Goal: Task Accomplishment & Management: Manage account settings

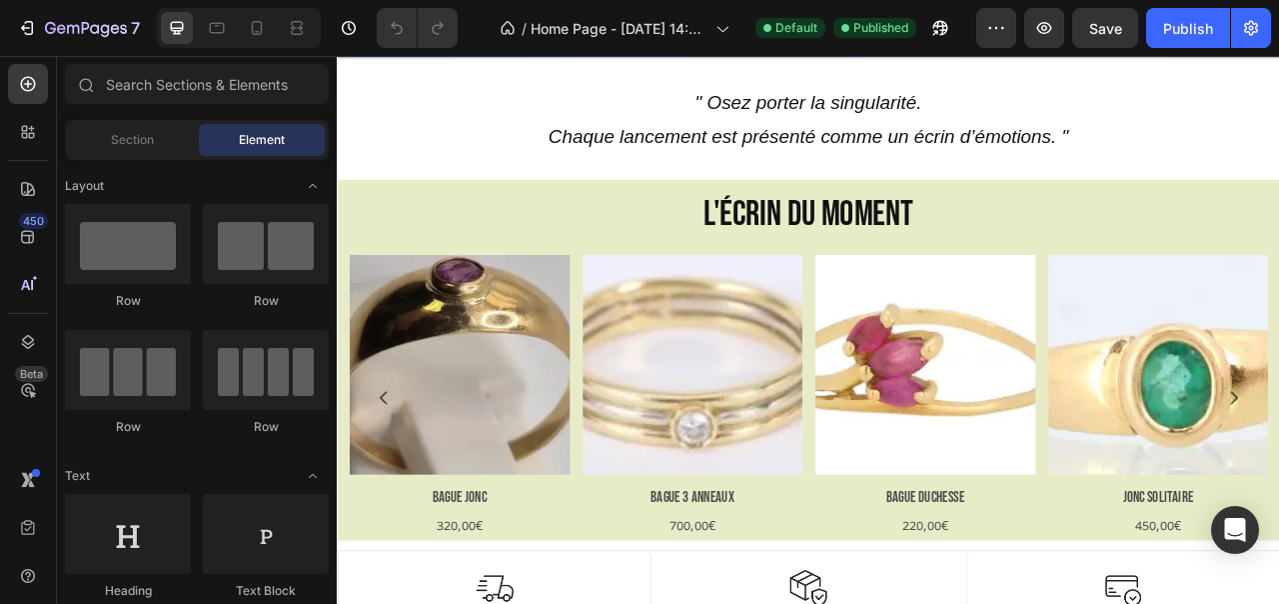
scroll to position [774, 0]
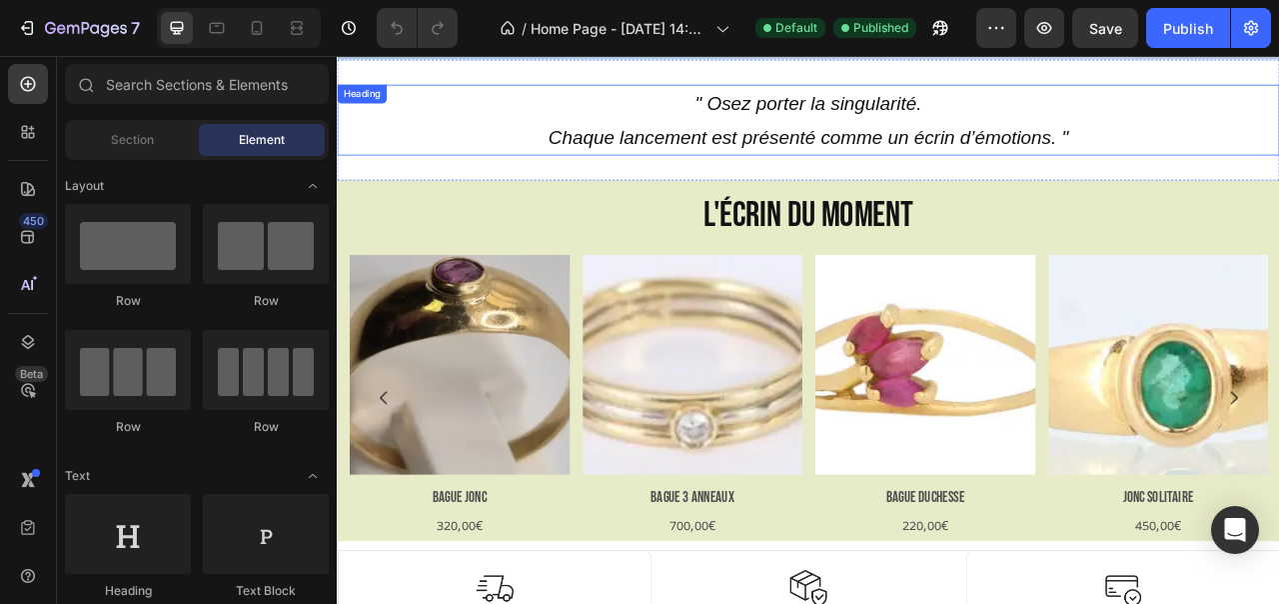
click at [855, 146] on icon "Chaque lancement est présenté comme un écrin d’émotions. "" at bounding box center [937, 159] width 662 height 27
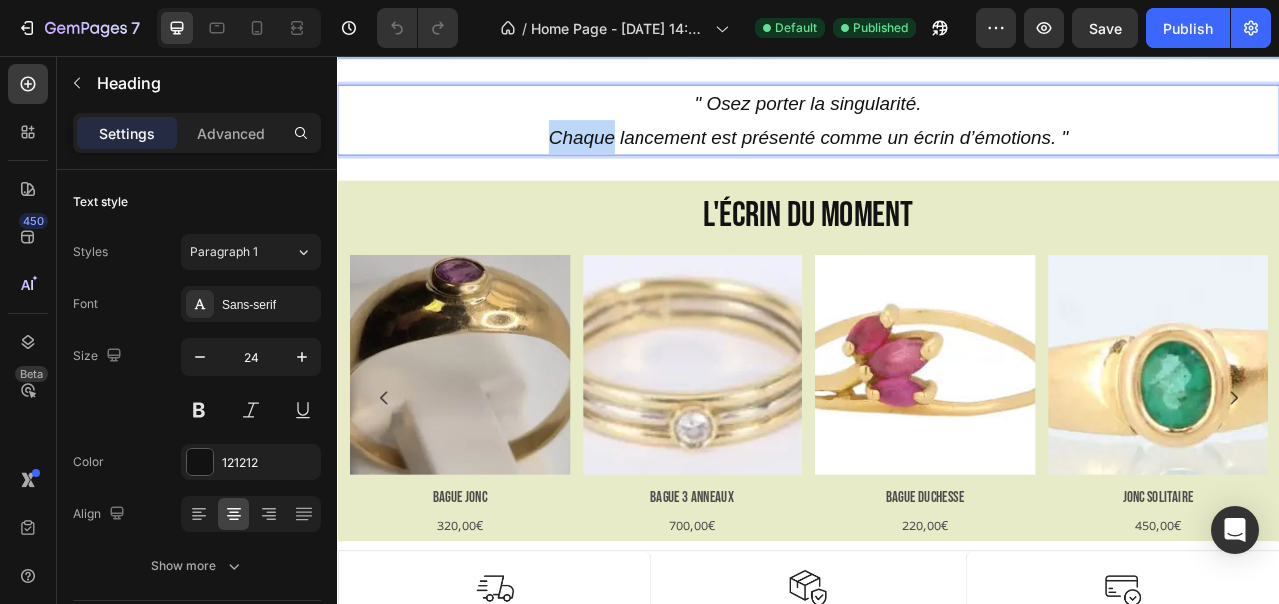
click at [649, 146] on icon "Chaque lancement est présenté comme un écrin d’émotions. "" at bounding box center [937, 159] width 662 height 27
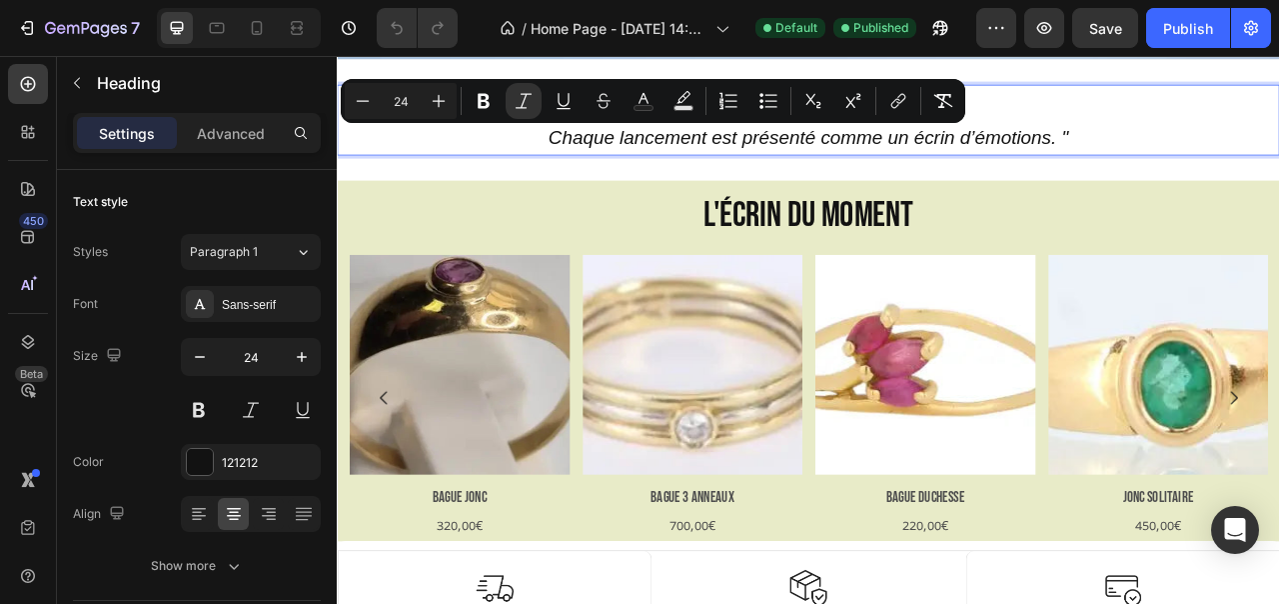
click at [826, 142] on p "" Osez porter la singularité. Chaque lancement est présenté comme un écrin d’ém…" at bounding box center [936, 138] width 1195 height 86
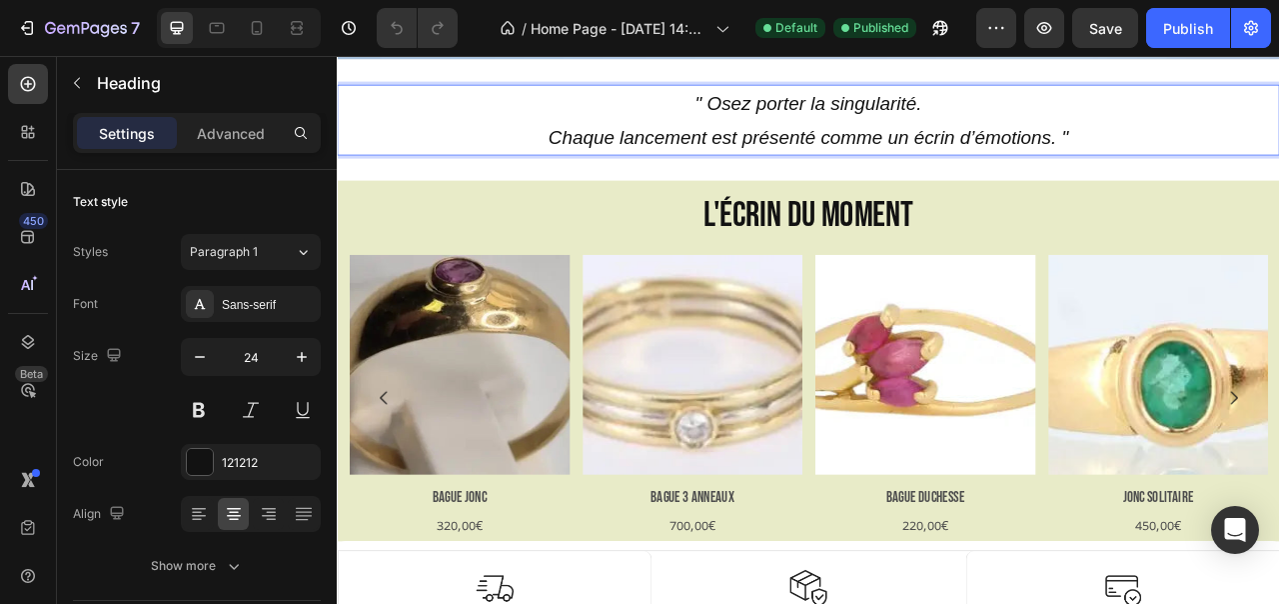
click at [1278, 153] on p "" Osez porter la singularité. Chaque lancement est présenté comme un écrin d’ém…" at bounding box center [936, 138] width 1195 height 86
click at [799, 112] on icon "" Osez porter la singularité." at bounding box center [936, 116] width 289 height 27
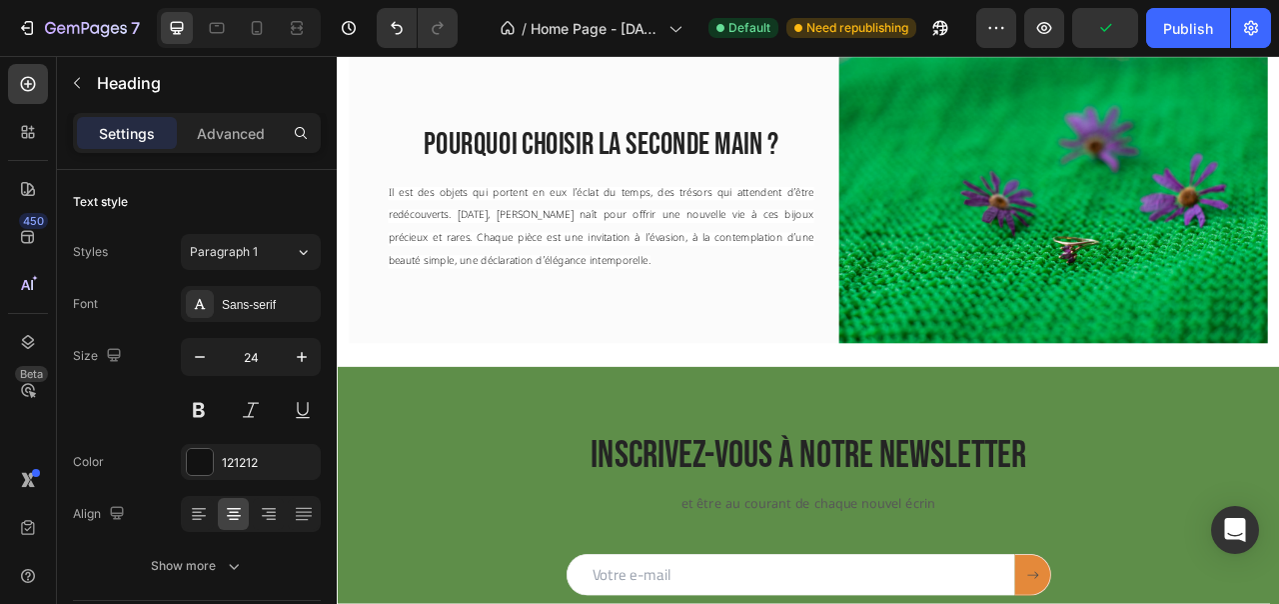
scroll to position [2214, 0]
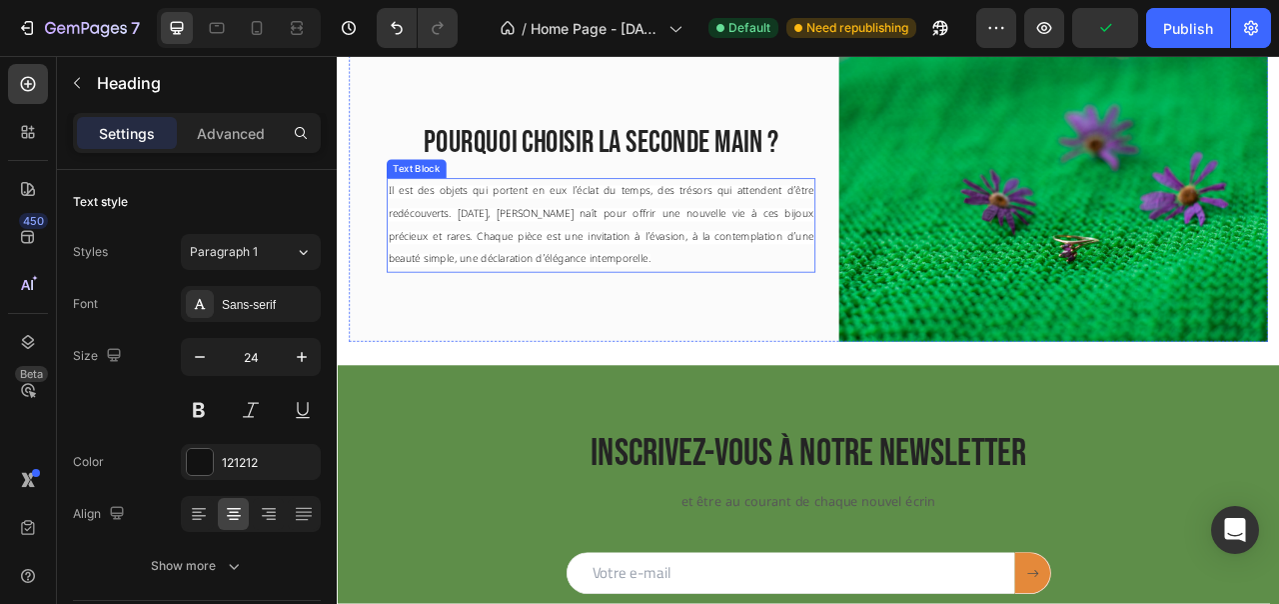
click at [636, 259] on span "Il est des objets qui portent en eux l’éclat du temps, des trésors qui attenden…" at bounding box center [673, 273] width 542 height 104
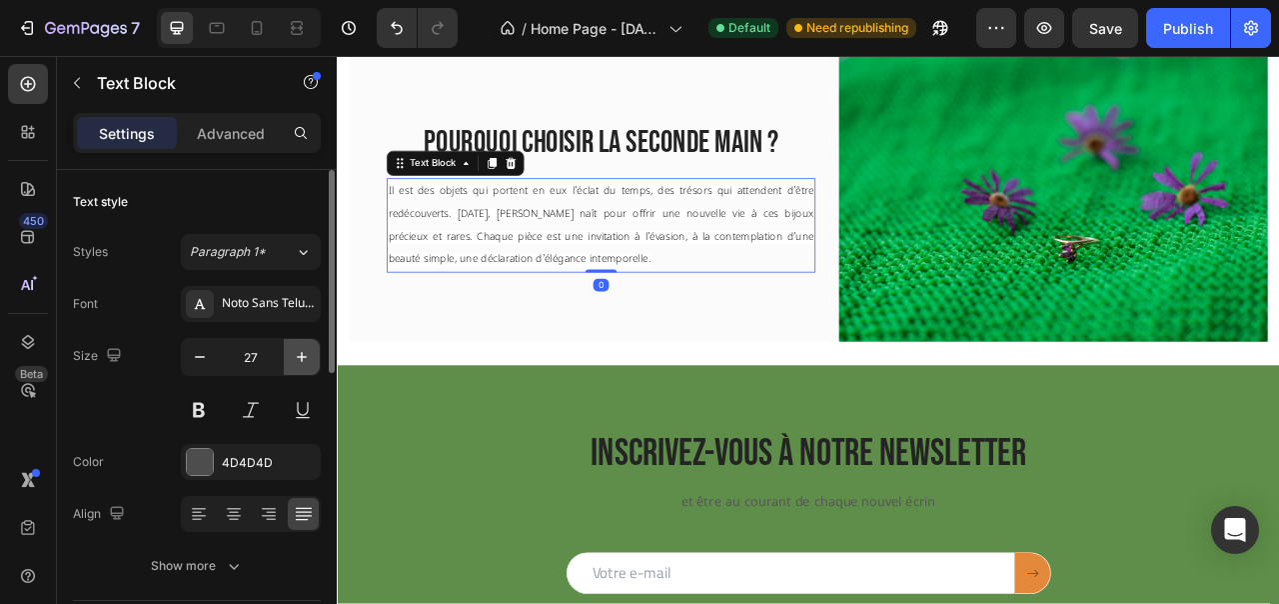
click at [303, 363] on icon "button" at bounding box center [302, 357] width 20 height 20
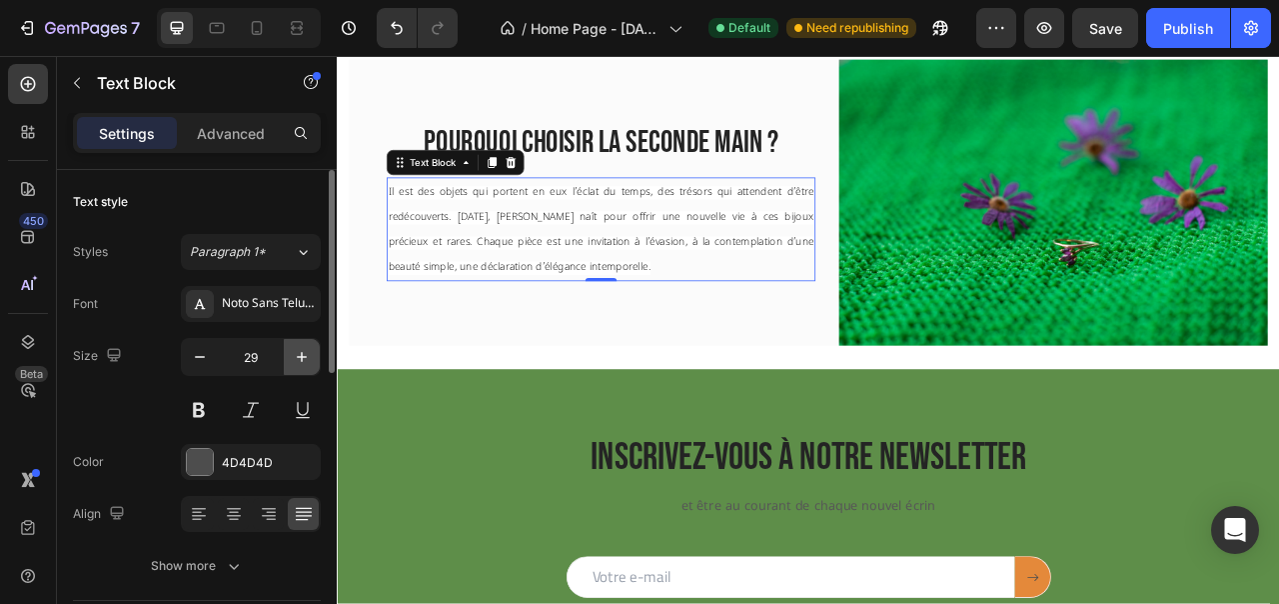
click at [303, 363] on icon "button" at bounding box center [302, 357] width 20 height 20
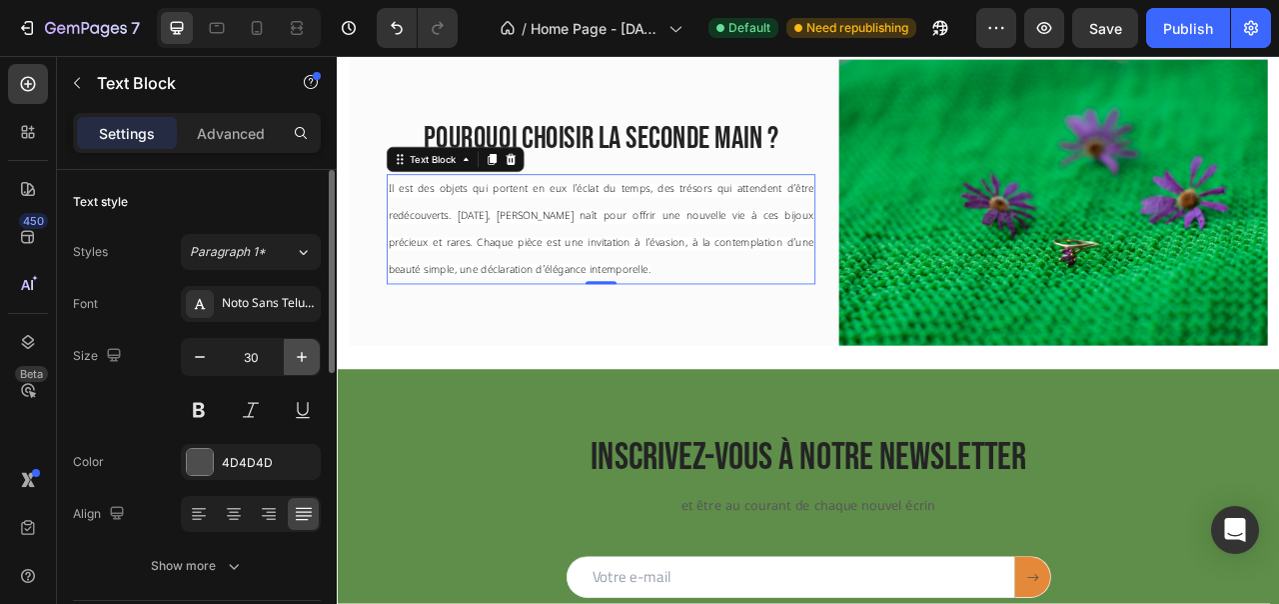
scroll to position [2207, 0]
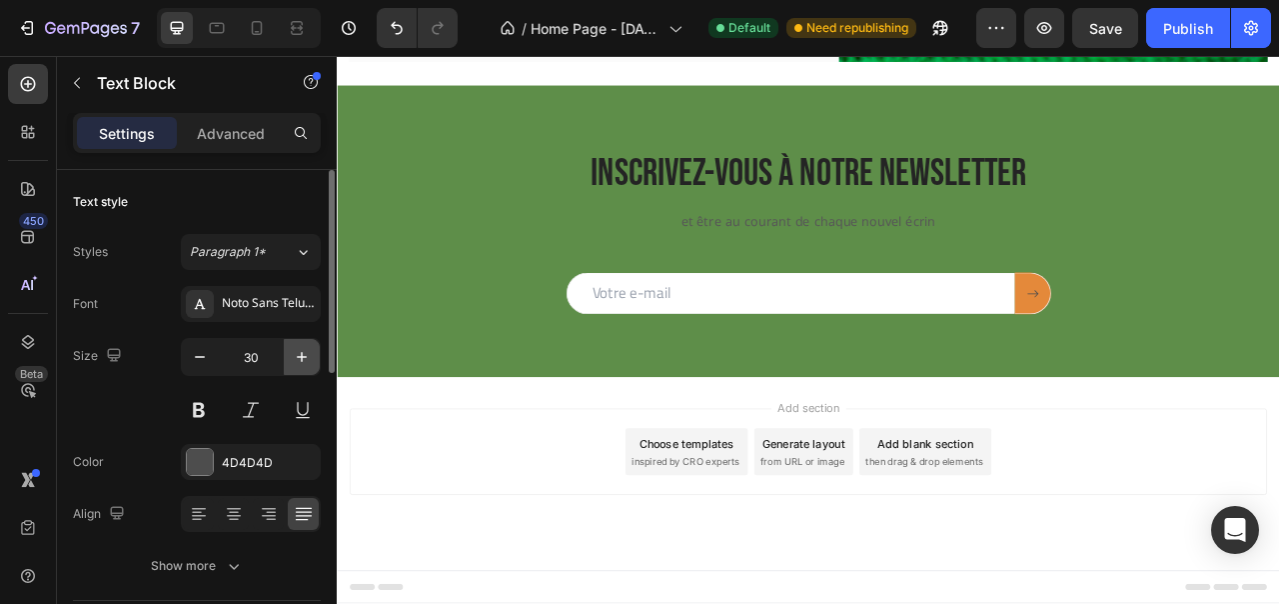
click at [303, 363] on icon "button" at bounding box center [302, 357] width 20 height 20
click at [304, 351] on icon "button" at bounding box center [302, 357] width 20 height 20
type input "32"
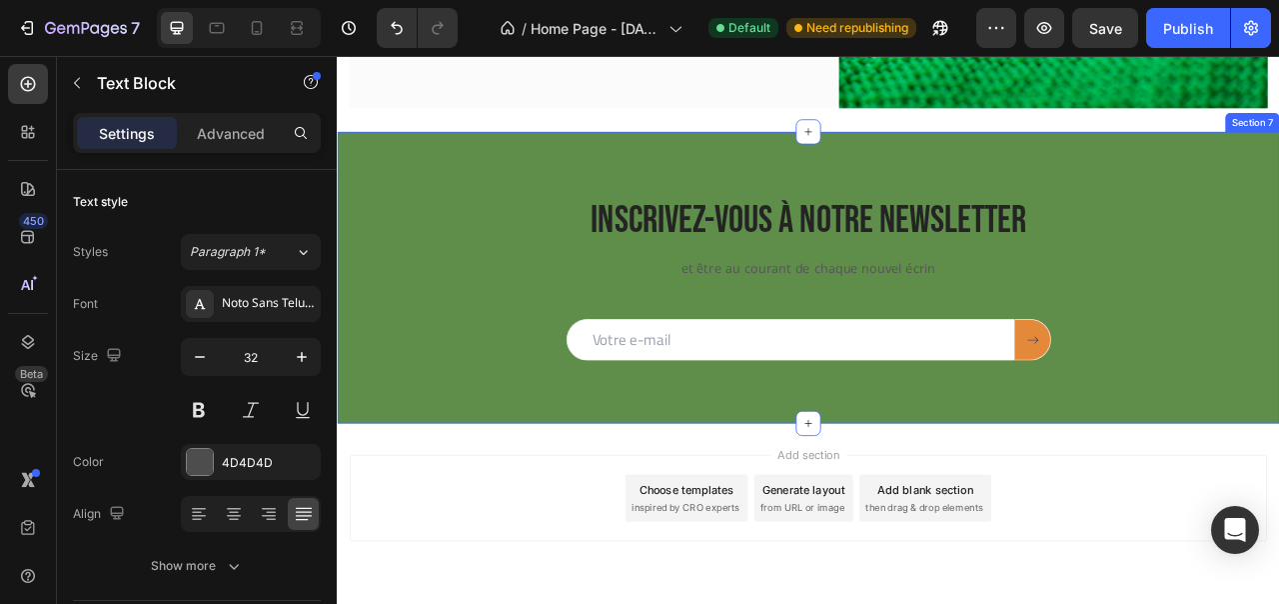
scroll to position [2511, 0]
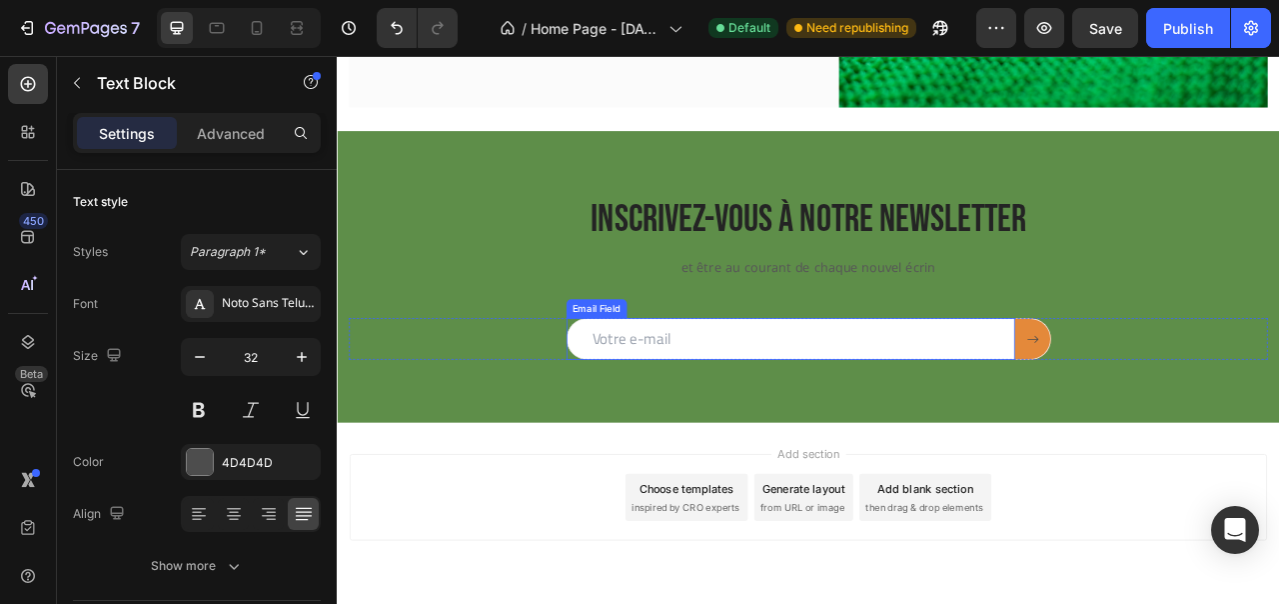
click at [777, 394] on input "email" at bounding box center [914, 416] width 571 height 53
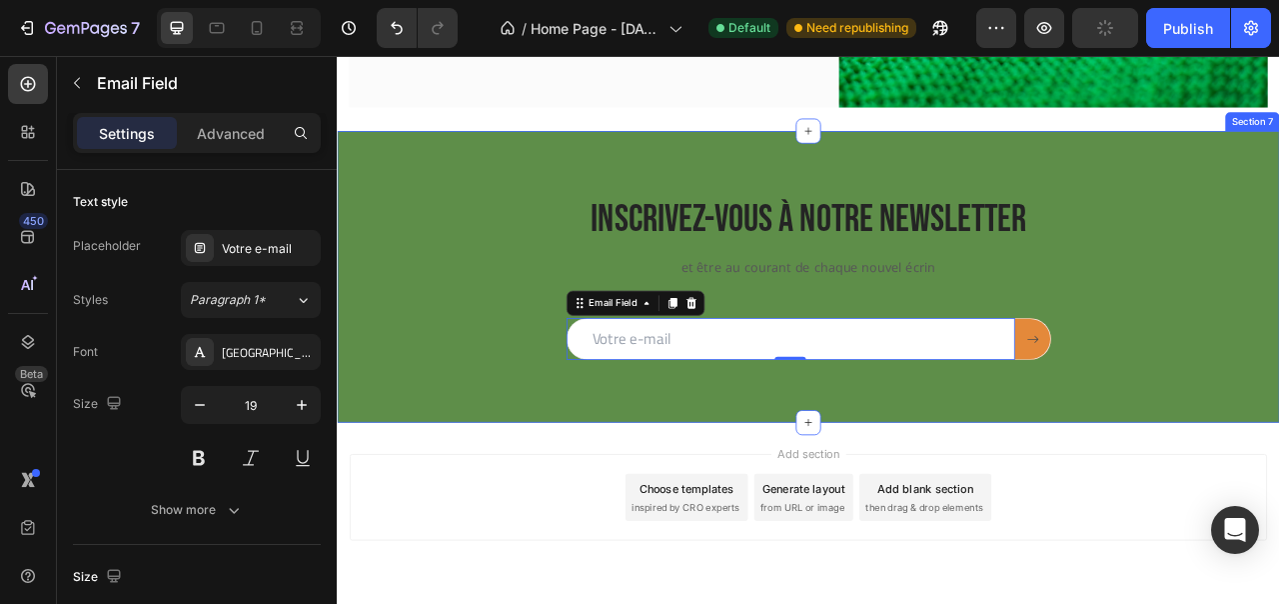
click at [522, 445] on div "Inscrivez-vous à notRe NEWSLETTER Heading et être au courant de chaque nouvel é…" at bounding box center [936, 337] width 1199 height 371
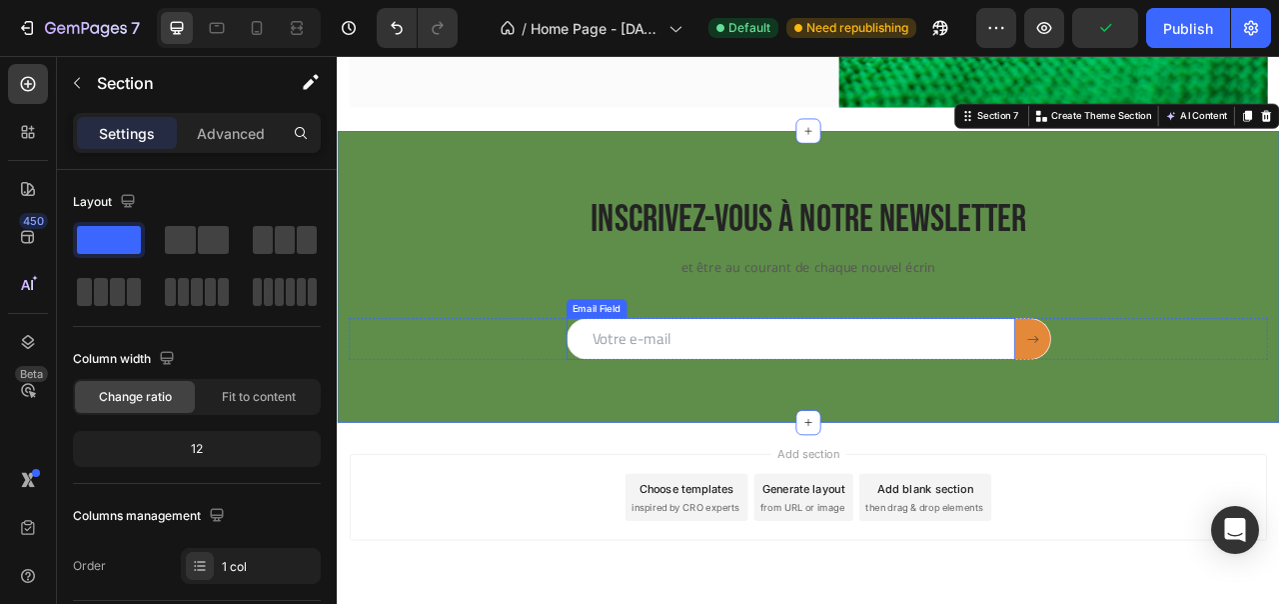
click at [581, 258] on h2 "Inscrivez-vous à notRe NEWSLETTER" at bounding box center [936, 265] width 1169 height 66
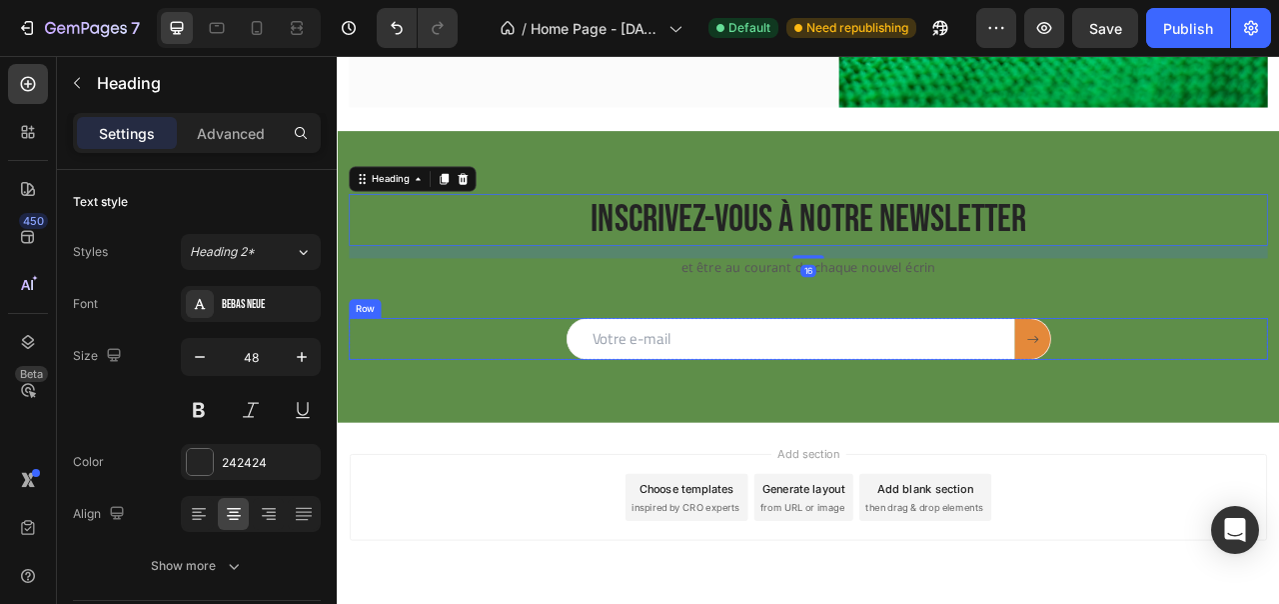
click at [527, 410] on div "Email Field Submit Button Row" at bounding box center [936, 416] width 1169 height 53
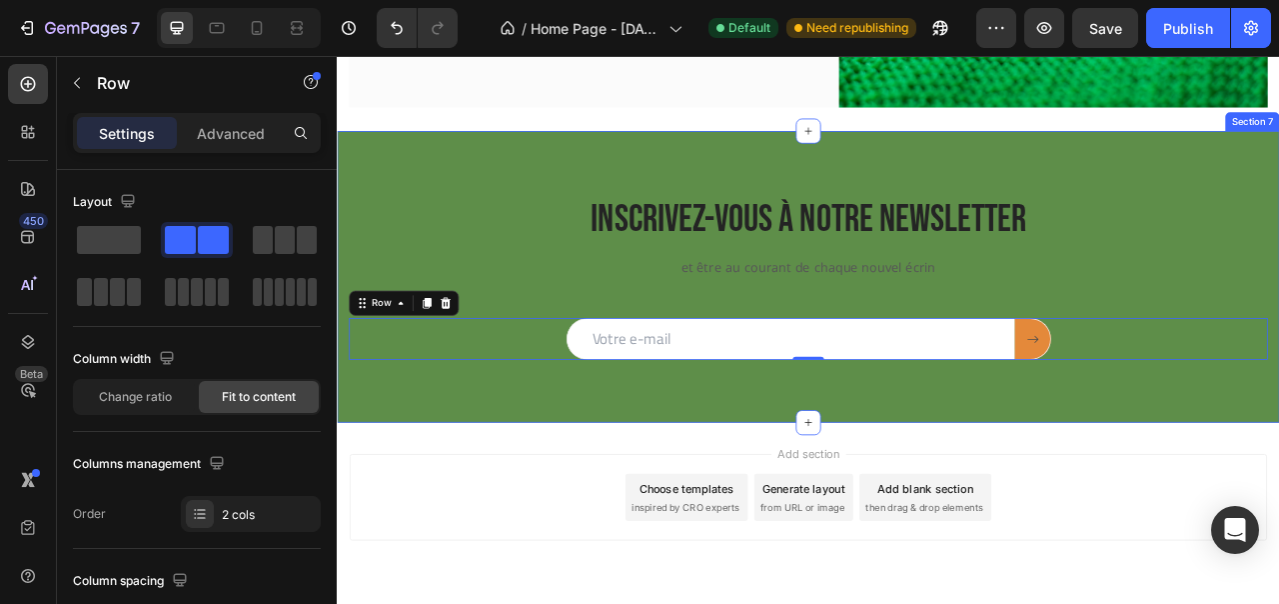
click at [679, 203] on div "Inscrivez-vous à notRe NEWSLETTER Heading et être au courant de chaque nouvel é…" at bounding box center [936, 337] width 1199 height 371
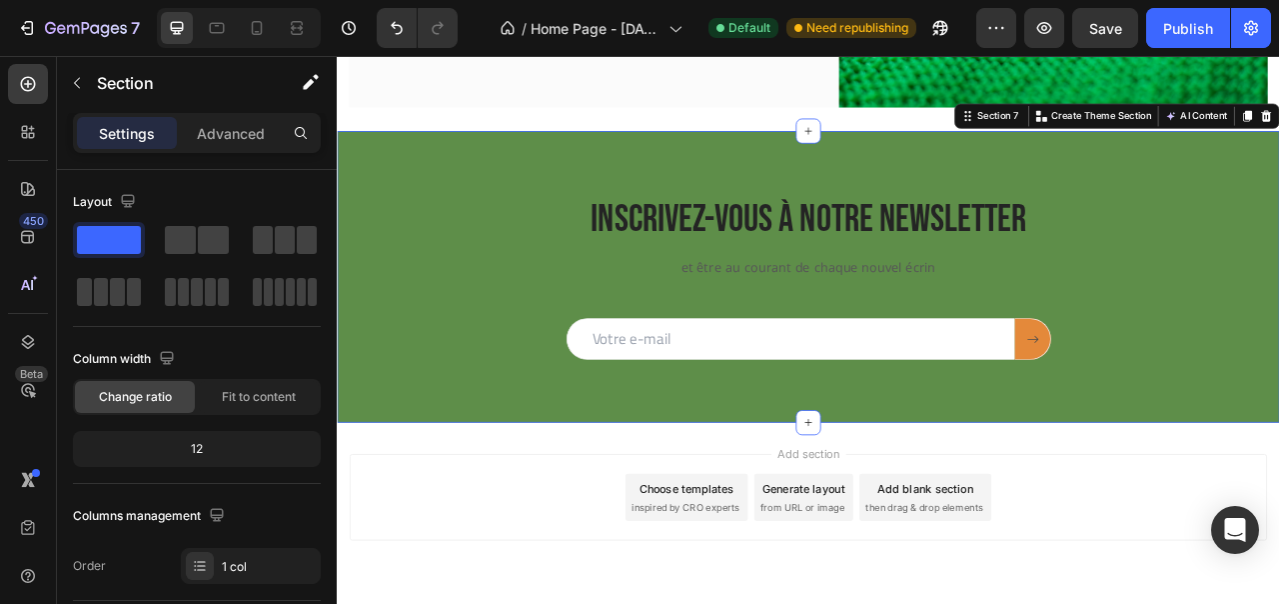
click at [640, 186] on div "Inscrivez-vous à notRe NEWSLETTER Heading et être au courant de chaque nouvel é…" at bounding box center [936, 337] width 1199 height 371
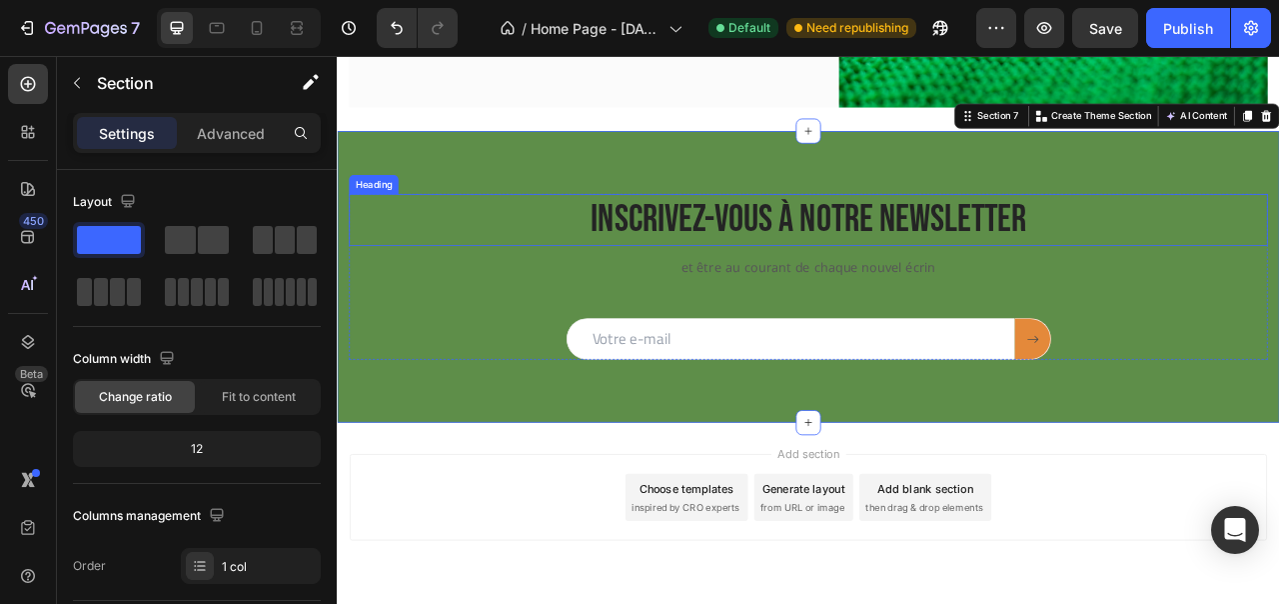
click at [714, 280] on h2 "Inscrivez-vous à notRe NEWSLETTER" at bounding box center [936, 265] width 1169 height 66
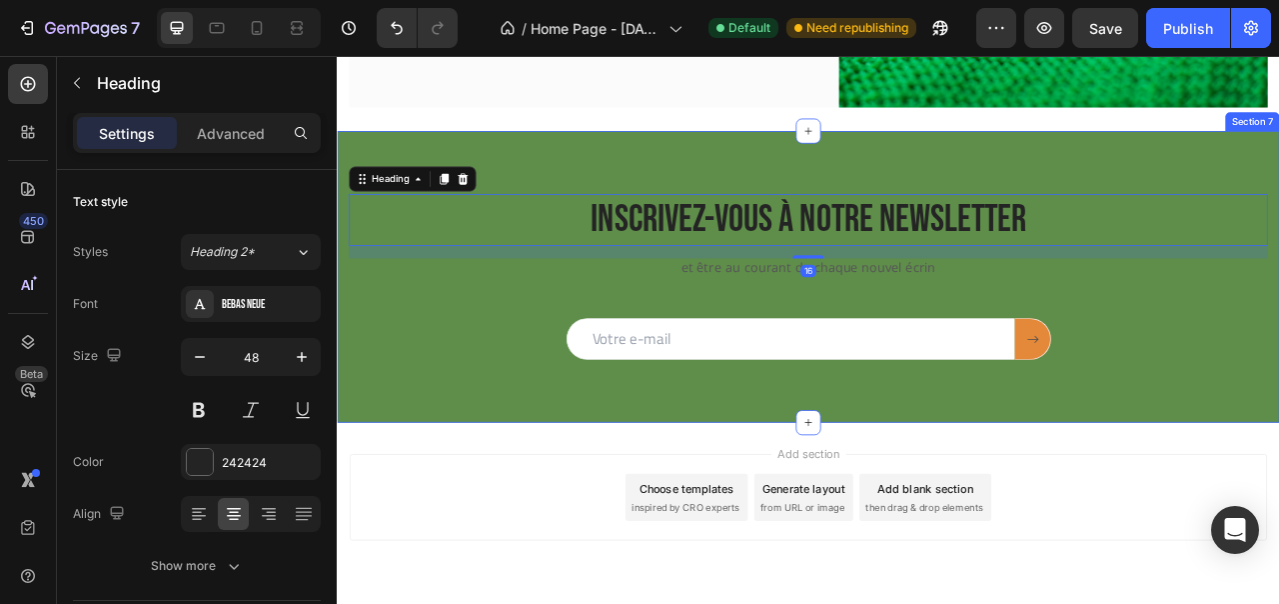
click at [659, 185] on div "Inscrivez-vous à notRe NEWSLETTER Heading 16 et être au courant de chaque nouve…" at bounding box center [936, 337] width 1199 height 371
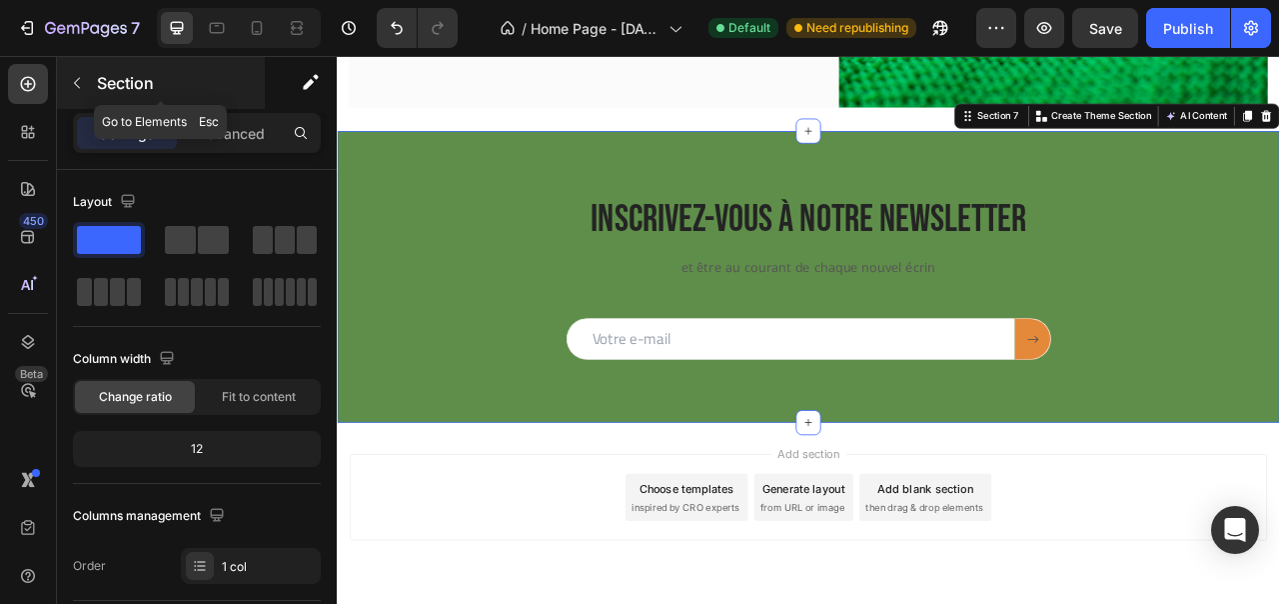
click at [91, 82] on button "button" at bounding box center [77, 83] width 32 height 32
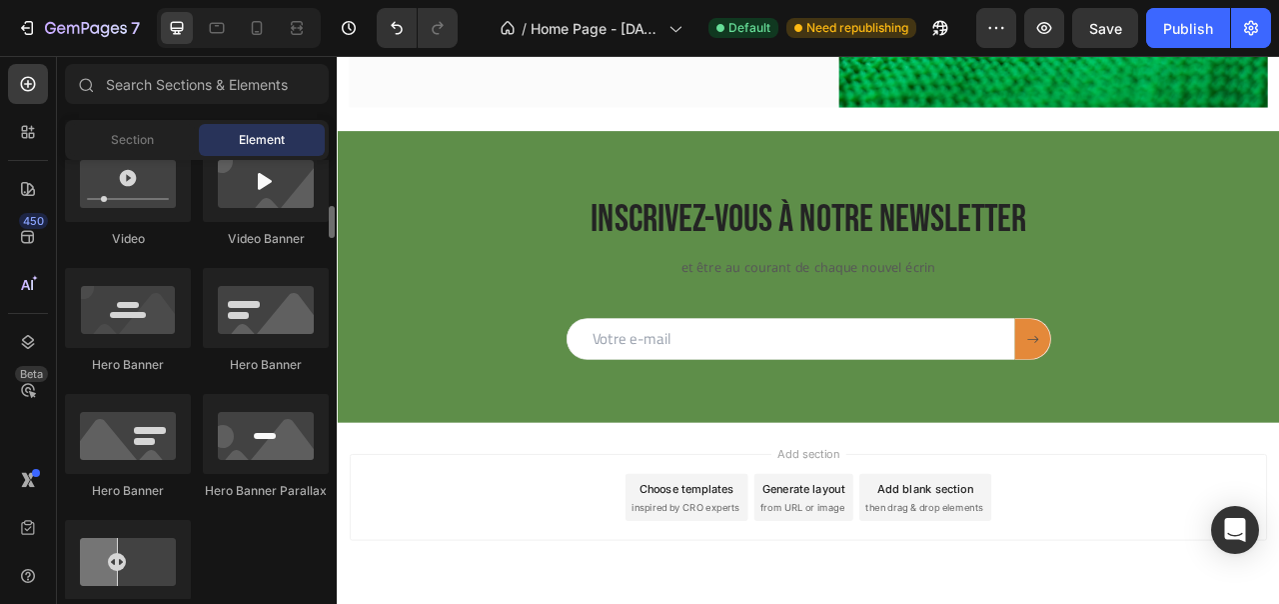
scroll to position [706, 0]
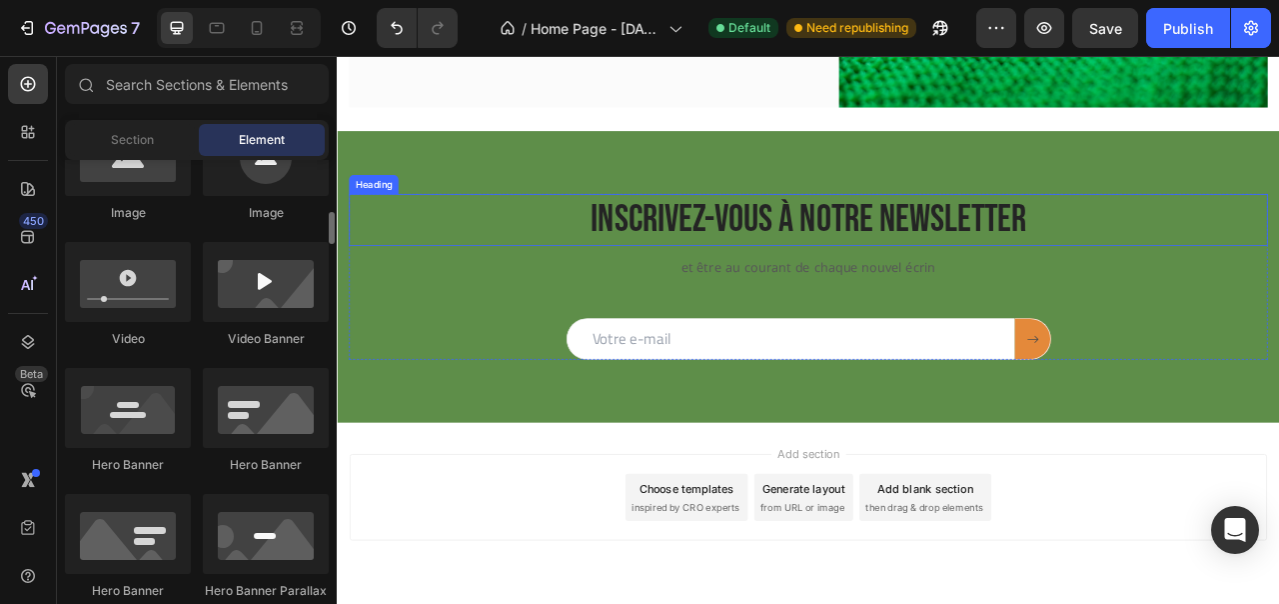
click at [535, 247] on h2 "Inscrivez-vous à notRe NEWSLETTER" at bounding box center [936, 265] width 1169 height 66
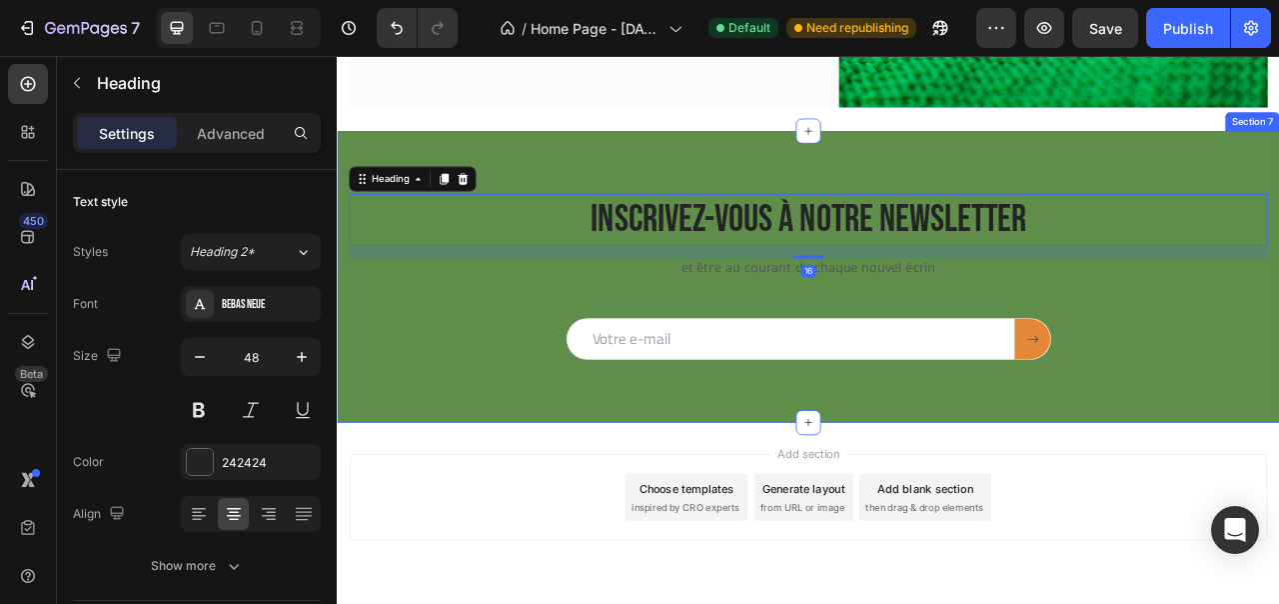
click at [556, 191] on div "Inscrivez-vous à notRe NEWSLETTER Heading 16 et être au courant de chaque nouve…" at bounding box center [936, 337] width 1199 height 371
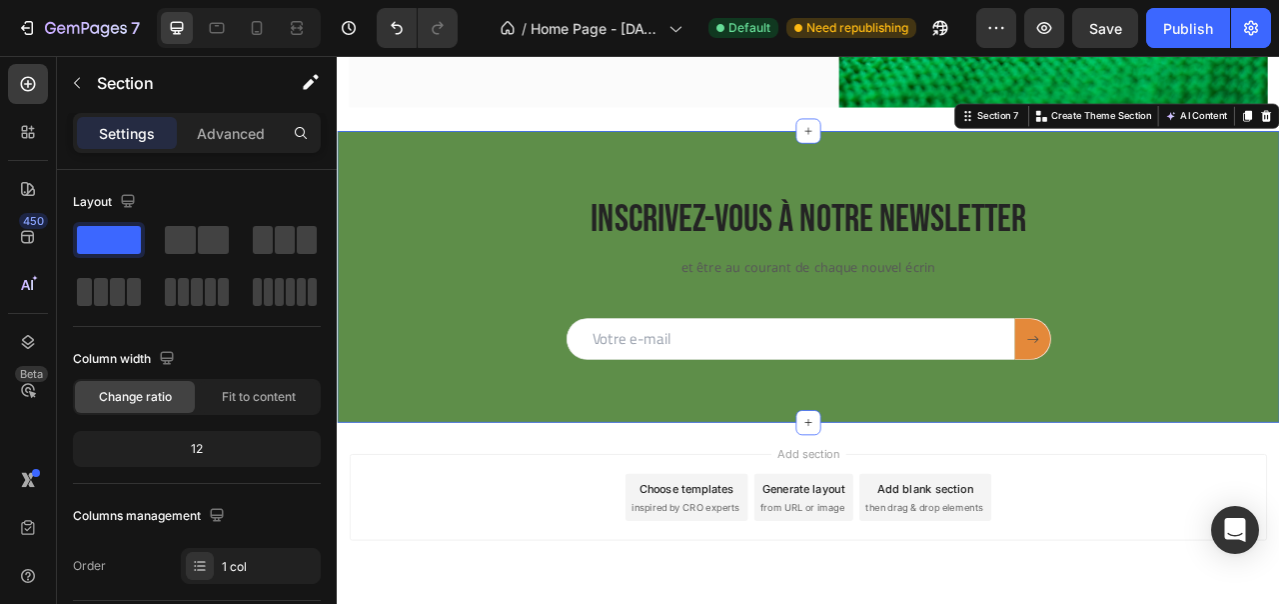
click at [603, 162] on div "Inscrivez-vous à notRe NEWSLETTER Heading et être au courant de chaque nouvel é…" at bounding box center [936, 337] width 1199 height 371
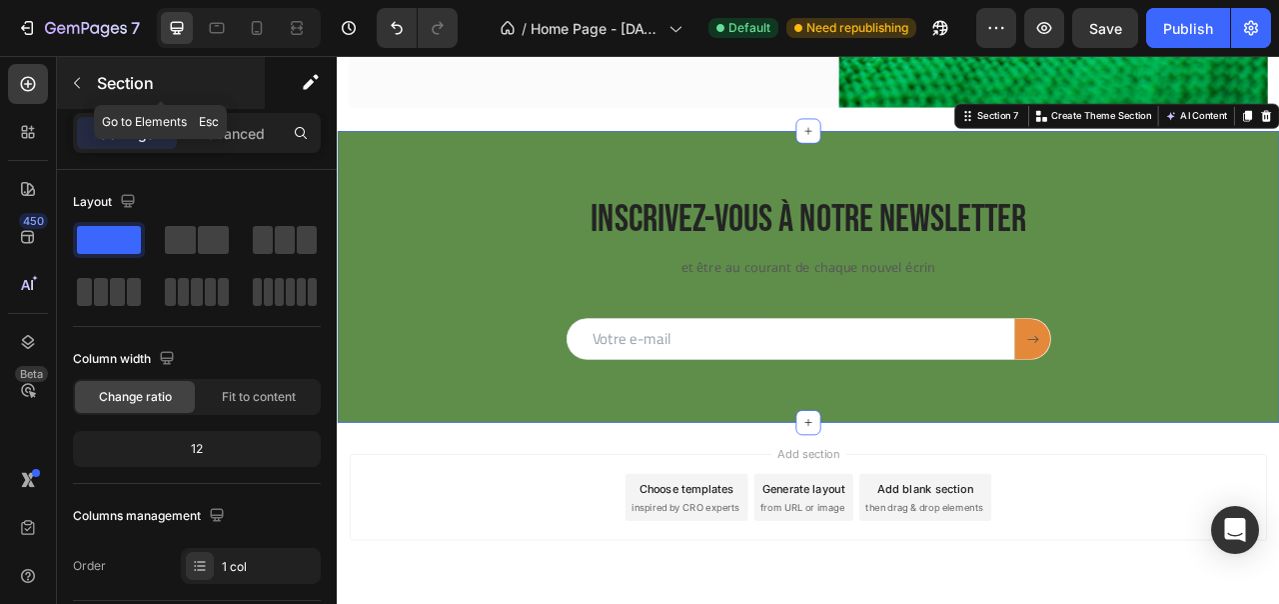
click at [76, 85] on icon "button" at bounding box center [77, 83] width 16 height 16
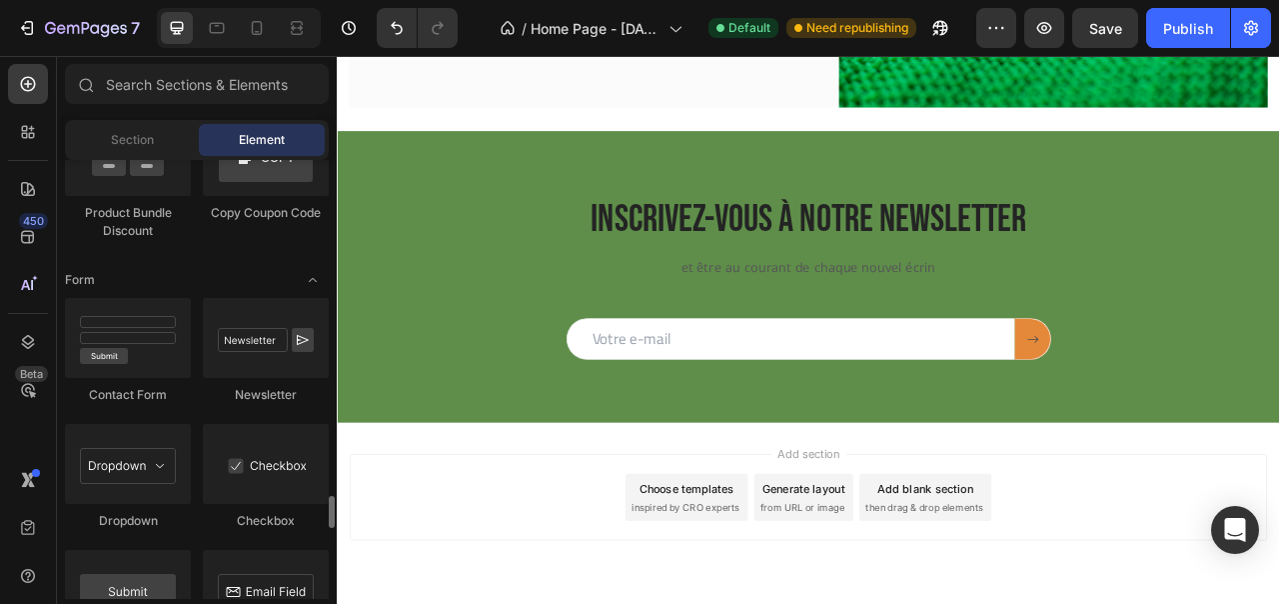
scroll to position [4459, 0]
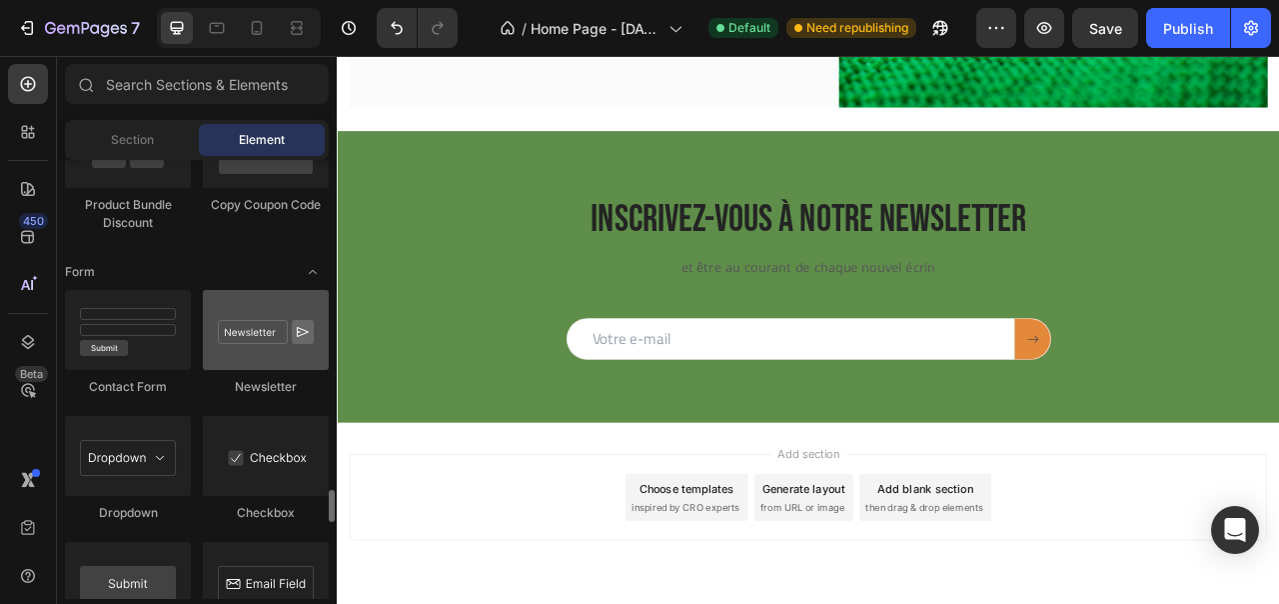
click at [249, 306] on div at bounding box center [266, 330] width 126 height 80
click at [235, 311] on div at bounding box center [266, 330] width 126 height 80
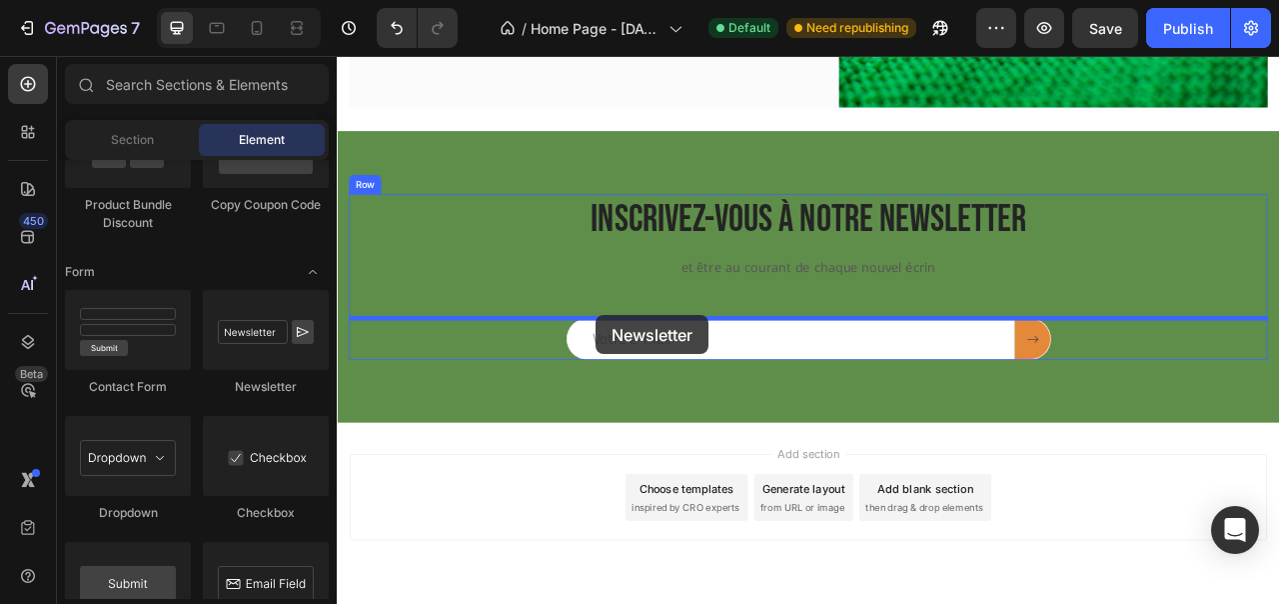
drag, startPoint x: 572, startPoint y: 367, endPoint x: 666, endPoint y: 386, distance: 95.8
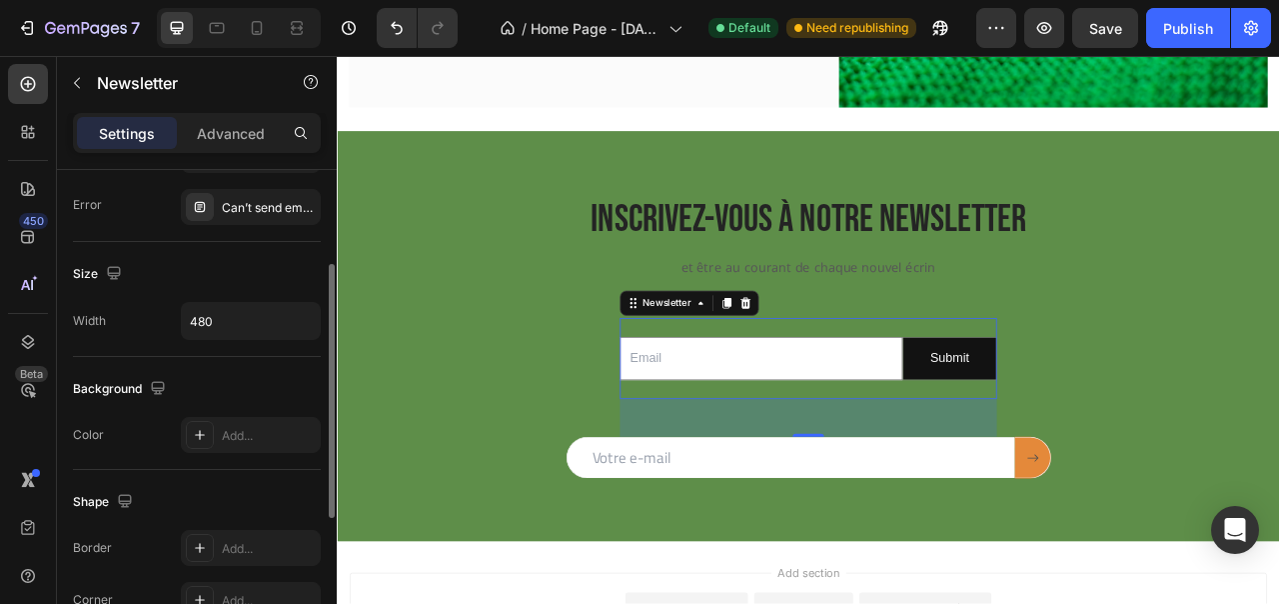
scroll to position [0, 0]
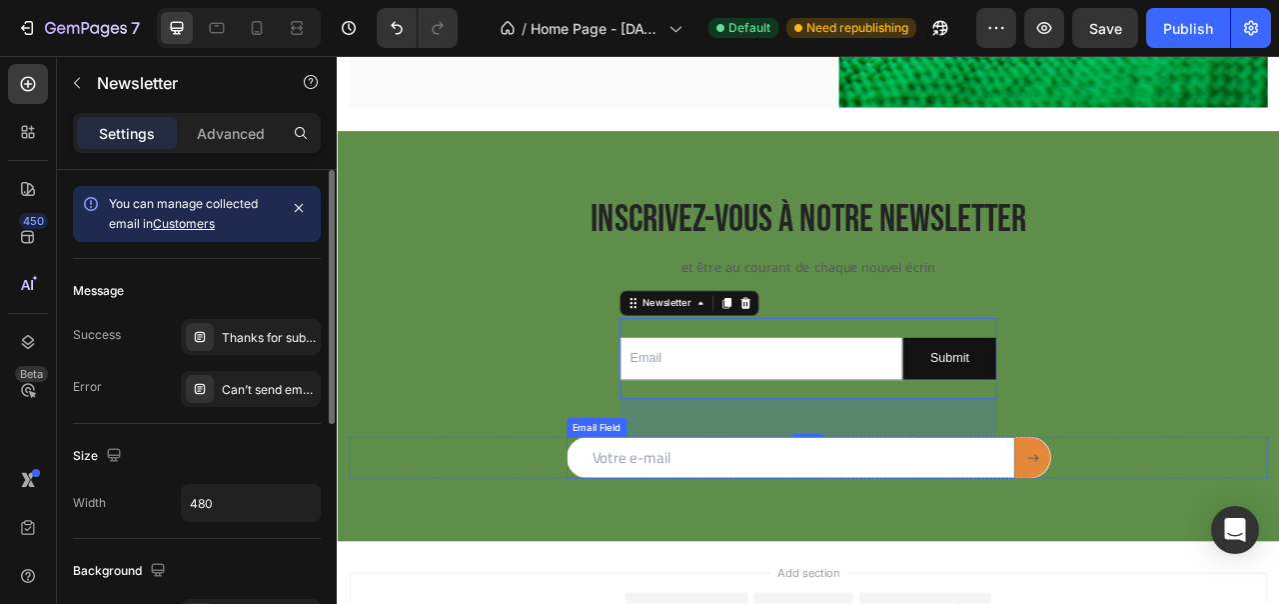
click at [688, 574] on input "email" at bounding box center [914, 567] width 571 height 53
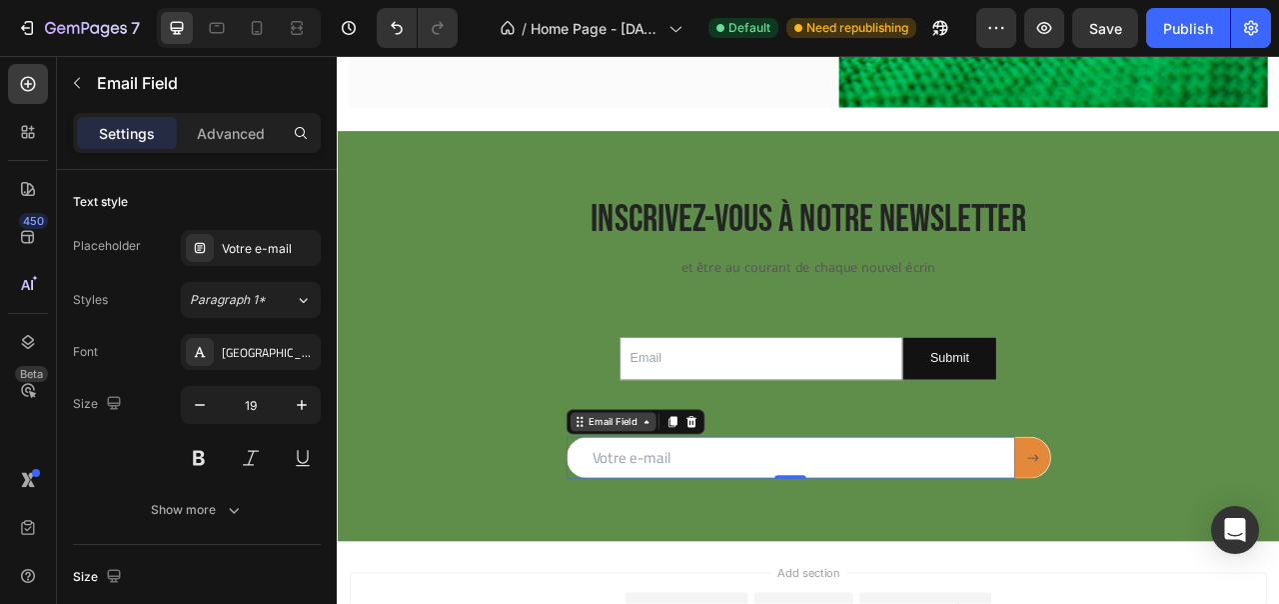
click at [672, 516] on div "Email Field" at bounding box center [688, 522] width 69 height 18
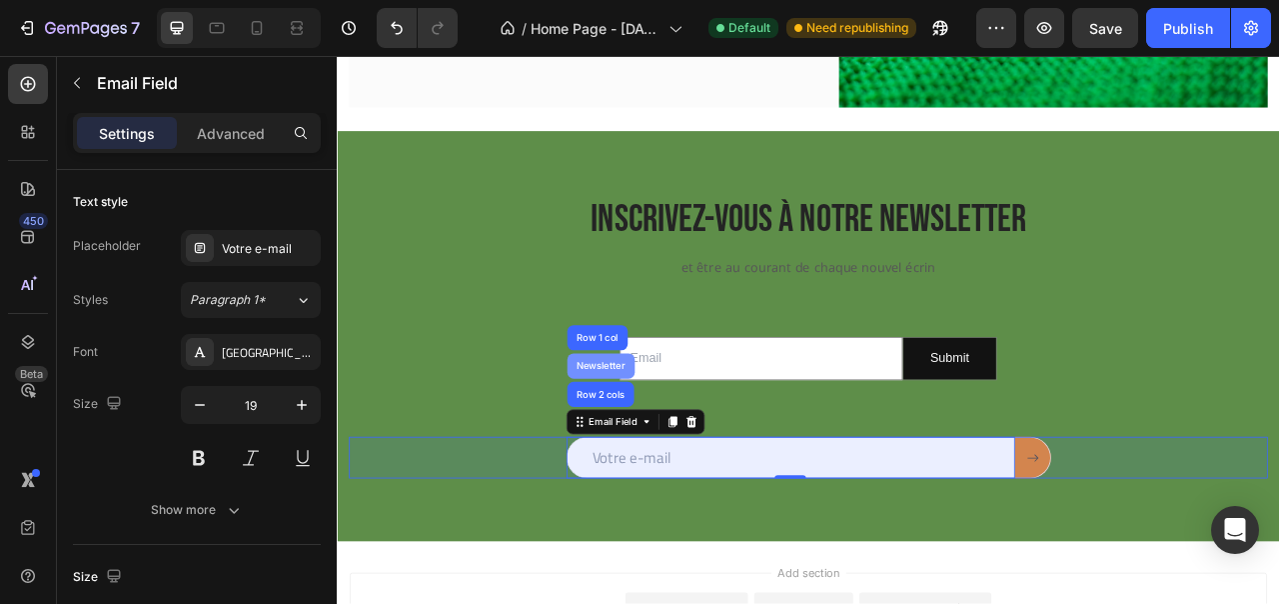
click at [677, 449] on div "Newsletter" at bounding box center [673, 451] width 70 height 12
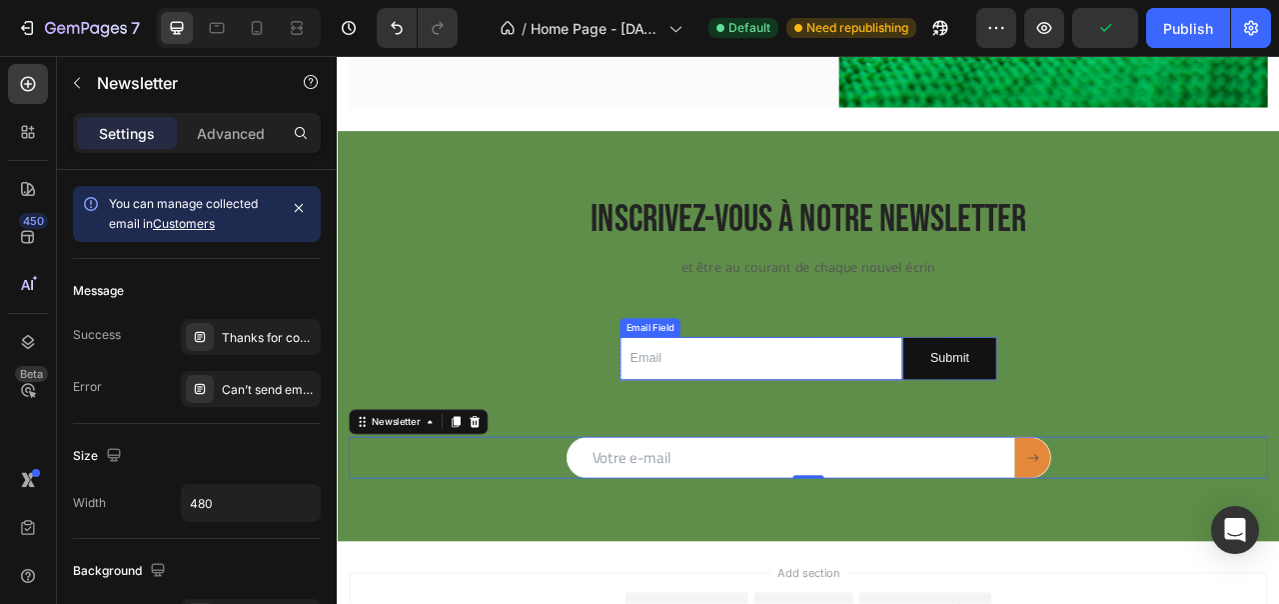
click at [837, 438] on input "email" at bounding box center [877, 441] width 360 height 55
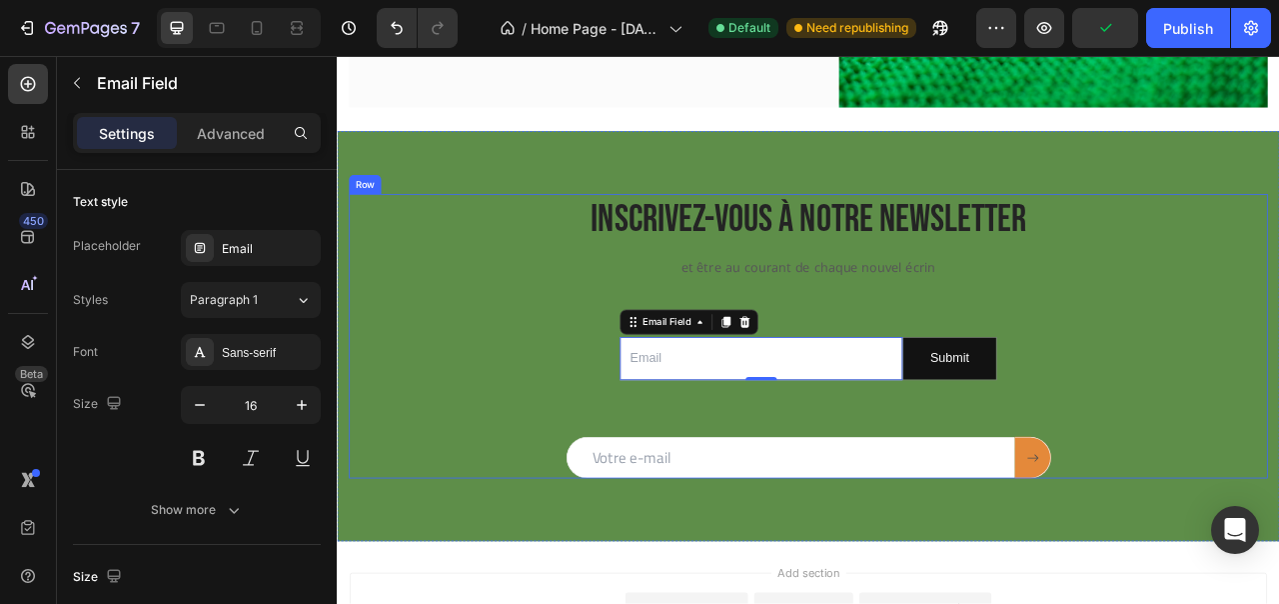
click at [987, 373] on div "Inscrivez-vous à notRe NEWSLETTER Heading et être au courant de chaque nouvel é…" at bounding box center [936, 413] width 1169 height 362
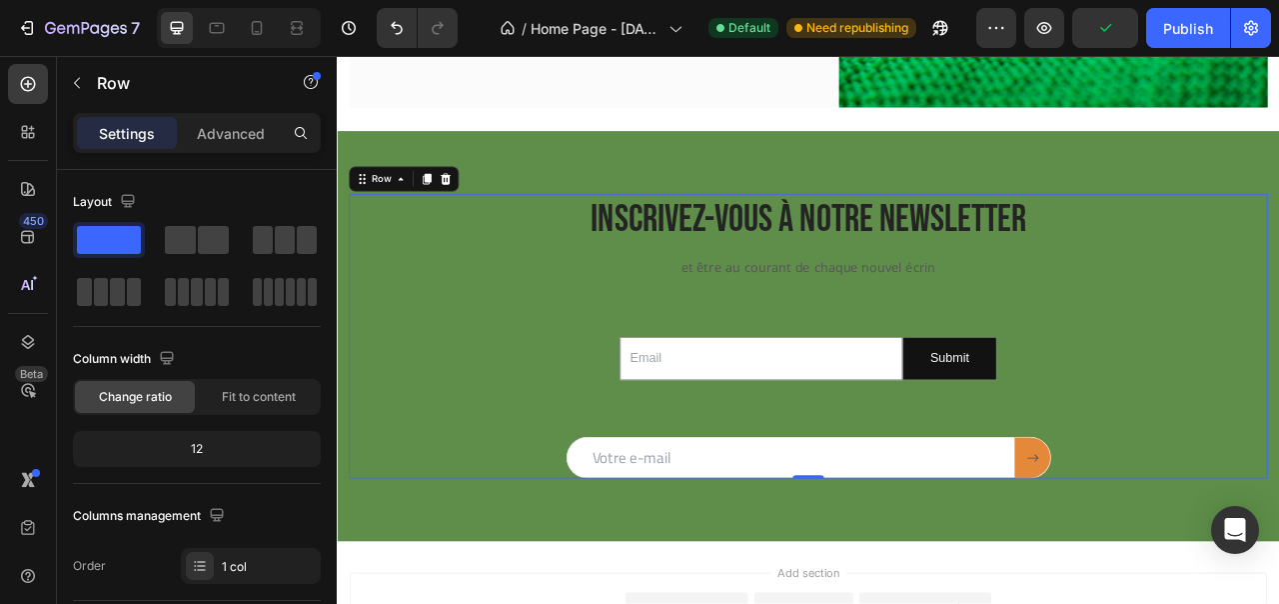
click at [984, 403] on div "Email Field Submit Submit Button Row Newsletter" at bounding box center [937, 441] width 480 height 103
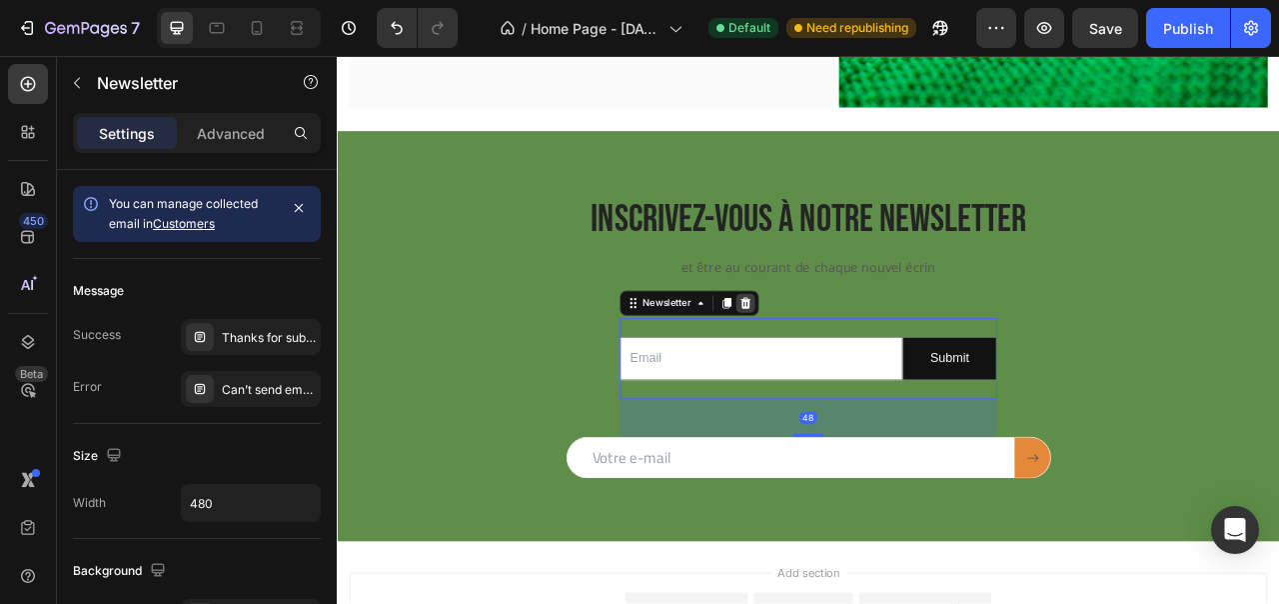
click at [849, 377] on icon at bounding box center [856, 371] width 16 height 16
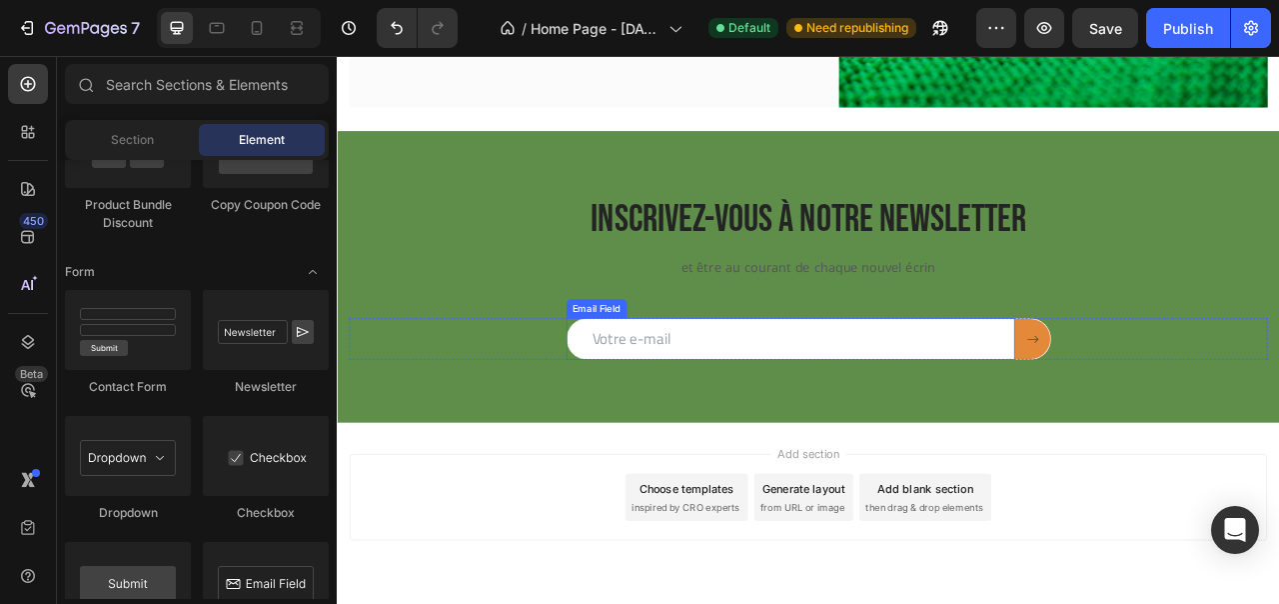
click at [718, 424] on input "email" at bounding box center [914, 416] width 571 height 53
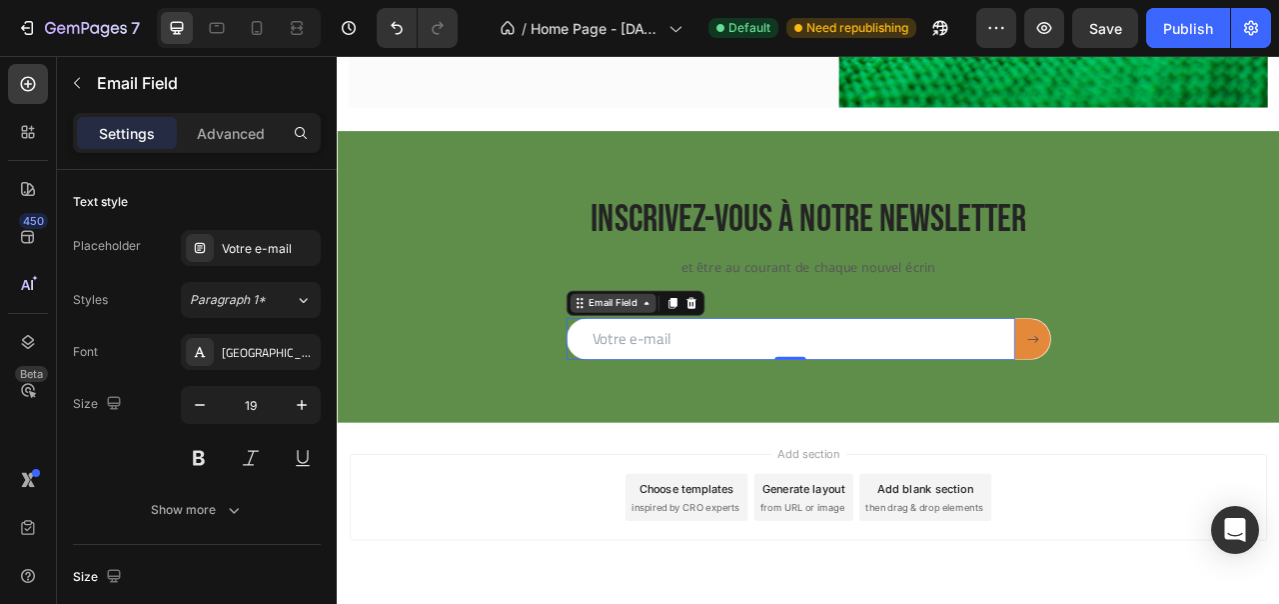
click at [703, 370] on div "Email Field" at bounding box center [688, 371] width 69 height 18
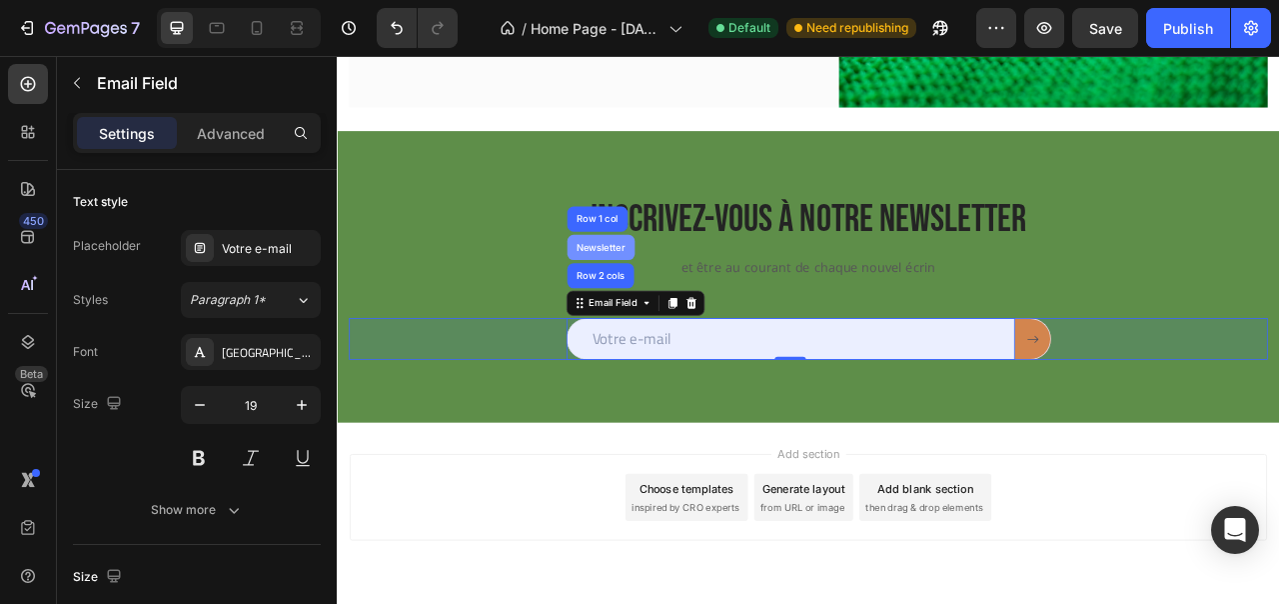
click at [687, 296] on div "Newsletter" at bounding box center [673, 300] width 70 height 12
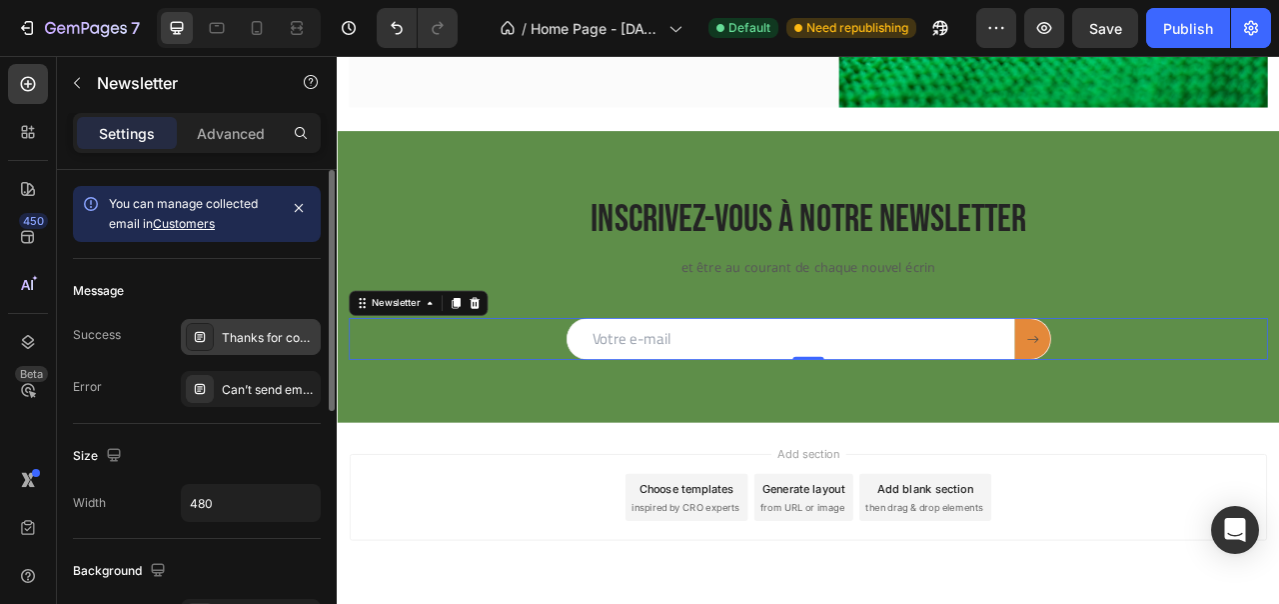
click at [259, 339] on div "Thanks for contacting us. We'll get back to you as soon as possible." at bounding box center [269, 338] width 94 height 18
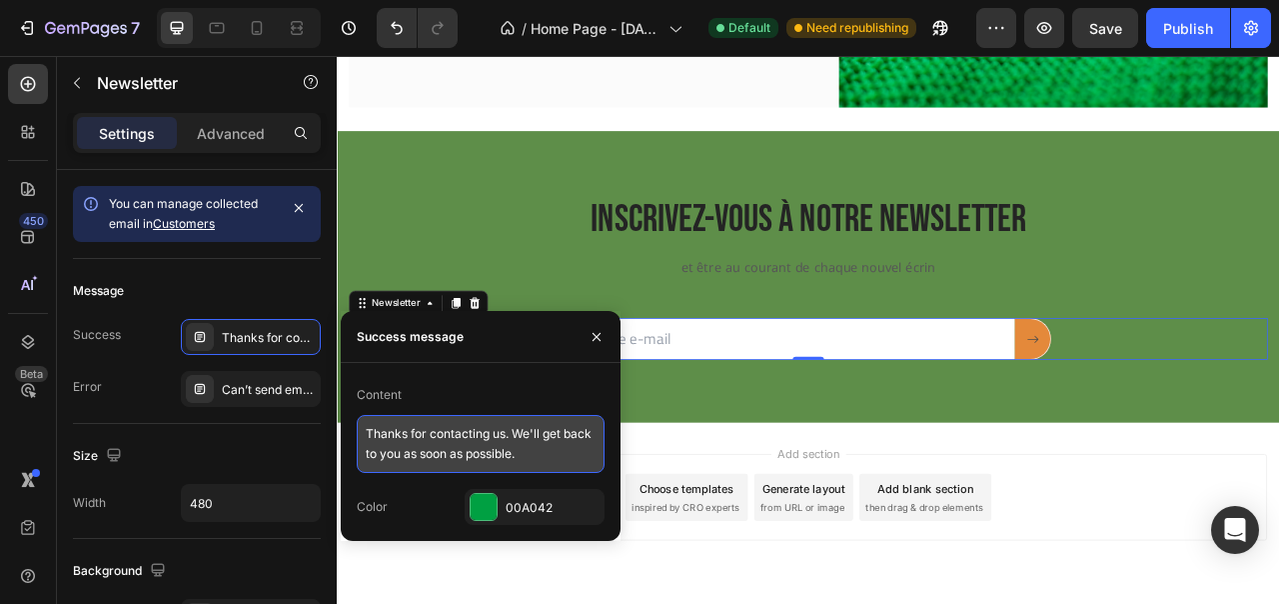
click at [431, 446] on textarea "Thanks for contacting us. We'll get back to you as soon as possible." at bounding box center [481, 444] width 248 height 58
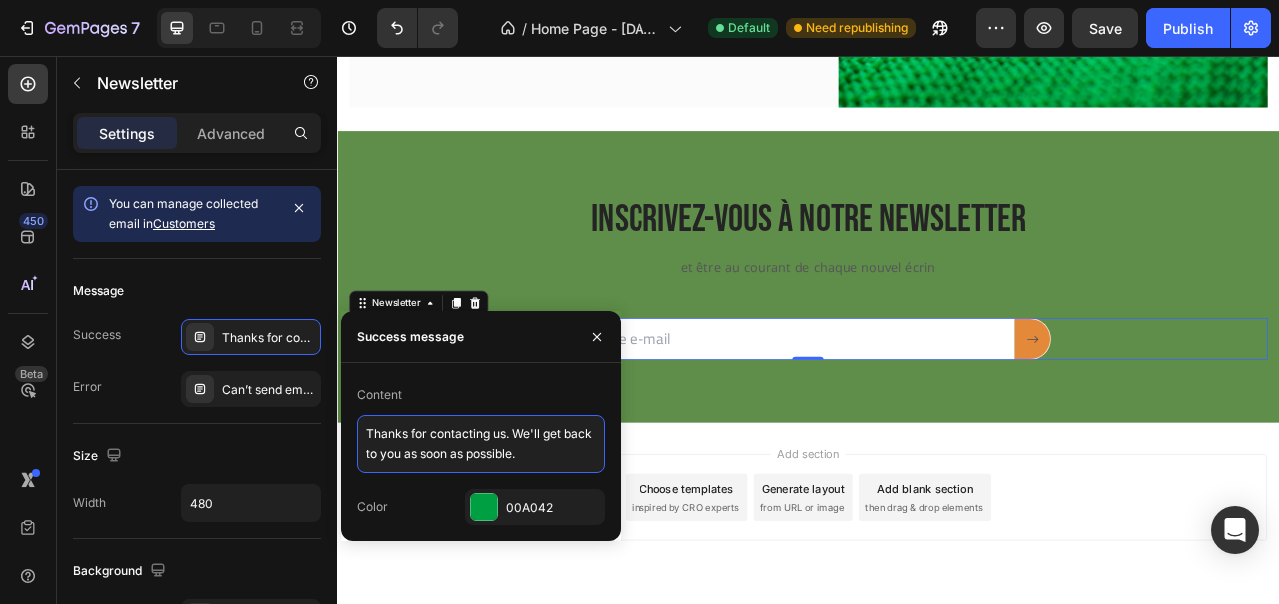
click at [431, 446] on textarea "Thanks for contacting us. We'll get back to you as soon as possible." at bounding box center [481, 444] width 248 height 58
paste textarea "Merci ! Votre inscription à la newsletter OZE est bien confirmée. Vous recevrez…"
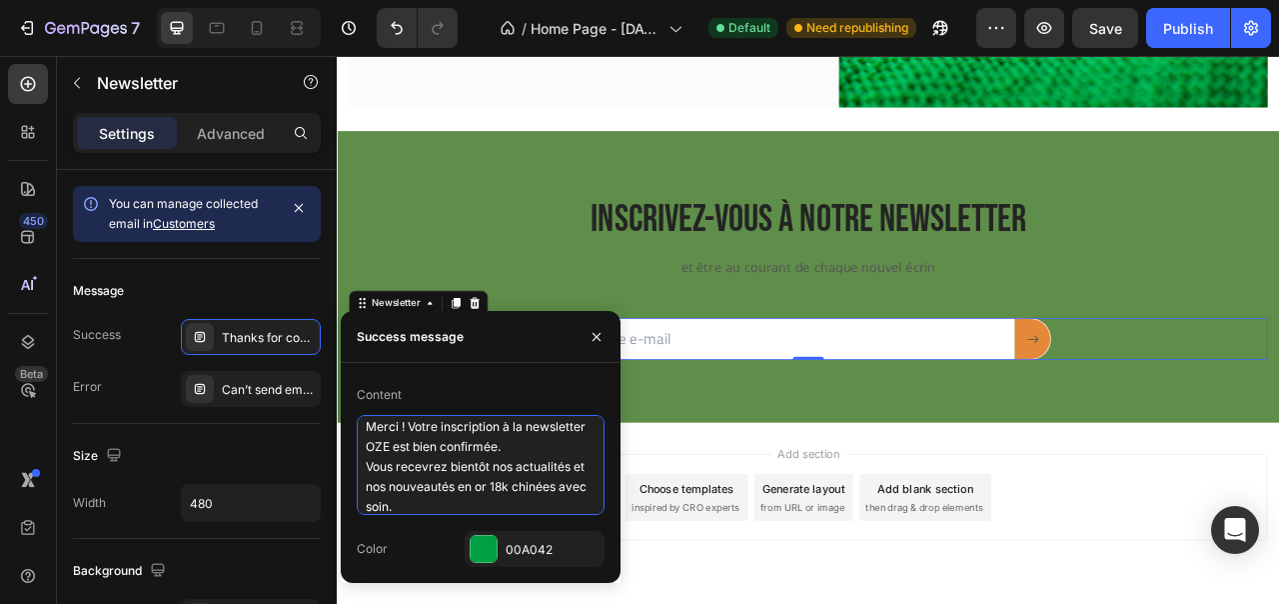
type textarea "Merci ! Votre inscription à la newsletter OZE est bien confirmée. Vous recevrez…"
click at [431, 541] on div "Color 00A042" at bounding box center [481, 549] width 248 height 36
click at [602, 337] on icon "button" at bounding box center [597, 337] width 16 height 16
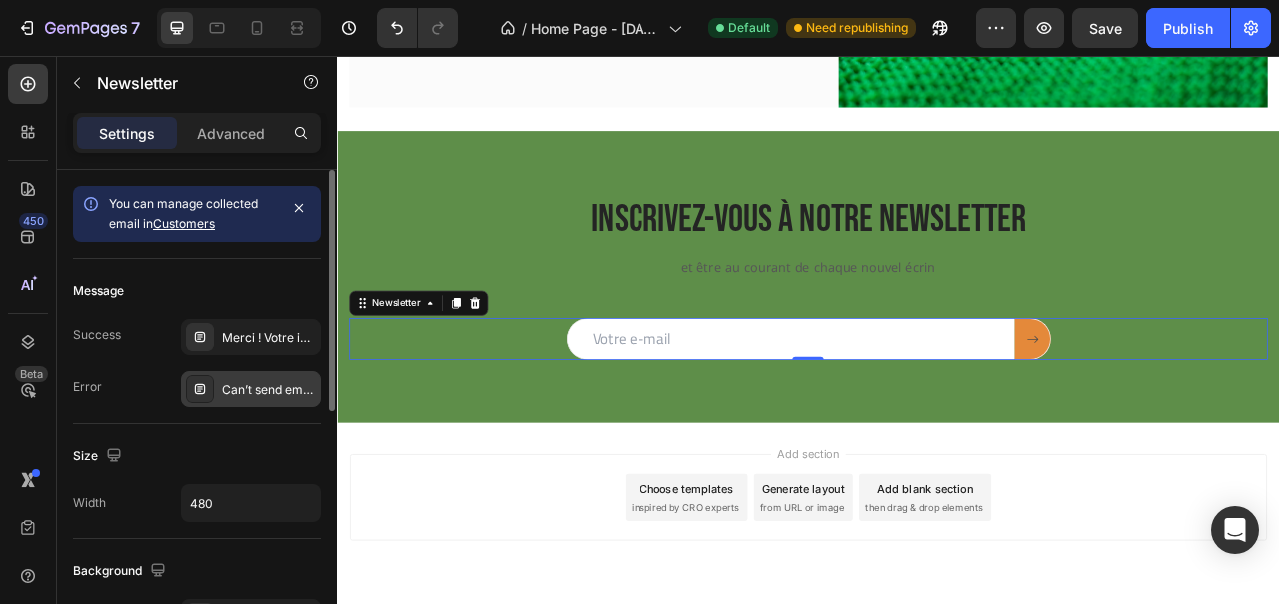
click at [231, 391] on div "Can’t send email. Please try again later." at bounding box center [269, 390] width 94 height 18
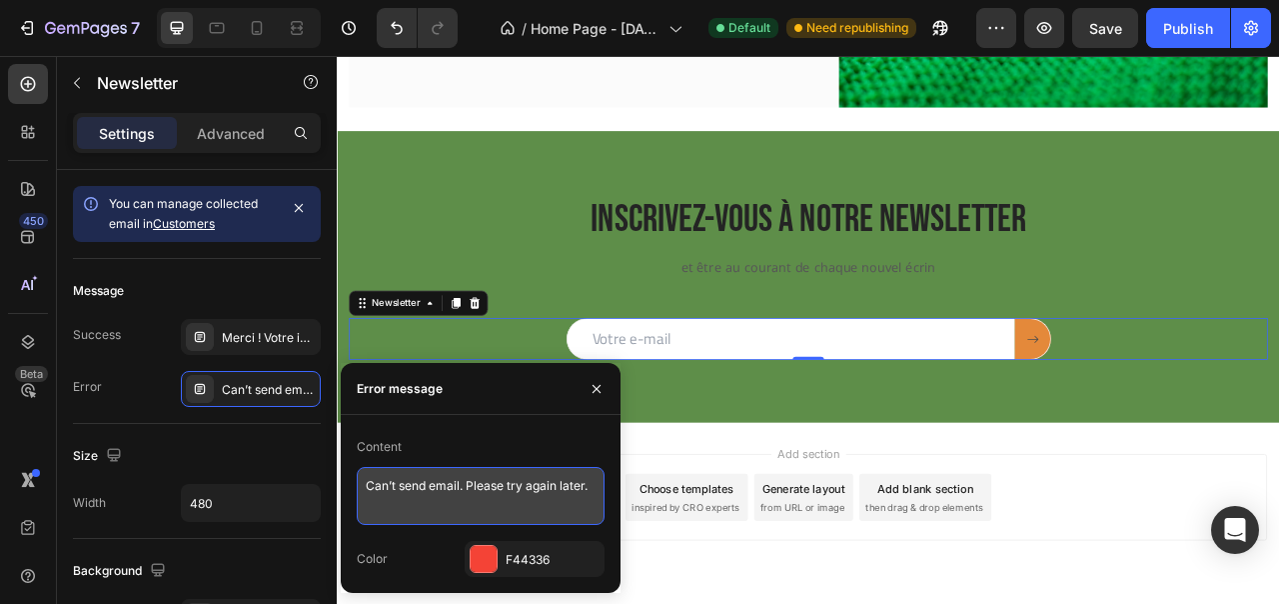
click at [482, 490] on textarea "Can’t send email. Please try again later." at bounding box center [481, 496] width 248 height 58
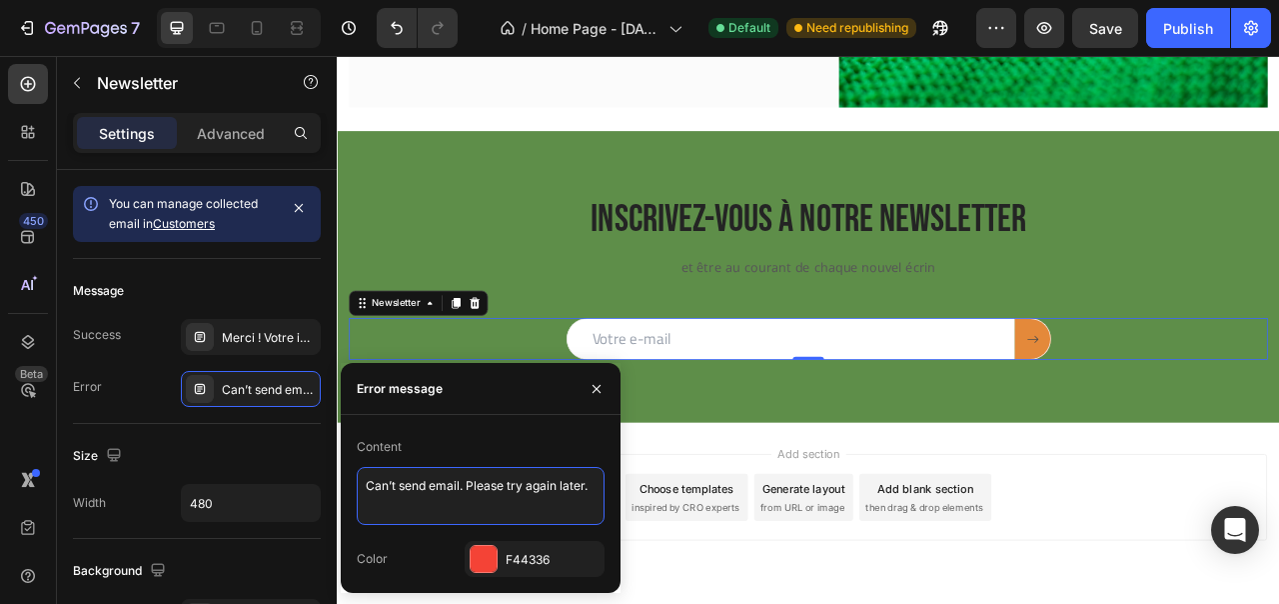
click at [482, 490] on textarea "Can’t send email. Please try again later." at bounding box center [481, 496] width 248 height 58
paste textarea "L’adresse saisie n’est pas valide. Merci de vérifier et de réessay"
type textarea "L’adresse saisie n’est pas valide. Merci de vérifier et de réessayer."
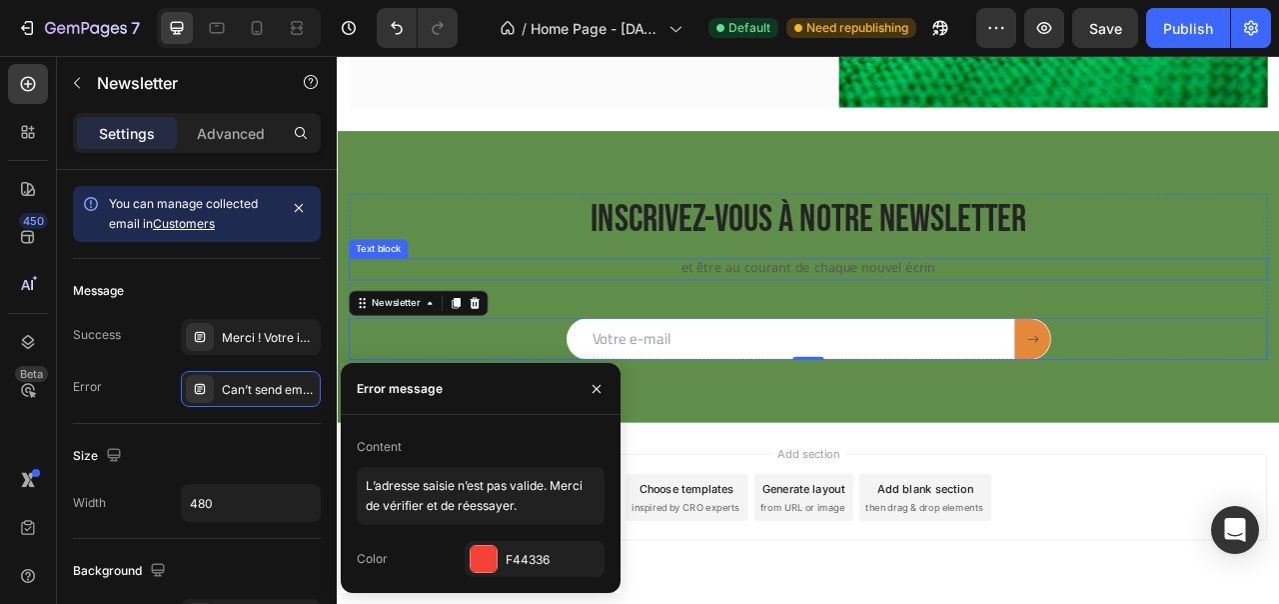
click at [560, 320] on div "et être au courant de chaque nouvel écrin Text block" at bounding box center [936, 328] width 1169 height 28
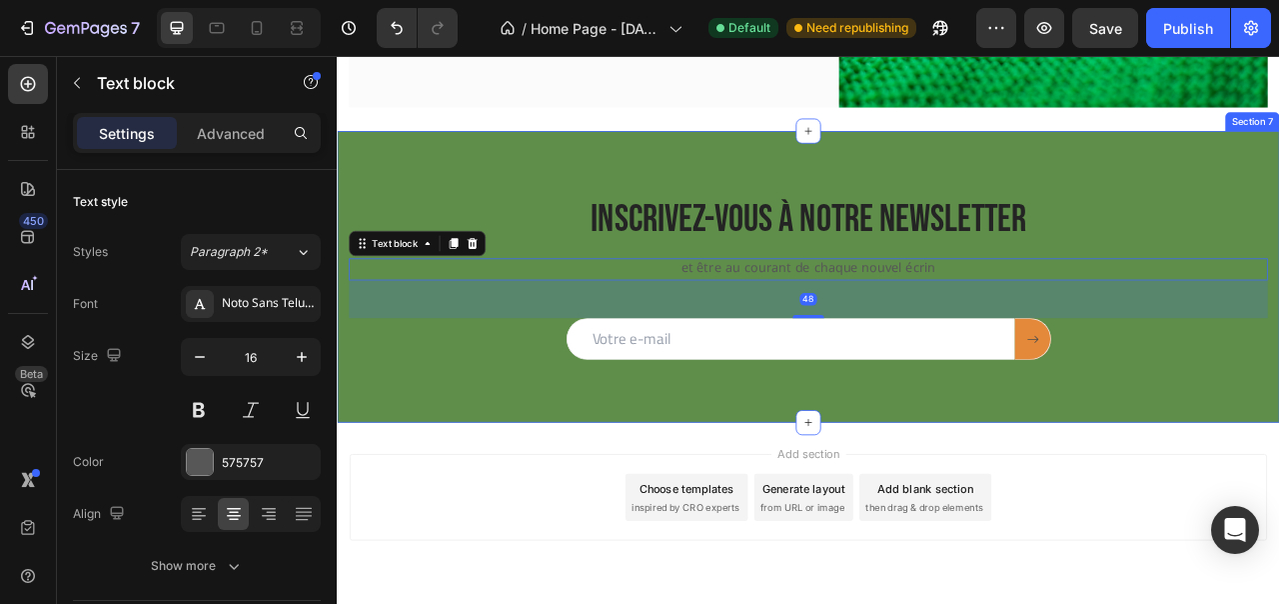
click at [686, 414] on input "email" at bounding box center [914, 416] width 571 height 53
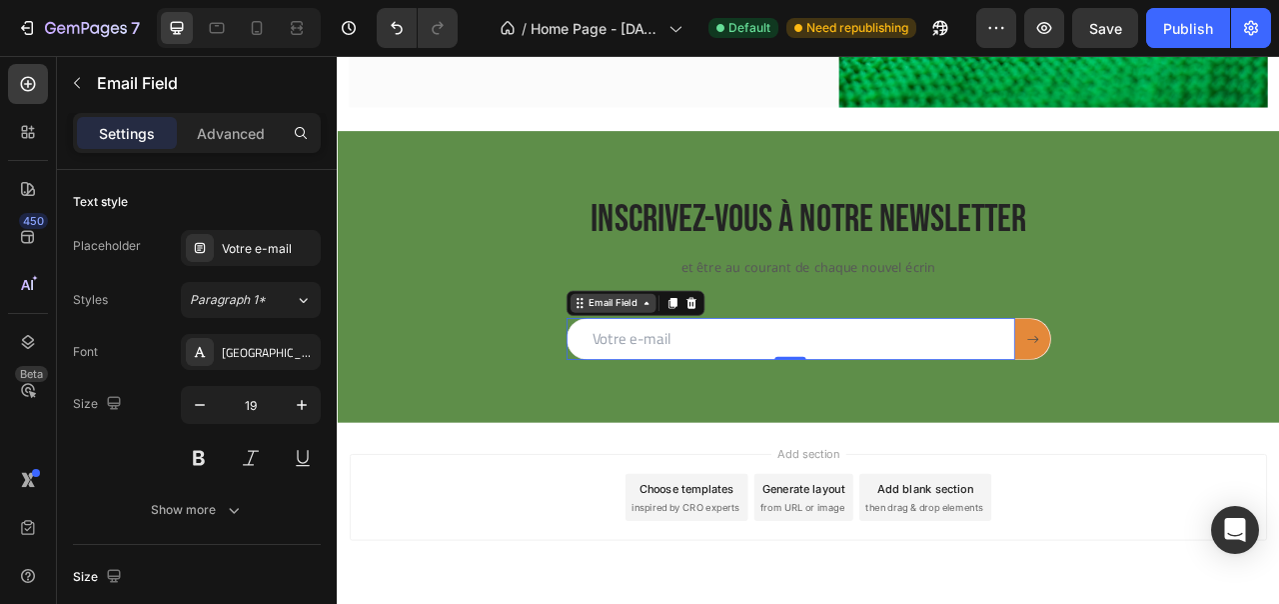
click at [696, 373] on div "Email Field" at bounding box center [688, 371] width 69 height 18
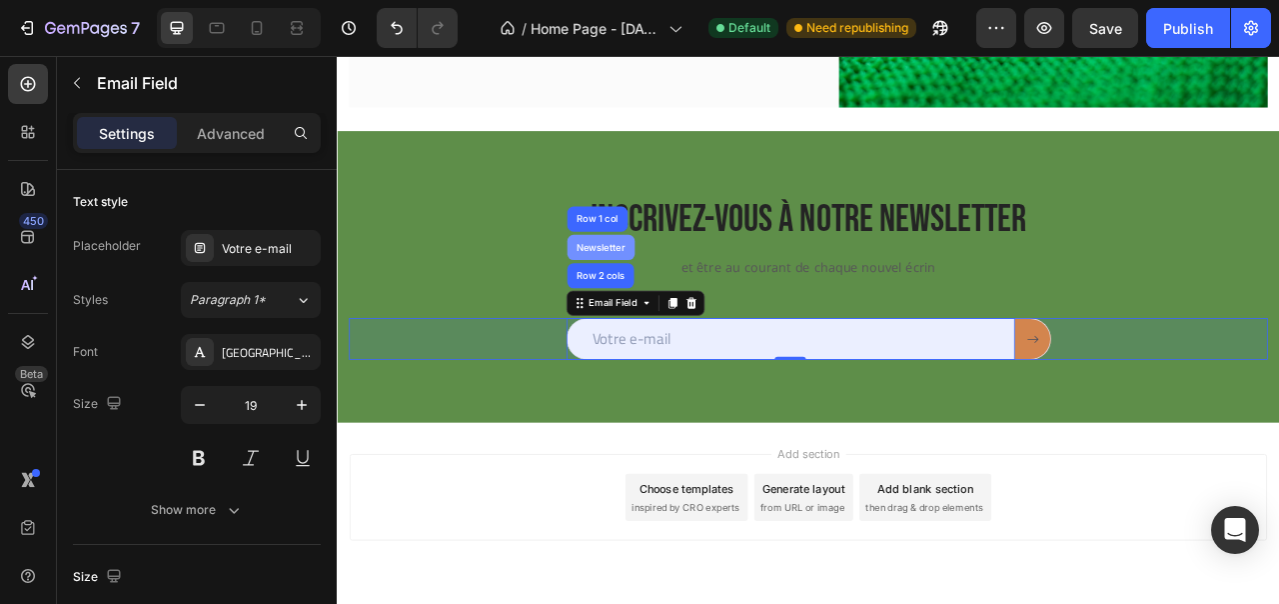
click at [702, 308] on div "Newsletter" at bounding box center [673, 300] width 86 height 32
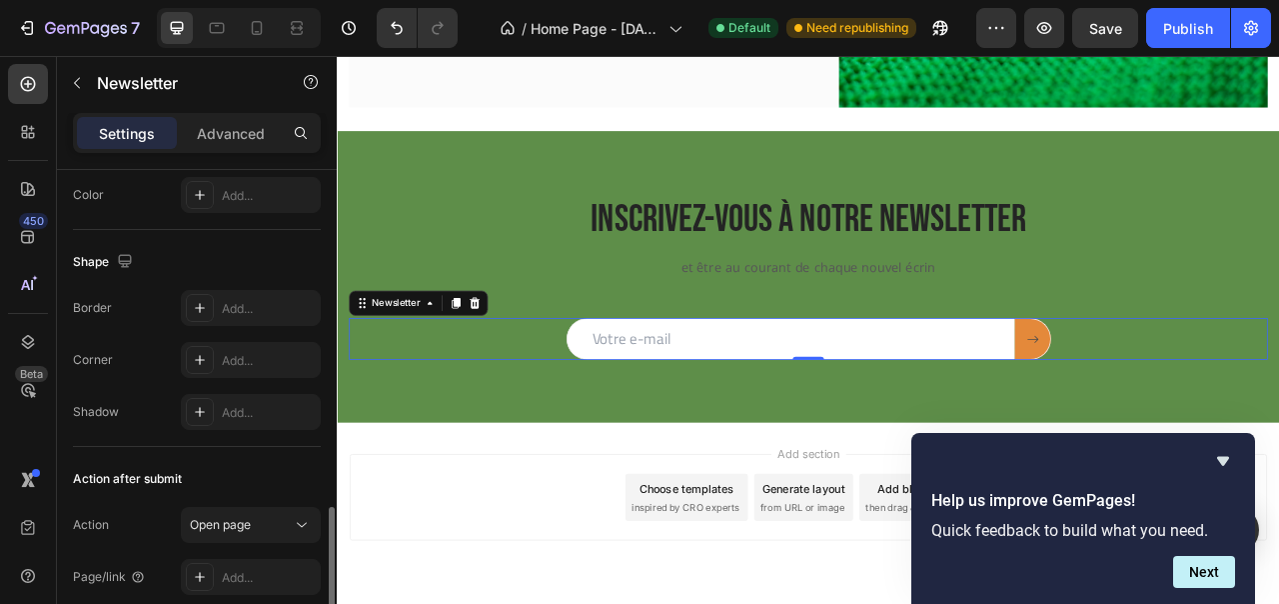
scroll to position [509, 0]
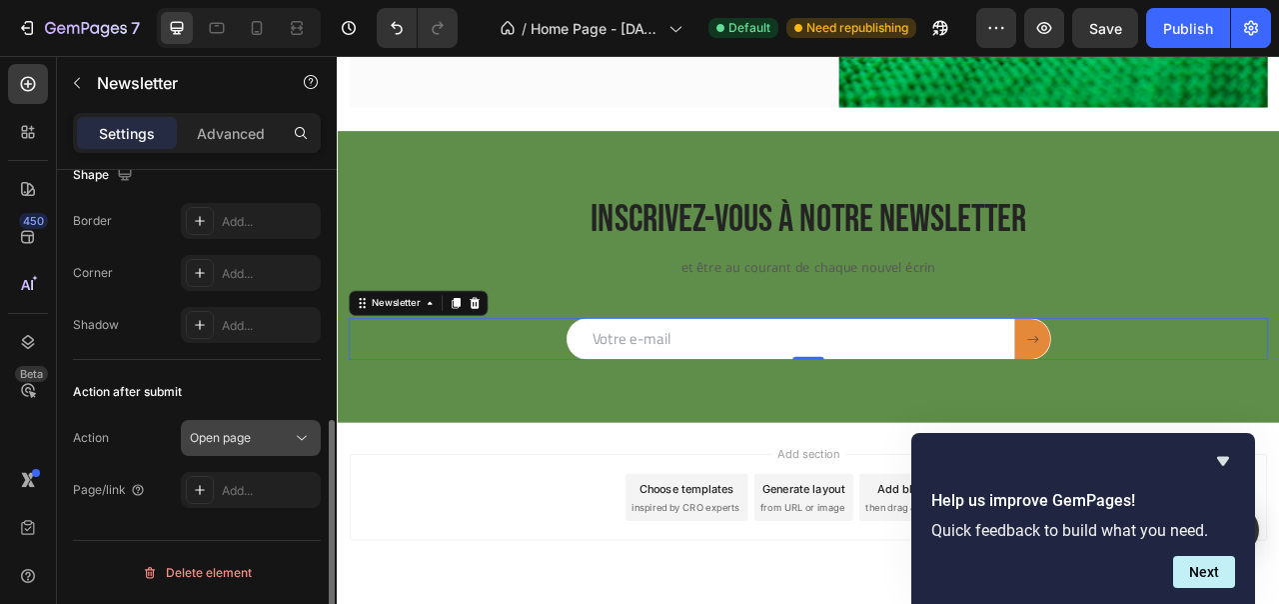
click at [230, 442] on span "Open page" at bounding box center [220, 437] width 61 height 15
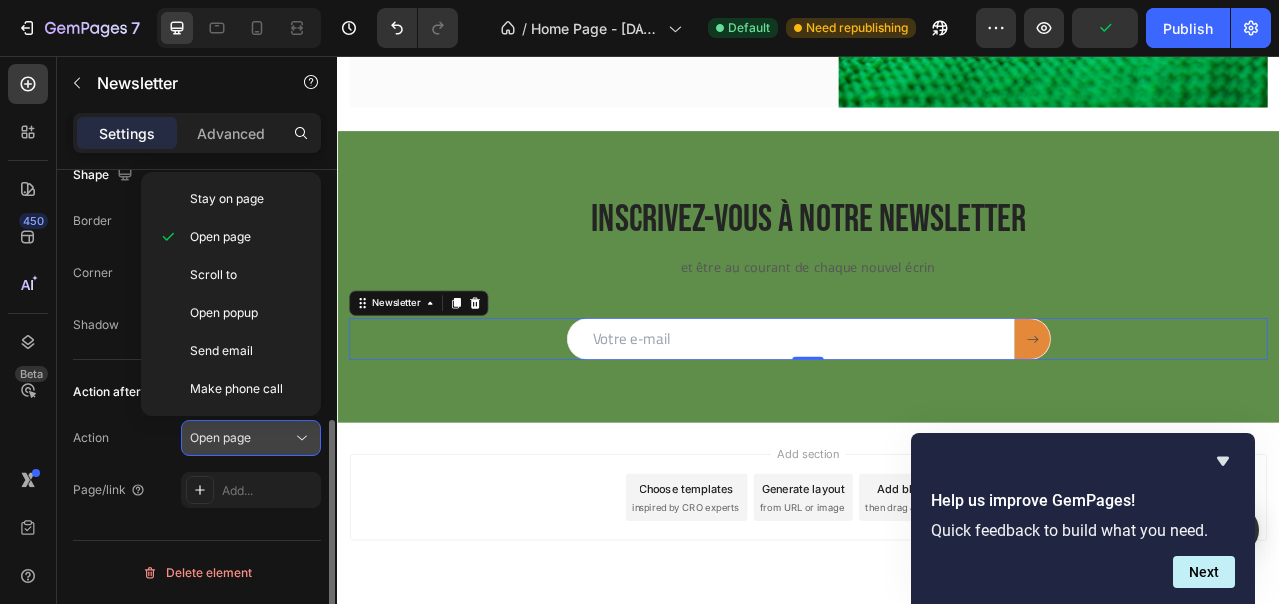
click at [230, 442] on span "Open page" at bounding box center [220, 437] width 61 height 15
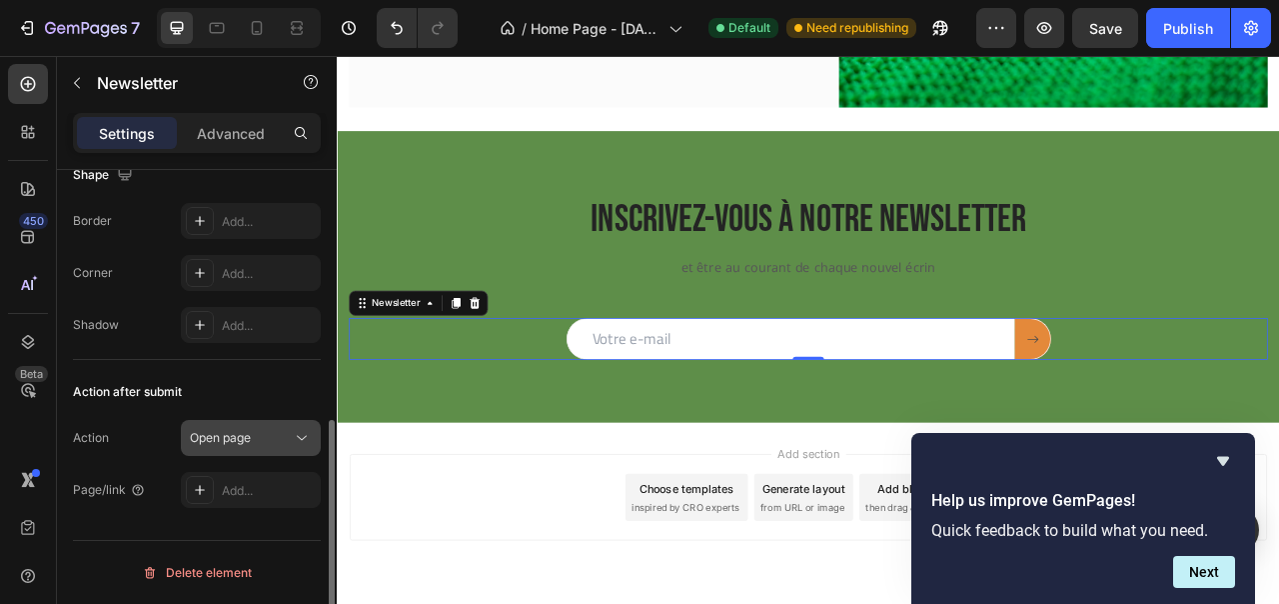
click at [255, 444] on div "Open page" at bounding box center [241, 438] width 102 height 18
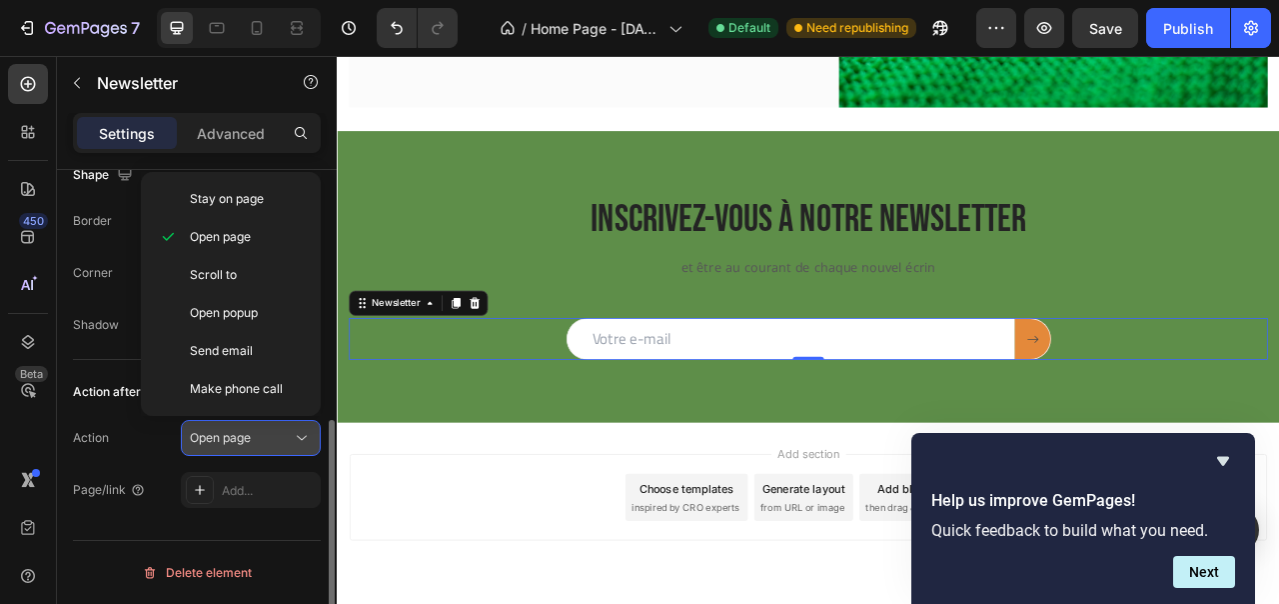
click at [256, 444] on div "Open page" at bounding box center [241, 438] width 102 height 18
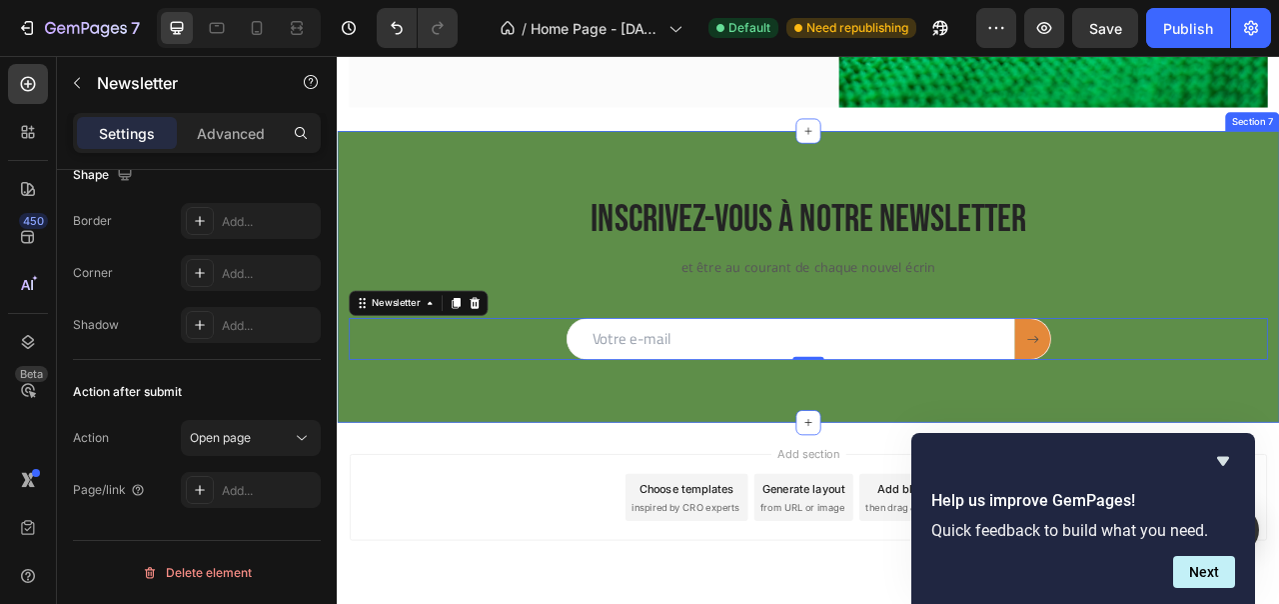
click at [496, 510] on div "Inscrivez-vous à notRe NEWSLETTER Heading et être au courant de chaque nouvel é…" at bounding box center [936, 337] width 1199 height 371
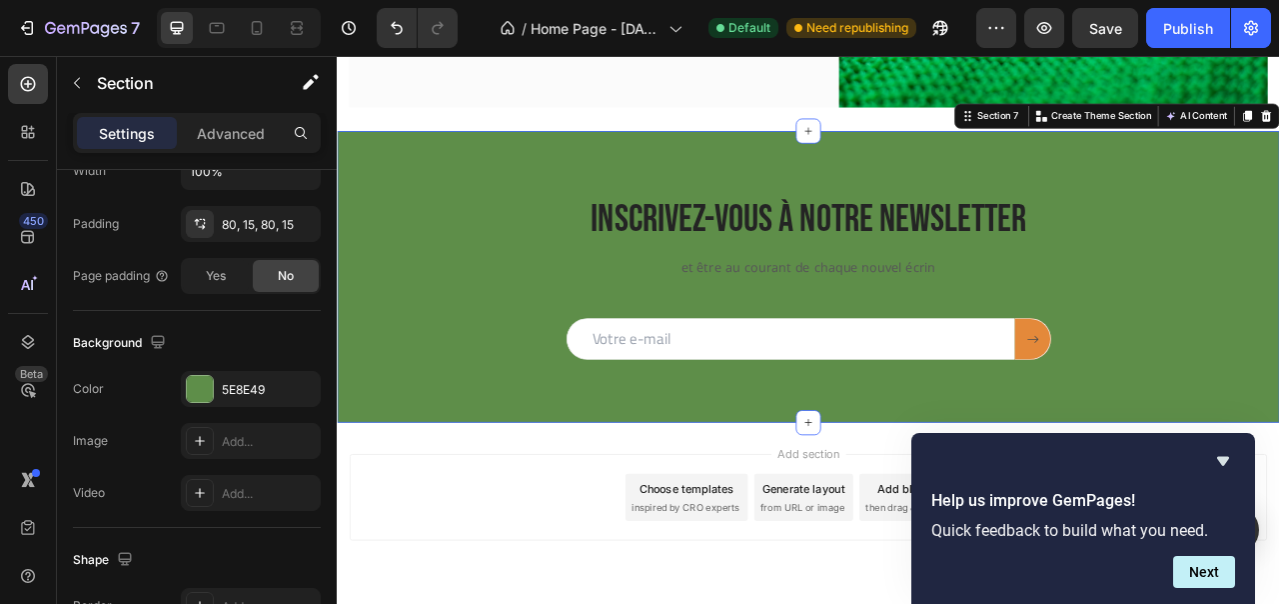
scroll to position [0, 0]
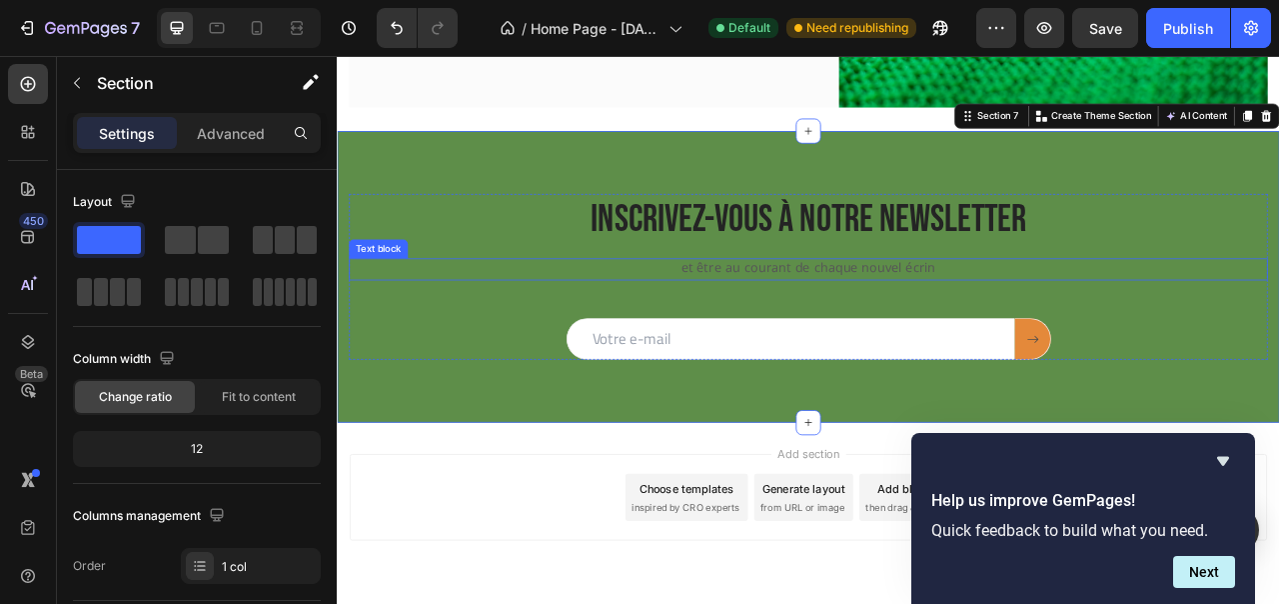
click at [816, 329] on p "et être au courant de chaque nouvel écrin" at bounding box center [937, 328] width 526 height 24
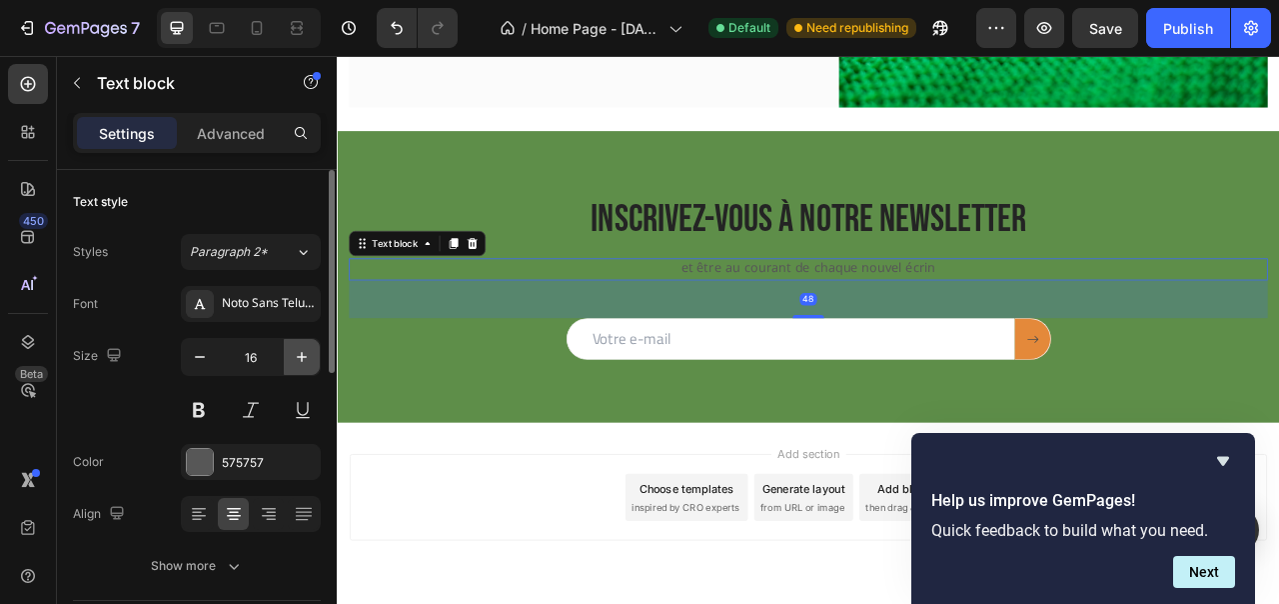
click at [308, 357] on icon "button" at bounding box center [302, 357] width 20 height 20
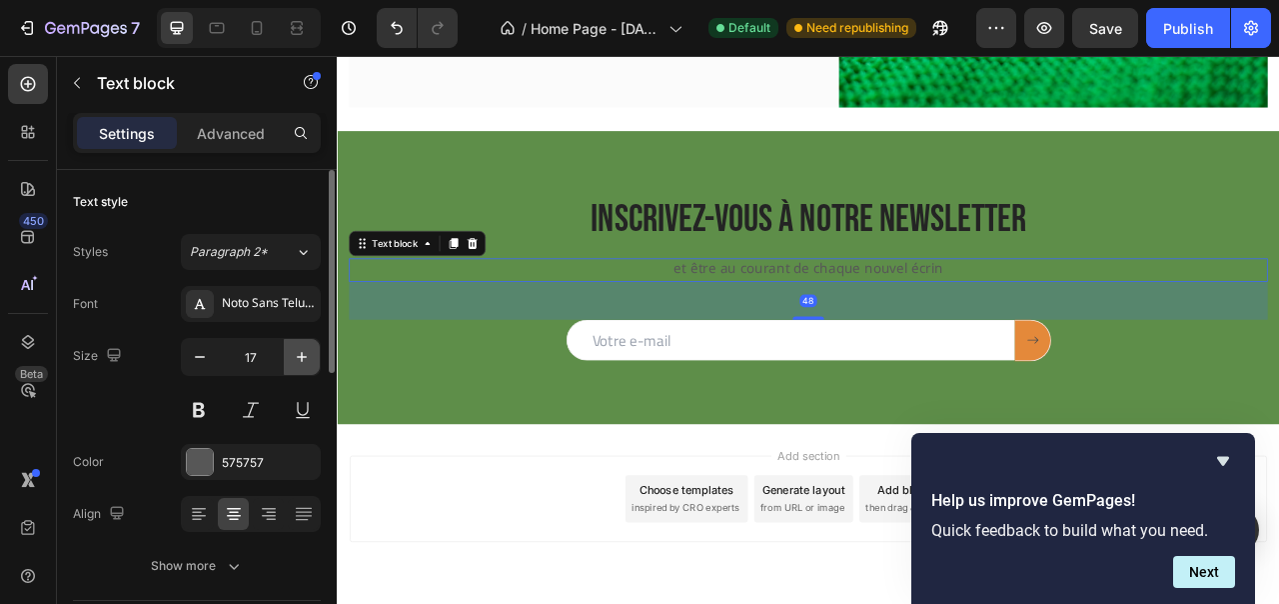
click at [308, 357] on icon "button" at bounding box center [302, 357] width 20 height 20
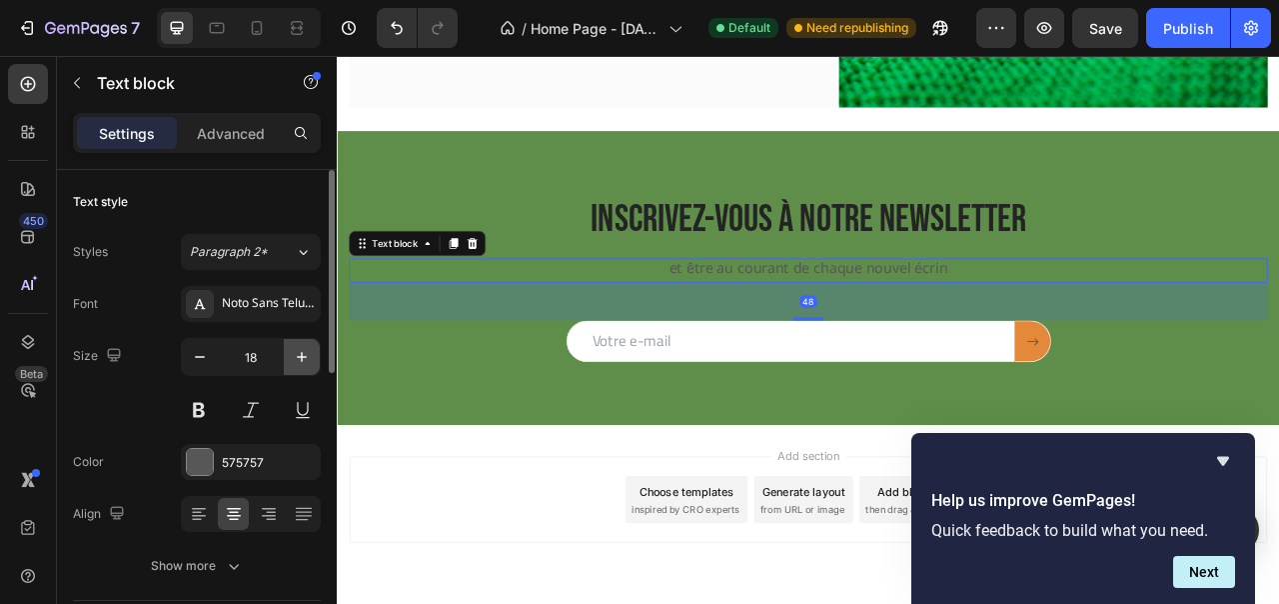
click at [308, 357] on icon "button" at bounding box center [302, 357] width 20 height 20
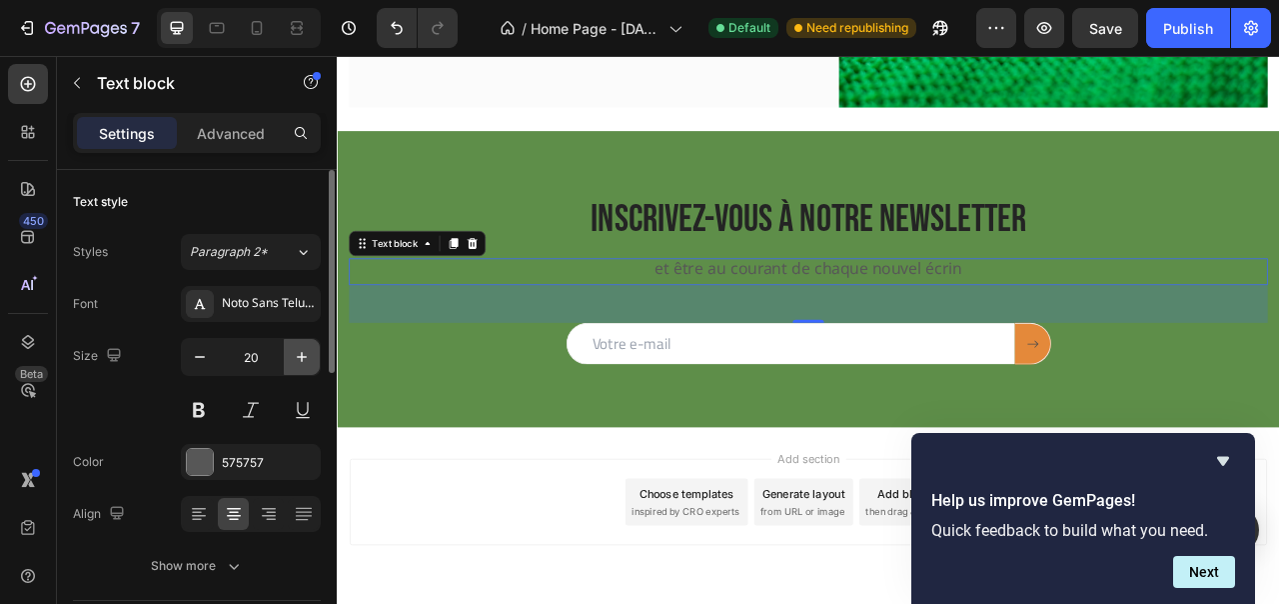
click at [308, 357] on icon "button" at bounding box center [302, 357] width 20 height 20
type input "21"
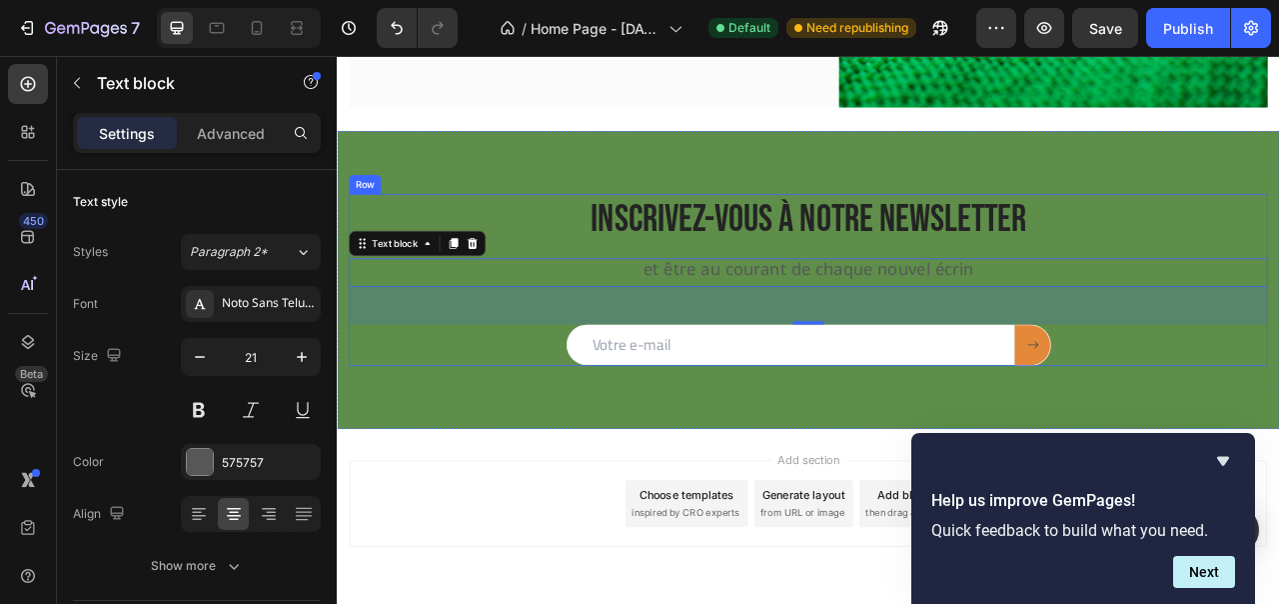
click at [742, 333] on p "et être au courant de chaque nouvel écrin" at bounding box center [937, 332] width 526 height 32
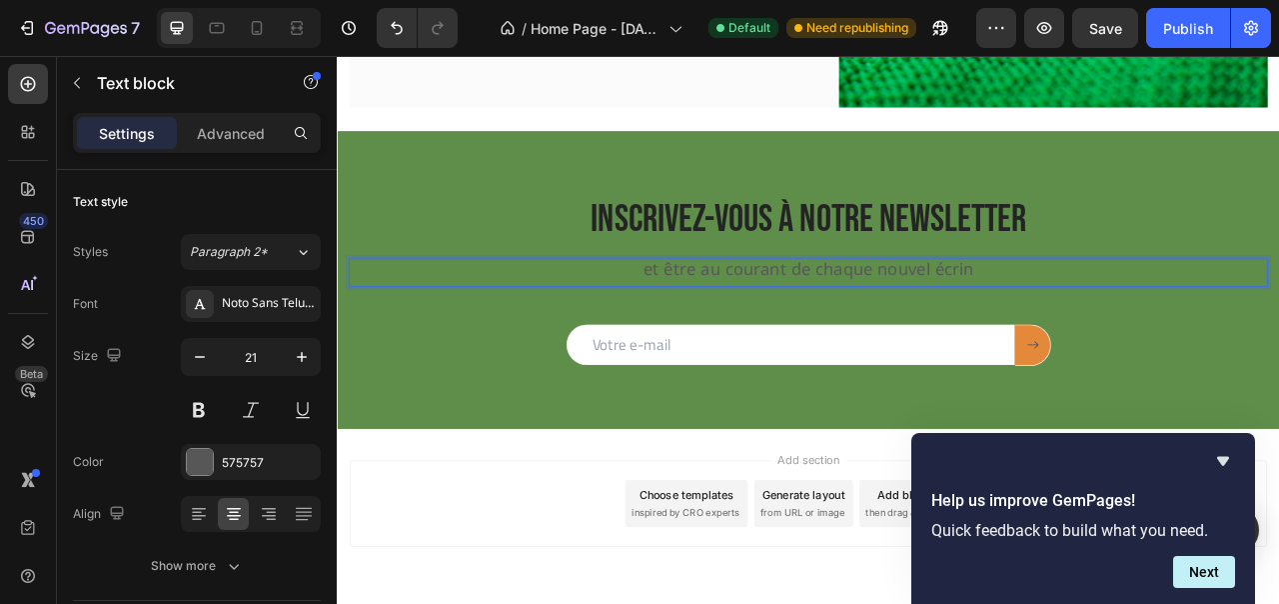
click at [750, 327] on p "et être au courant de chaque nouvel écrin" at bounding box center [937, 332] width 526 height 32
click at [1188, 322] on p "pour être au courant de chaque nouvel écrin" at bounding box center [937, 332] width 526 height 32
click at [563, 471] on div "Inscrivez-vous à notRe NEWSLETTER Heading pour être au courant de chaque nouvel…" at bounding box center [936, 341] width 1199 height 379
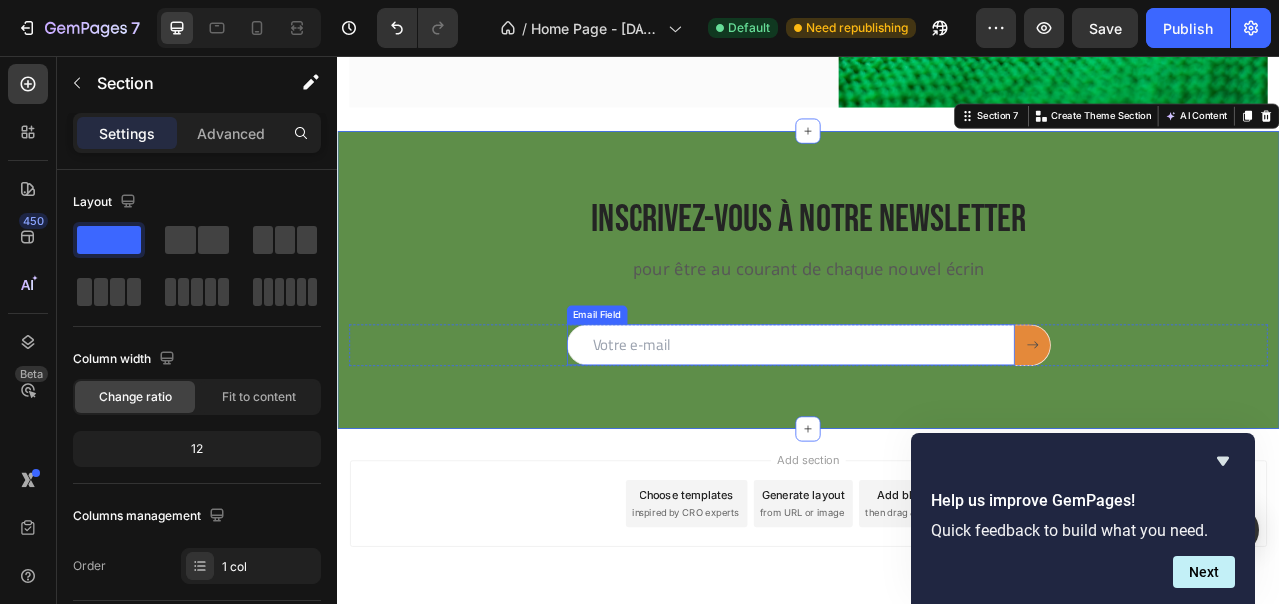
click at [735, 421] on input "email" at bounding box center [914, 424] width 571 height 53
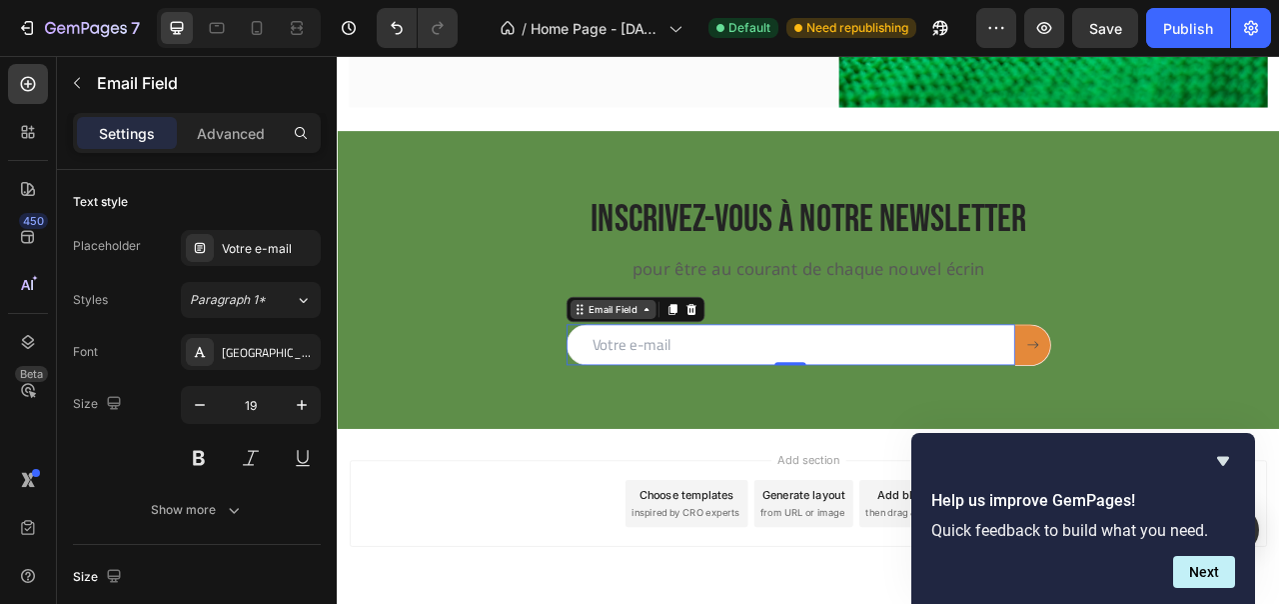
click at [656, 380] on div "Email Field" at bounding box center [688, 379] width 69 height 18
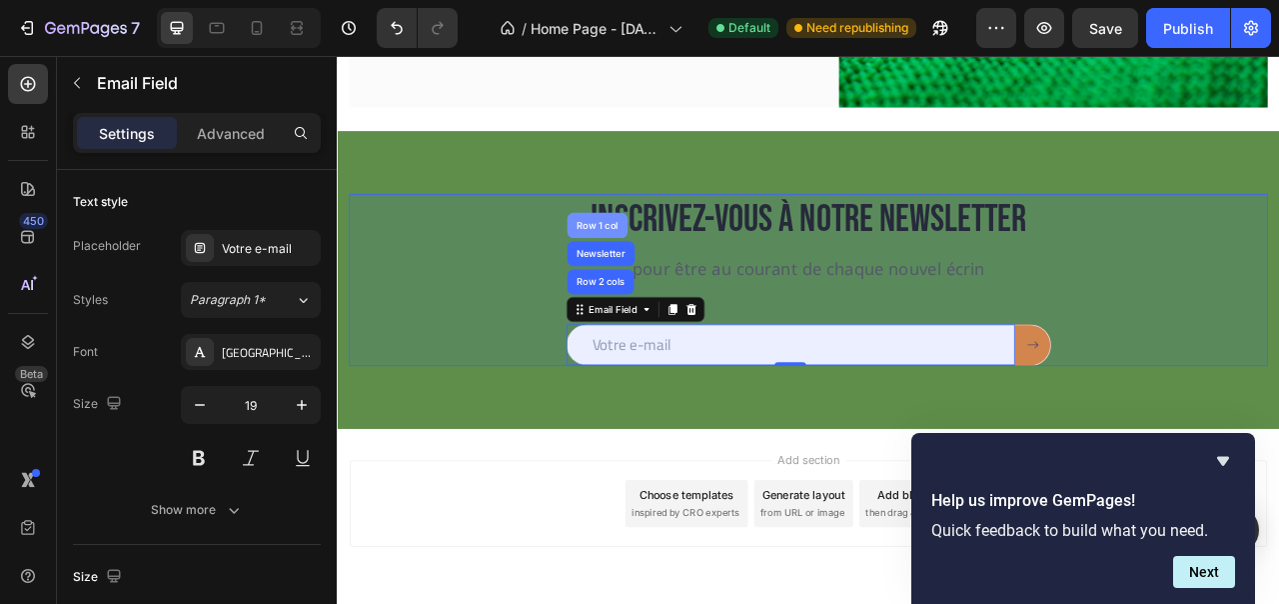
click at [682, 273] on div "Row 1 col" at bounding box center [668, 272] width 61 height 12
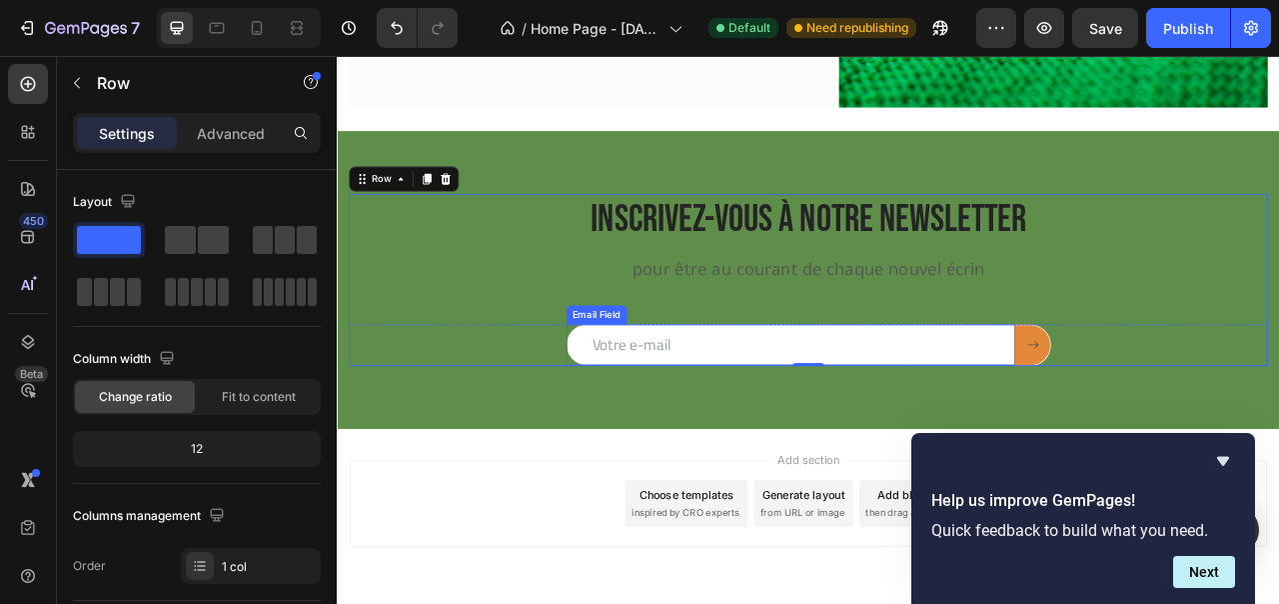
click at [720, 435] on input "email" at bounding box center [914, 424] width 571 height 53
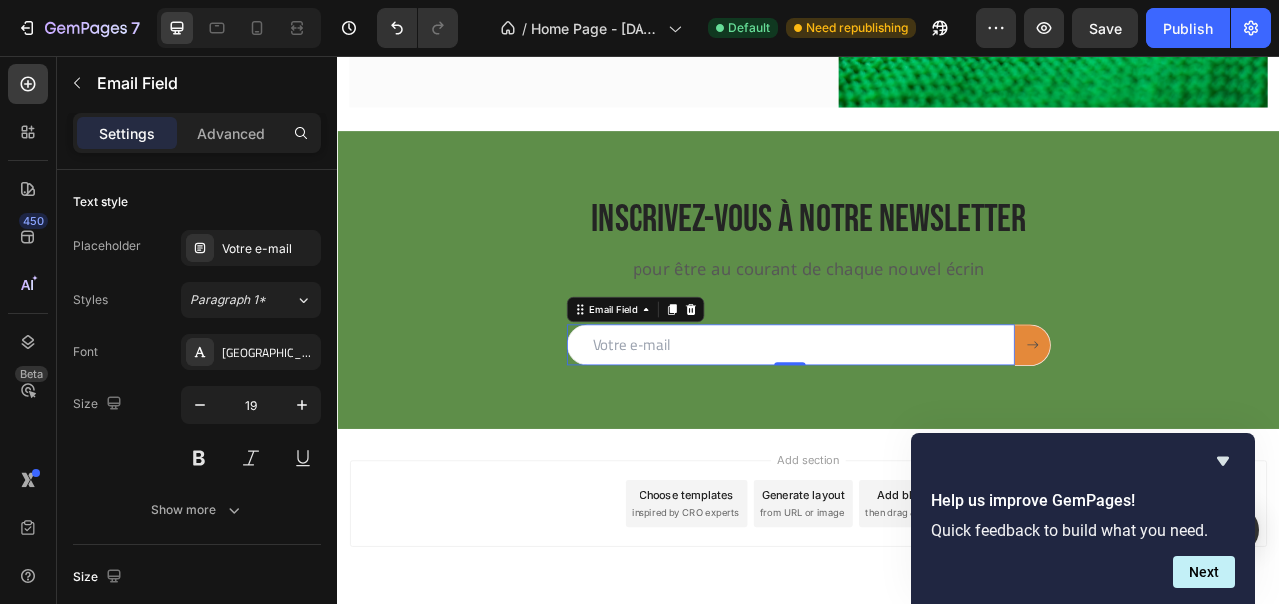
click at [718, 365] on div "Email Field" at bounding box center [717, 379] width 176 height 32
click at [716, 374] on div "Email Field" at bounding box center [688, 379] width 69 height 18
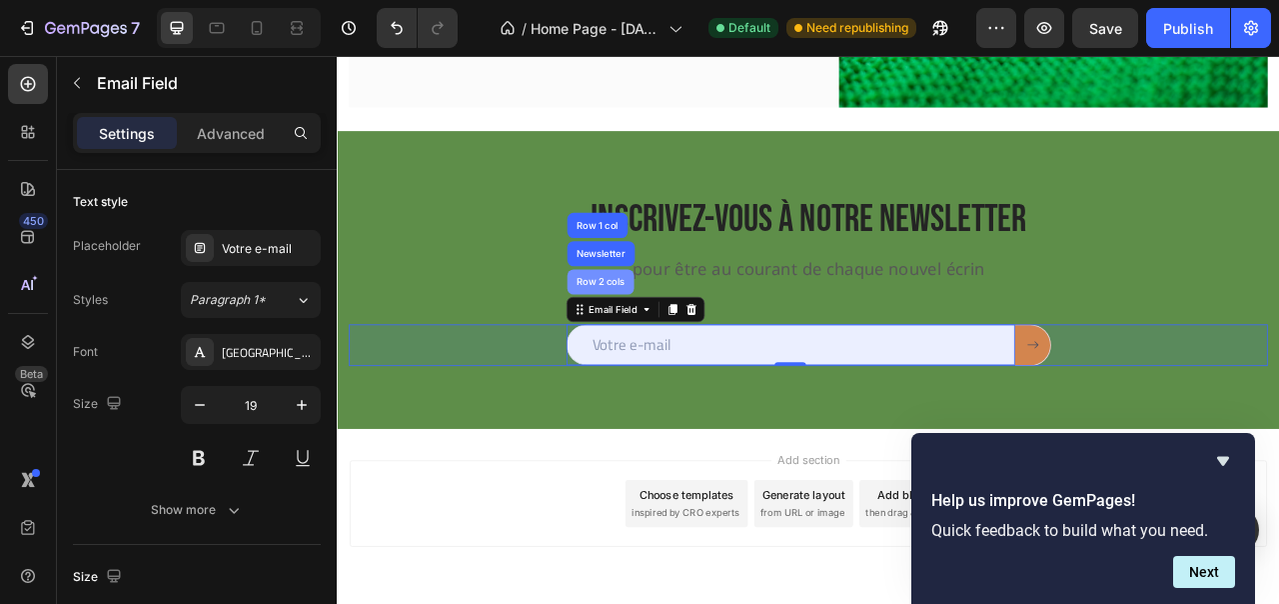
click at [688, 335] on div "Row 2 cols" at bounding box center [672, 344] width 85 height 32
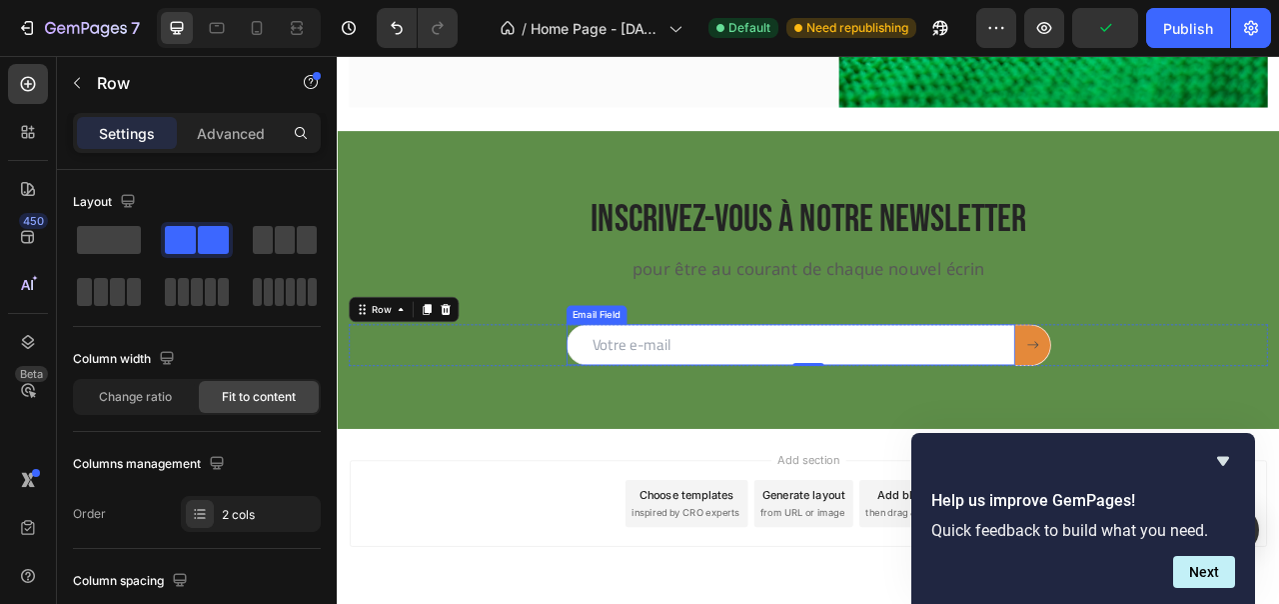
click at [730, 422] on input "email" at bounding box center [914, 424] width 571 height 53
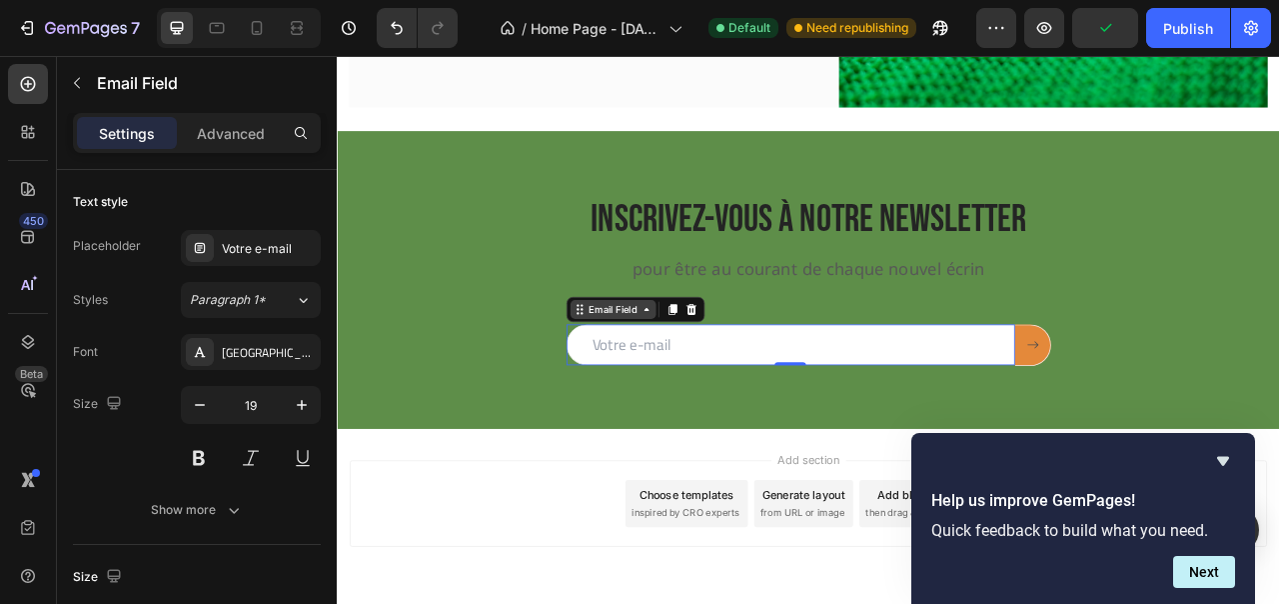
click at [723, 382] on icon at bounding box center [731, 379] width 16 height 16
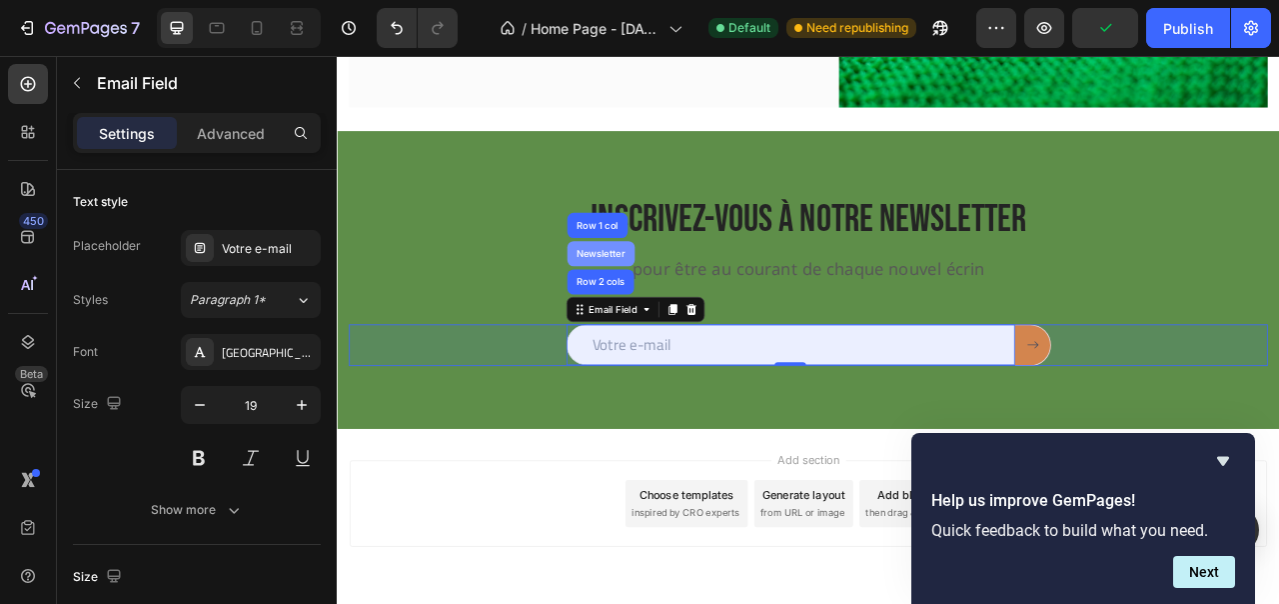
click at [706, 317] on div "Newsletter" at bounding box center [673, 308] width 86 height 32
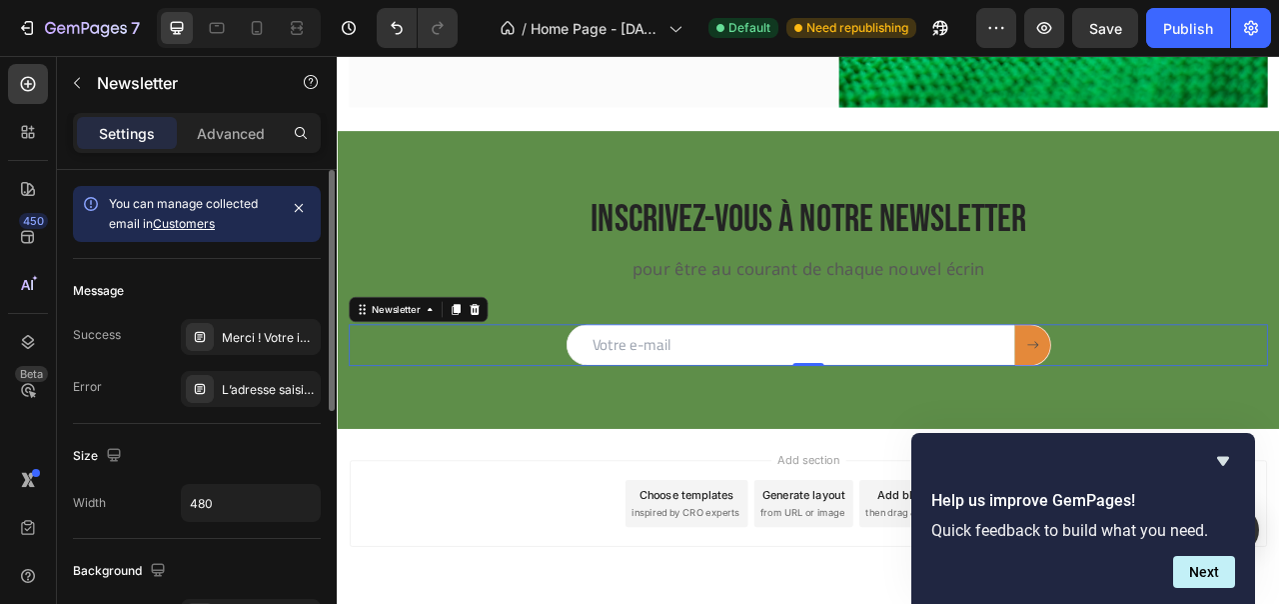
click at [197, 226] on link "Customers" at bounding box center [184, 223] width 62 height 15
click at [227, 145] on div "Advanced" at bounding box center [231, 133] width 100 height 32
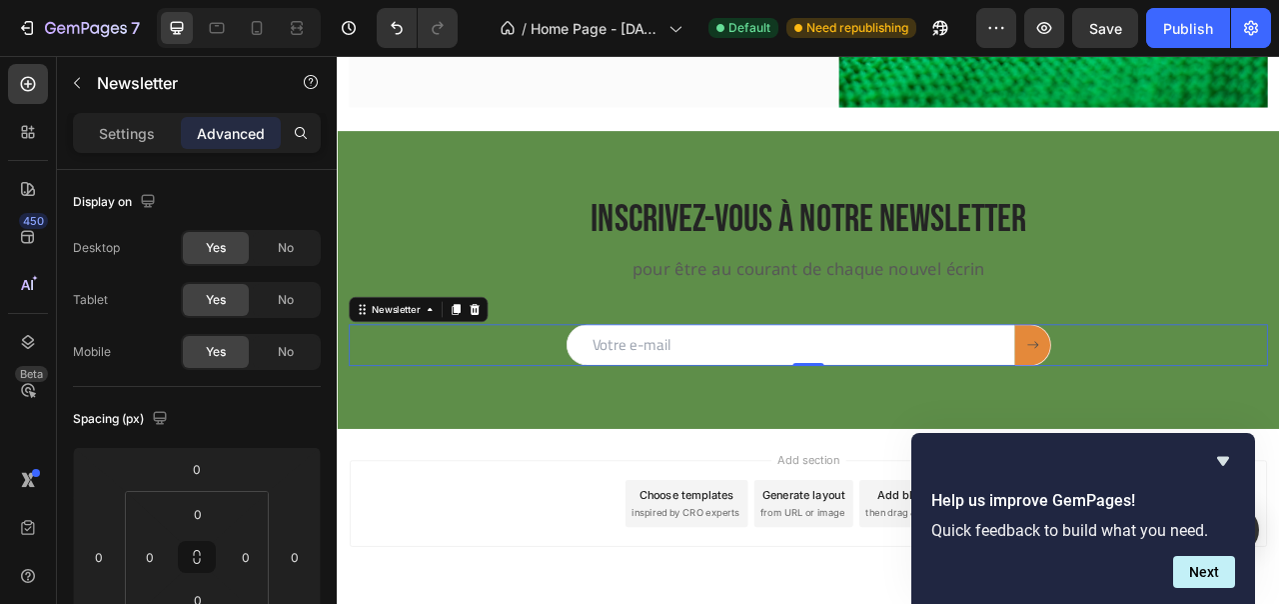
click at [222, 128] on p "Advanced" at bounding box center [231, 133] width 68 height 21
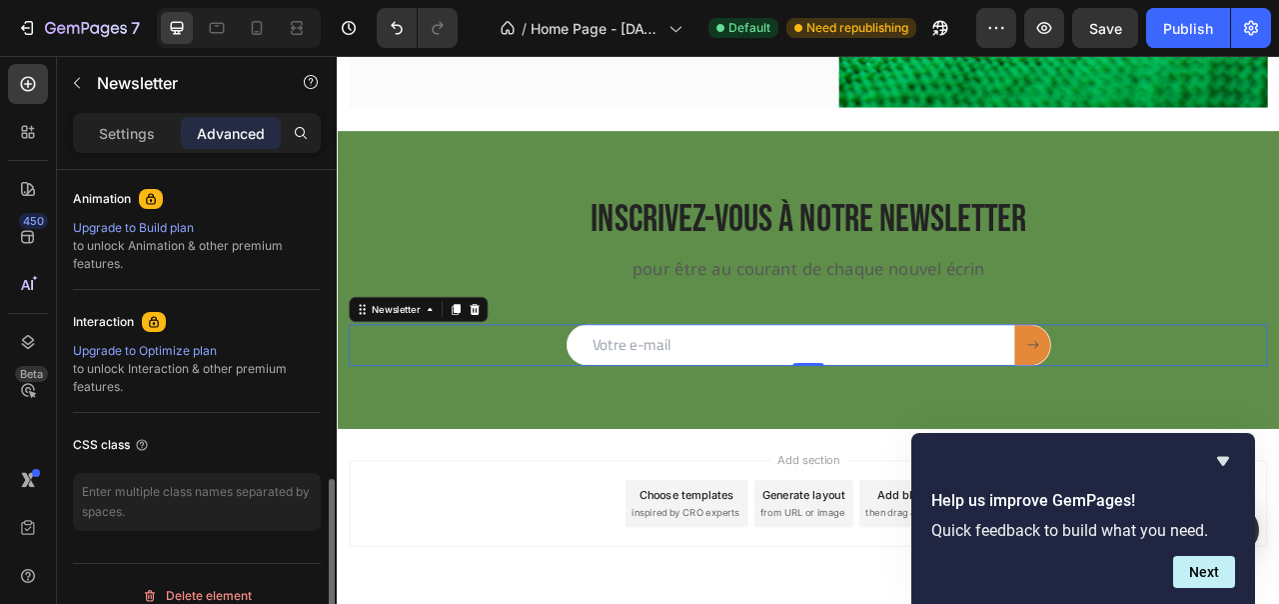
scroll to position [896, 0]
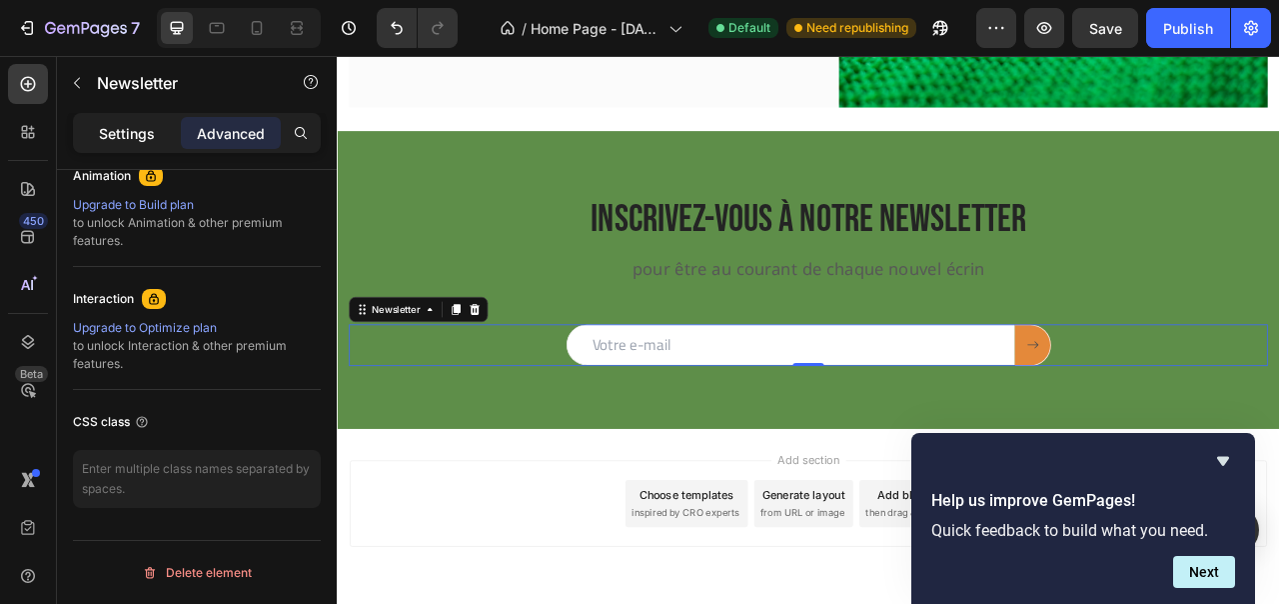
click at [136, 130] on p "Settings" at bounding box center [127, 133] width 56 height 21
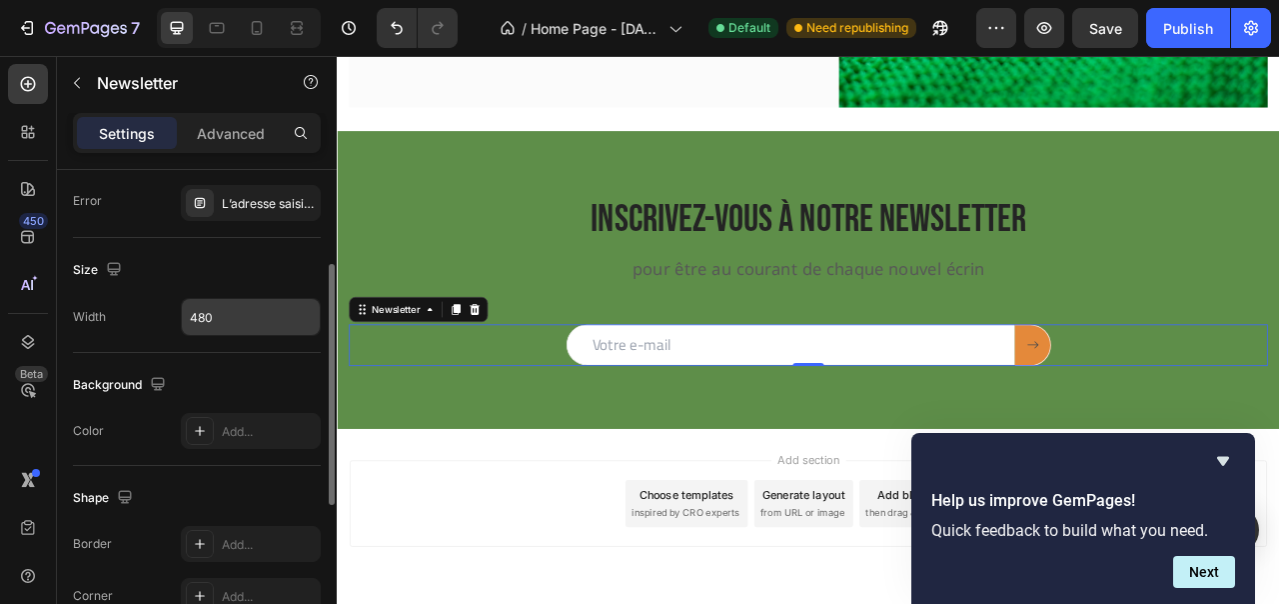
scroll to position [188, 0]
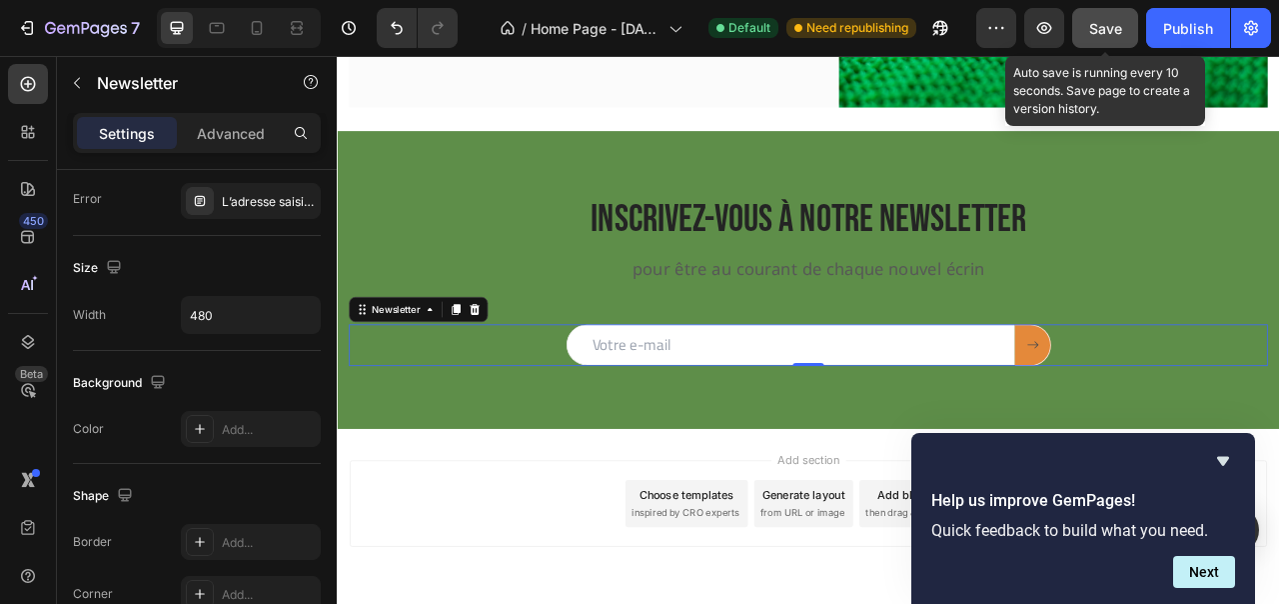
click at [1102, 32] on span "Save" at bounding box center [1105, 28] width 33 height 17
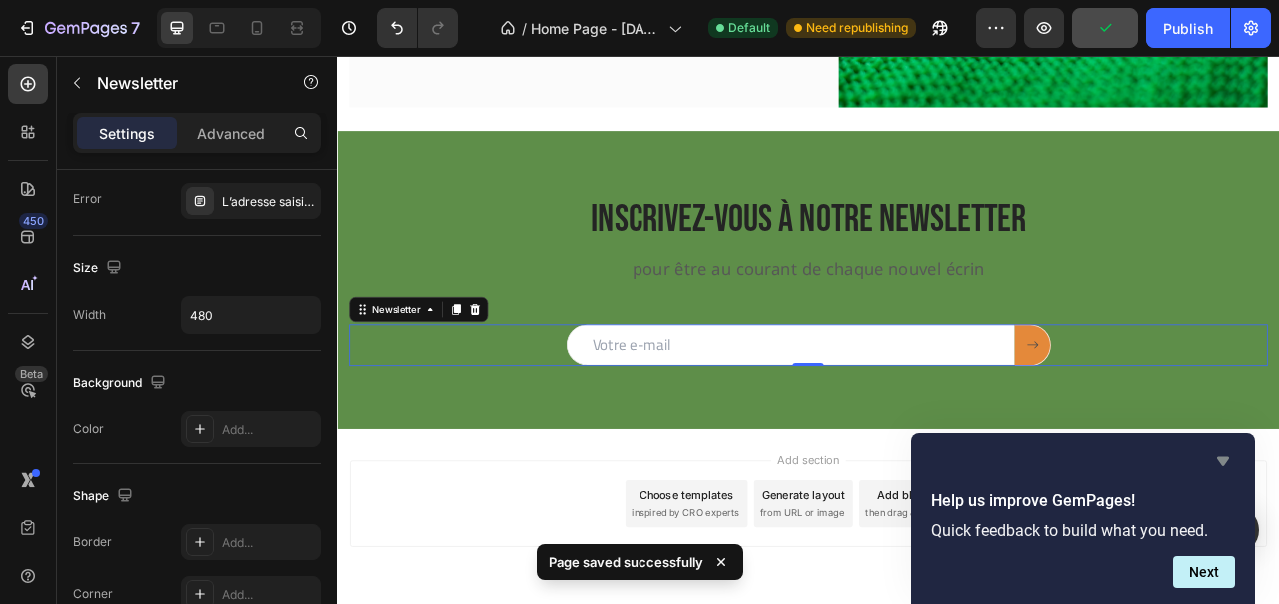
click at [1222, 468] on icon "Hide survey" at bounding box center [1223, 461] width 24 height 24
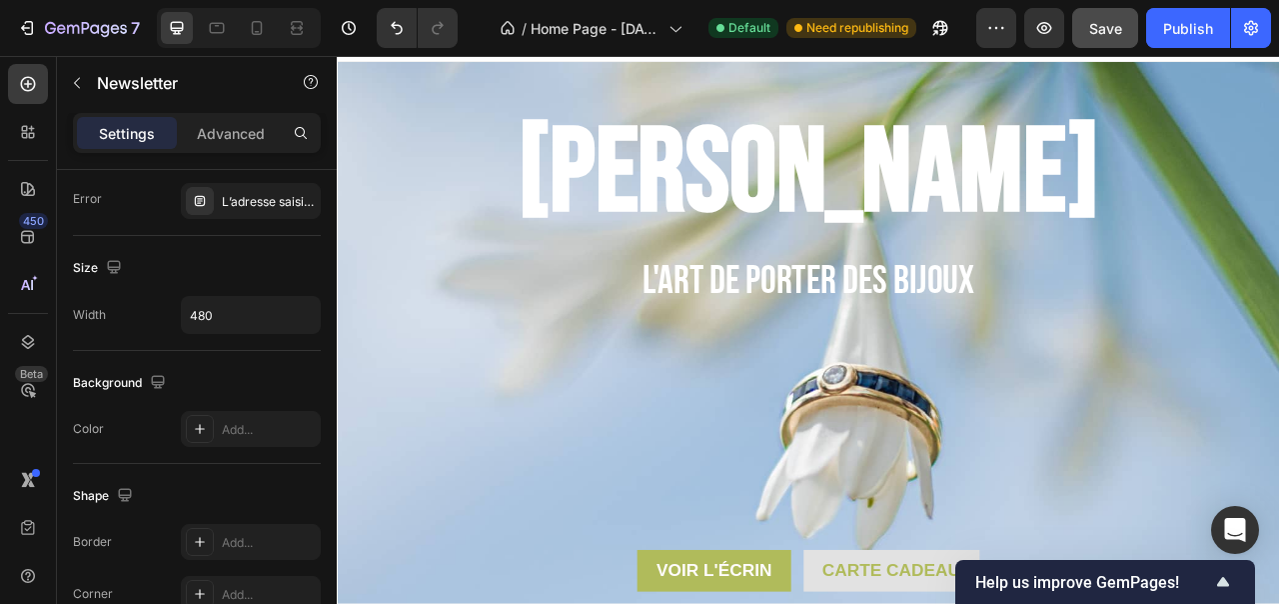
scroll to position [36, 0]
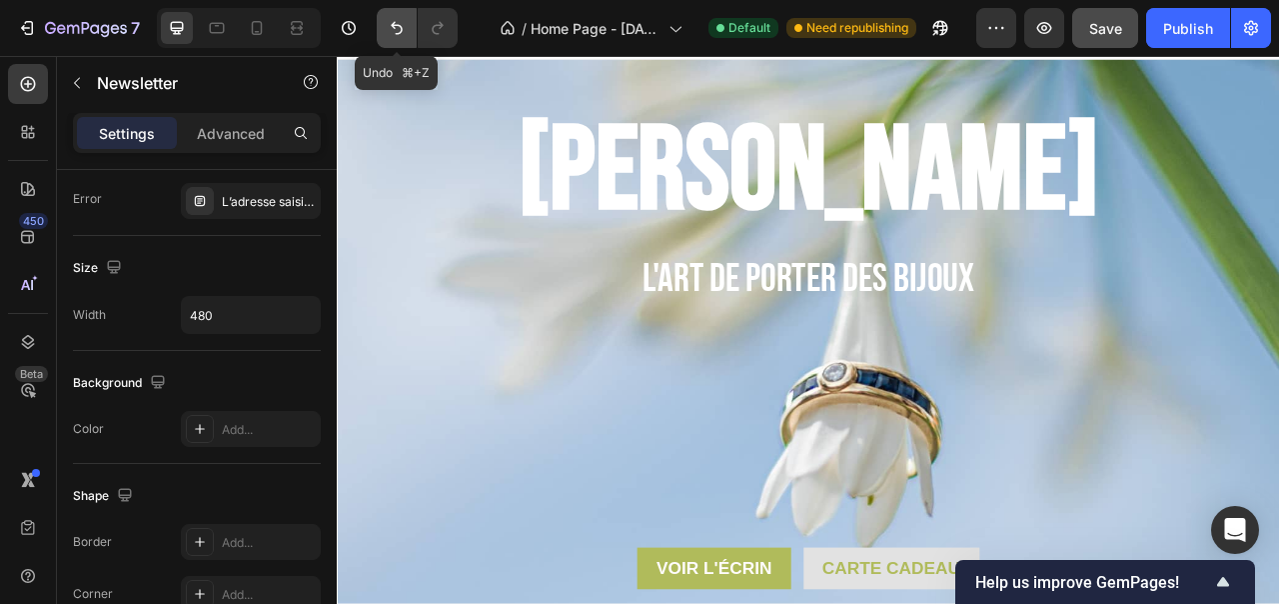
click at [414, 33] on button "Undo/Redo" at bounding box center [397, 28] width 40 height 40
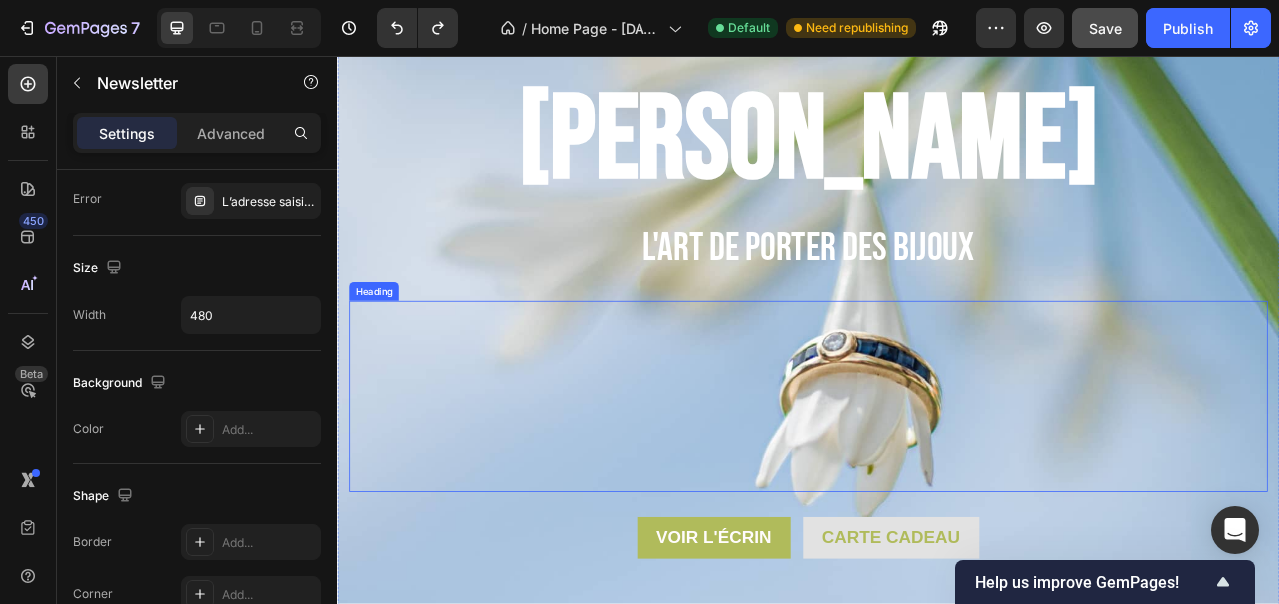
scroll to position [0, 0]
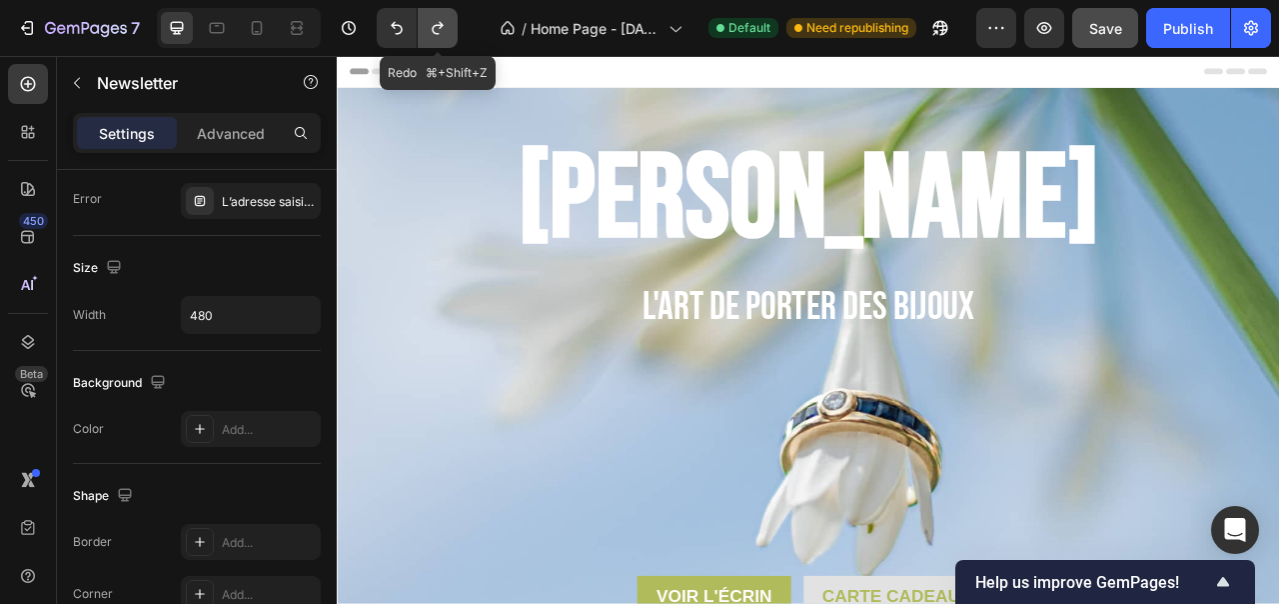
click at [444, 37] on icon "Undo/Redo" at bounding box center [438, 28] width 20 height 20
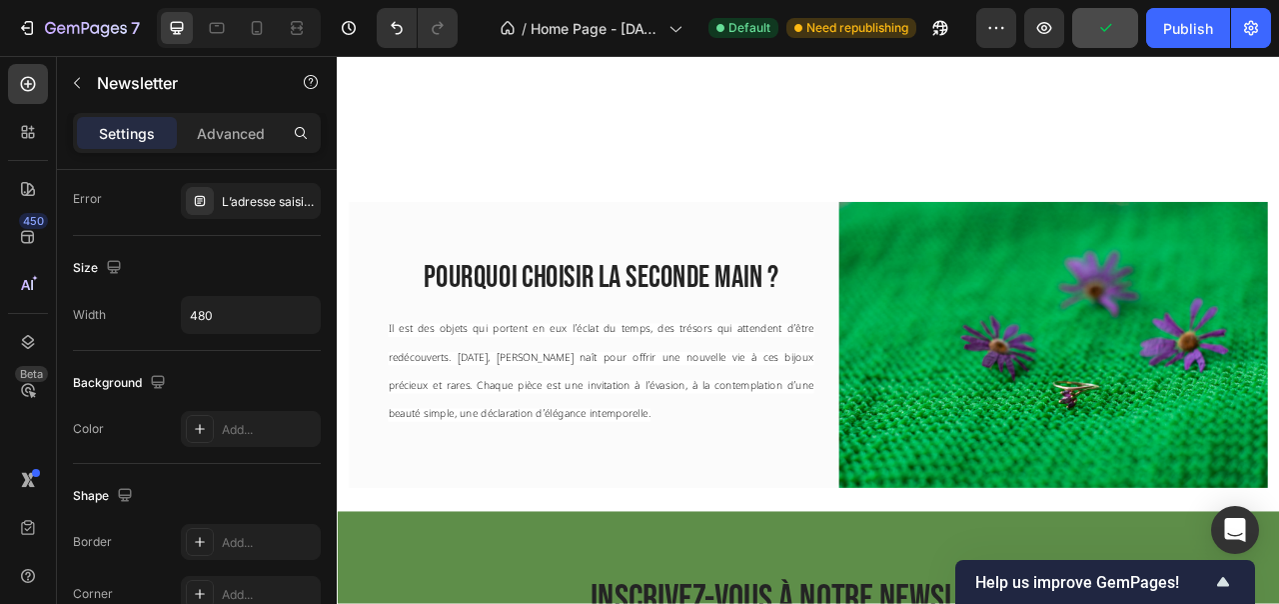
scroll to position [2029, 0]
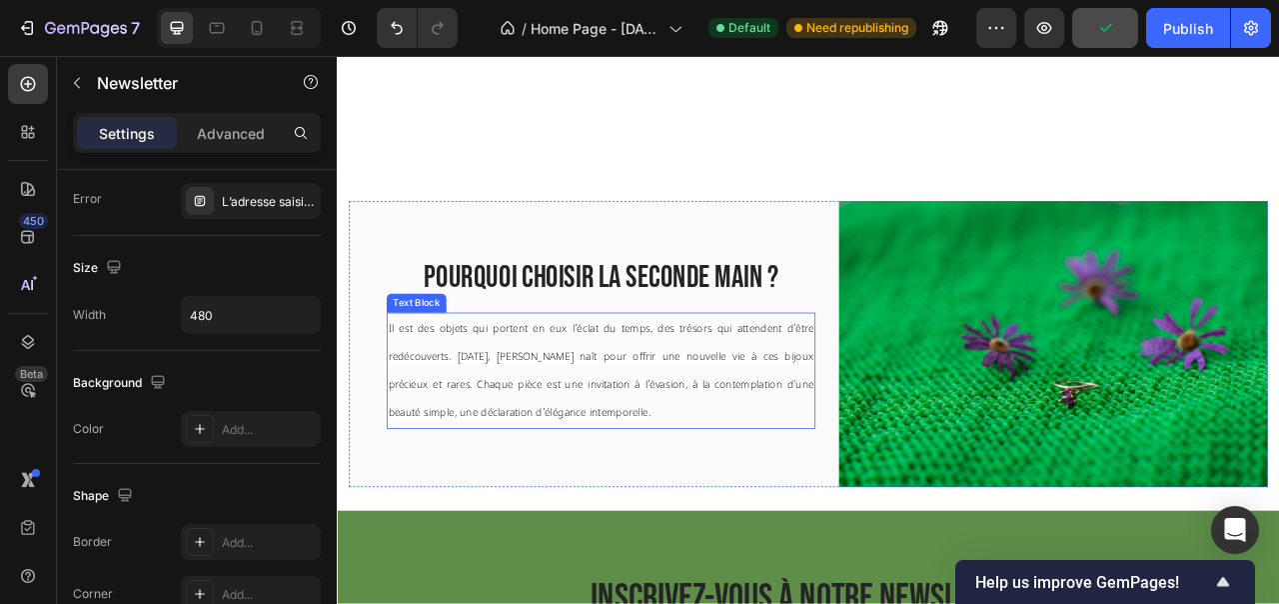
click at [594, 468] on span "Il est des objets qui portent en eux l’éclat du temps, des trésors qui attenden…" at bounding box center [673, 458] width 542 height 125
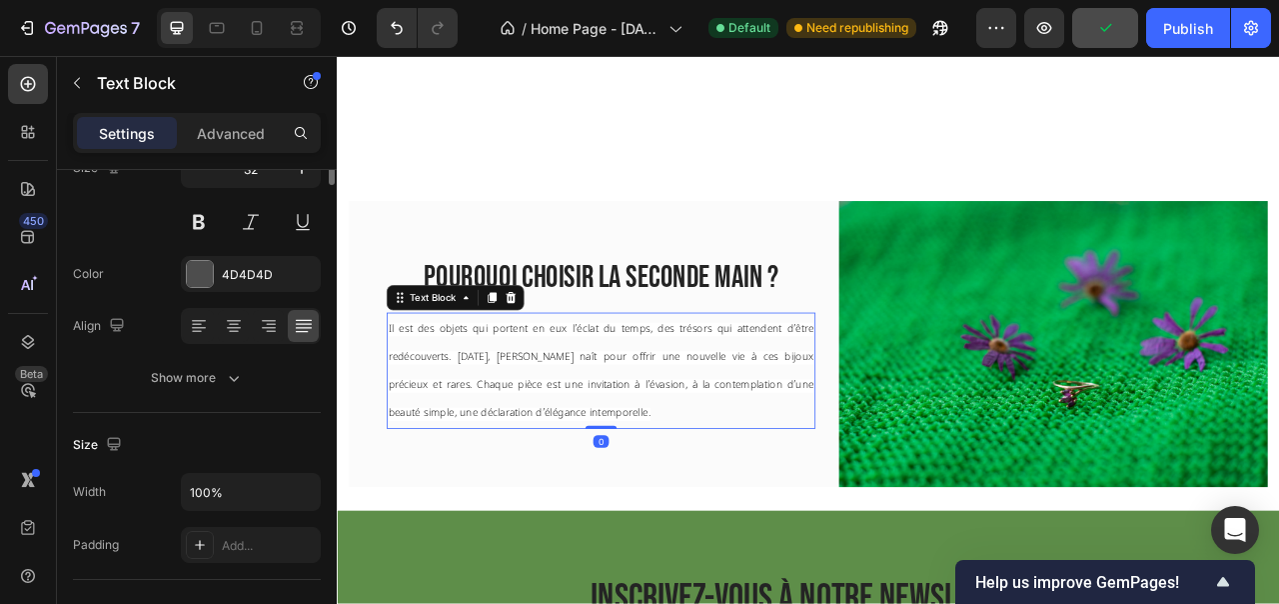
scroll to position [0, 0]
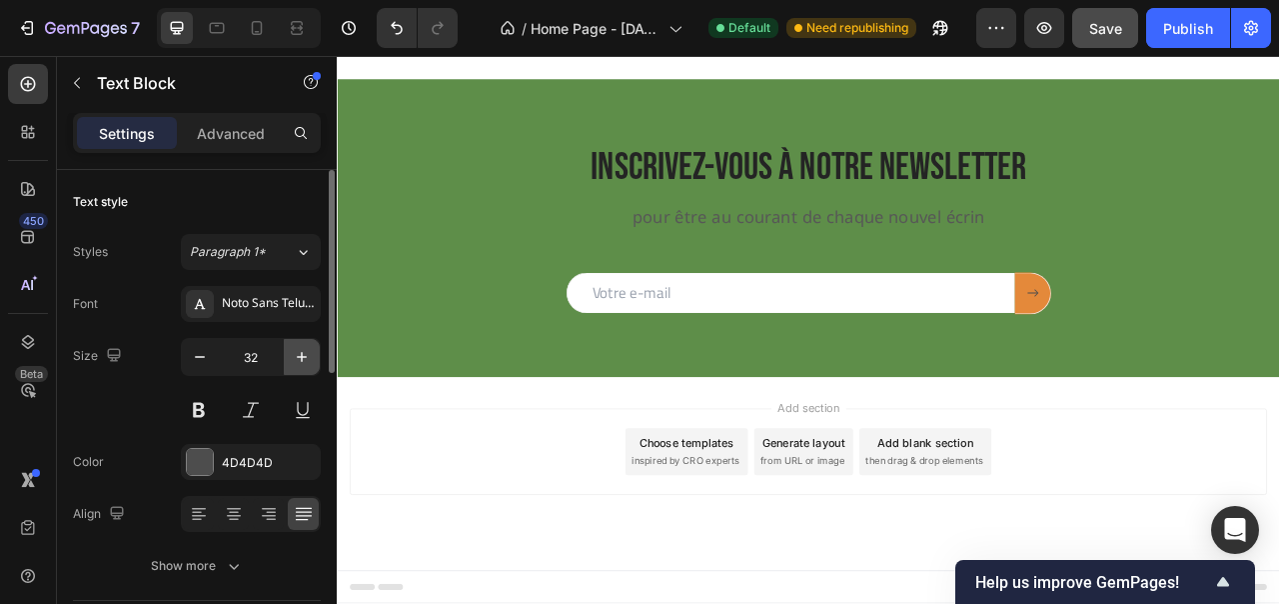
click at [298, 355] on icon "button" at bounding box center [302, 357] width 20 height 20
click at [297, 355] on icon "button" at bounding box center [302, 357] width 20 height 20
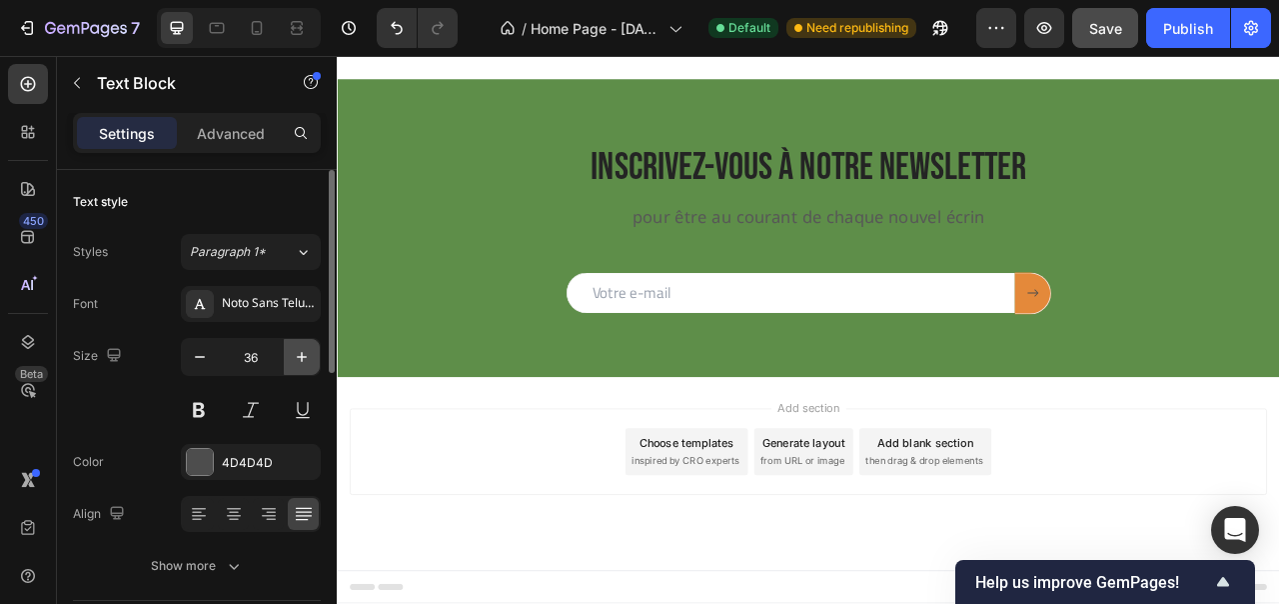
type input "37"
click at [234, 250] on span "Paragraph 1*" at bounding box center [228, 252] width 76 height 18
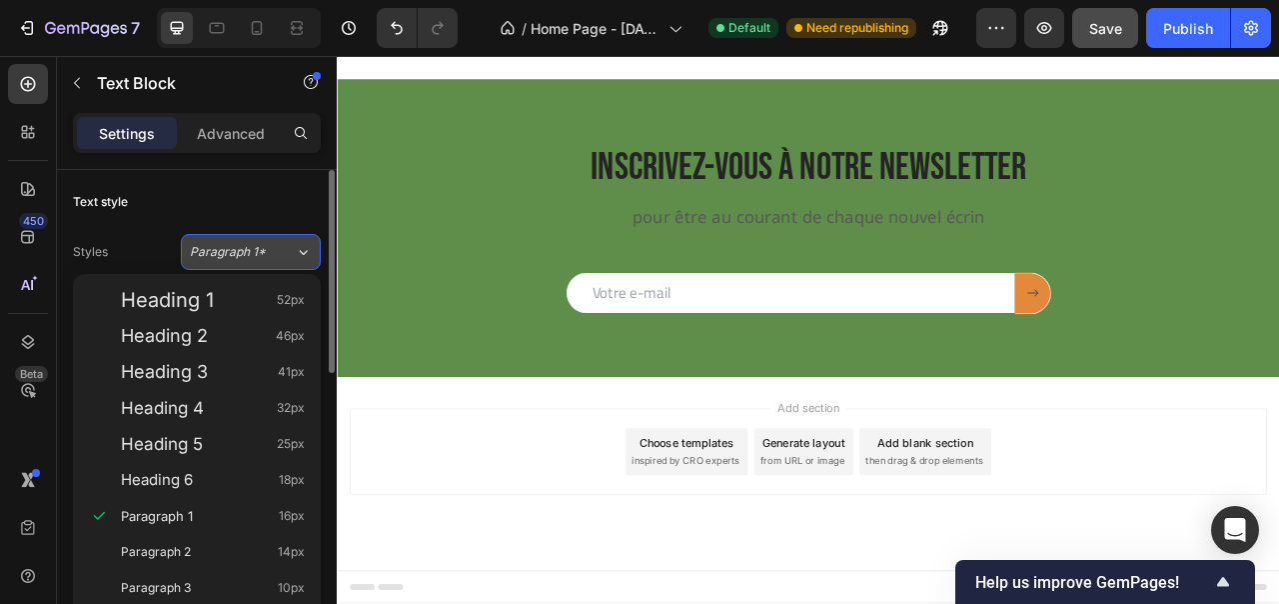
click at [234, 250] on span "Paragraph 1*" at bounding box center [228, 252] width 76 height 18
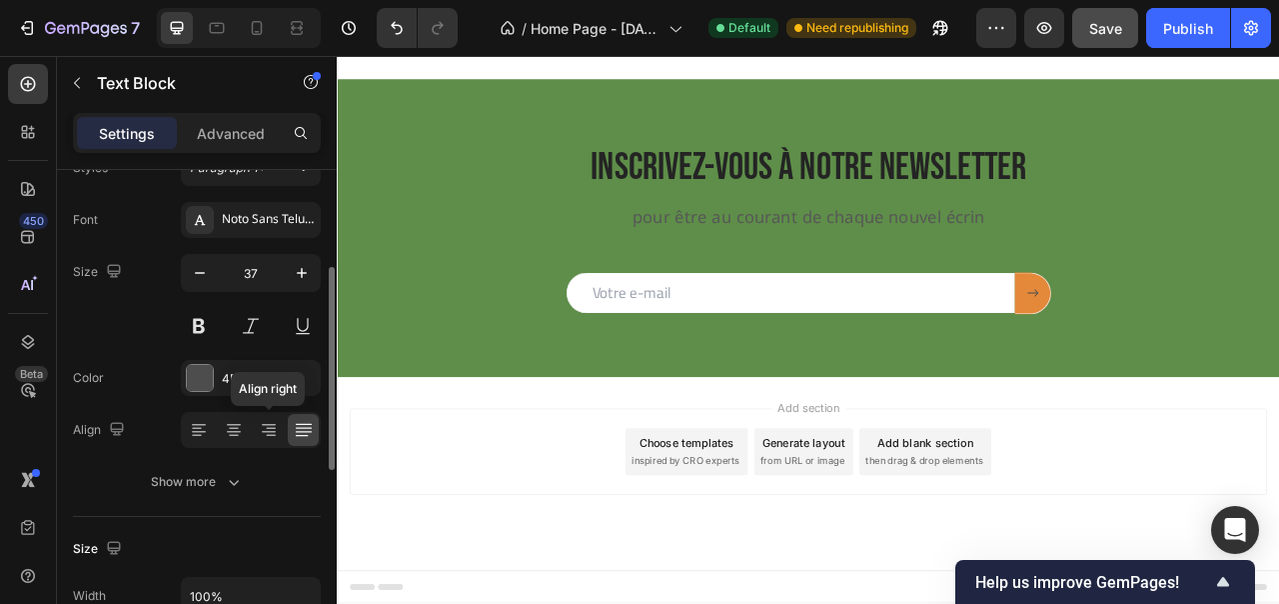
scroll to position [130, 0]
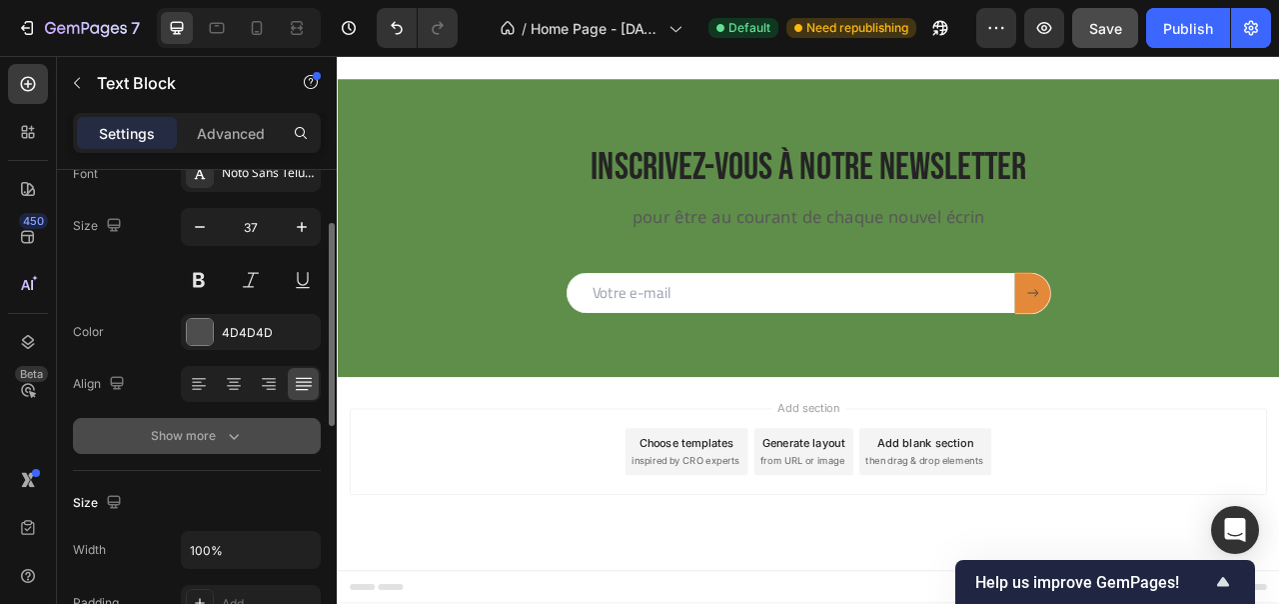
click at [210, 437] on div "Show more" at bounding box center [197, 436] width 93 height 20
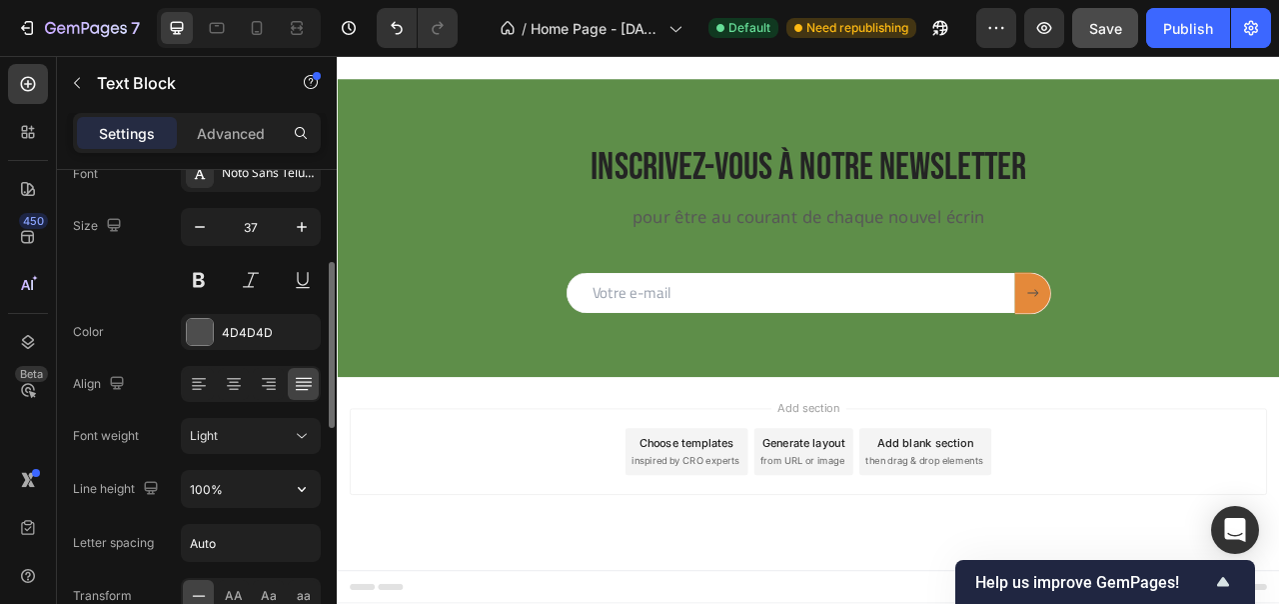
scroll to position [376, 0]
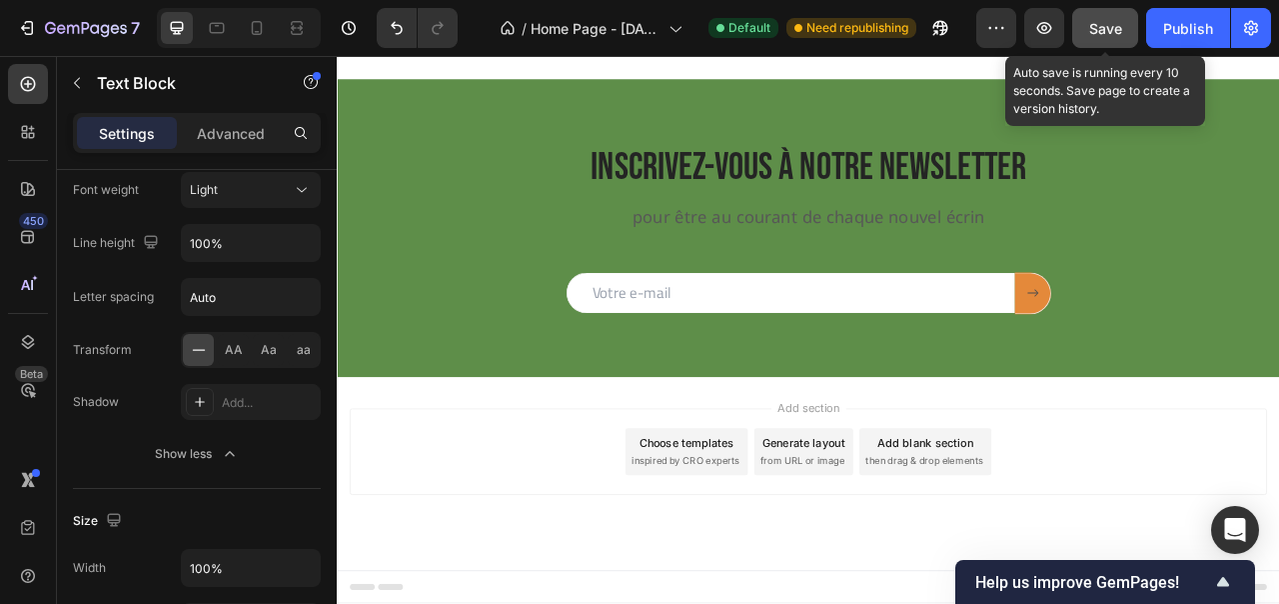
click at [1103, 10] on button "Save" at bounding box center [1105, 28] width 66 height 40
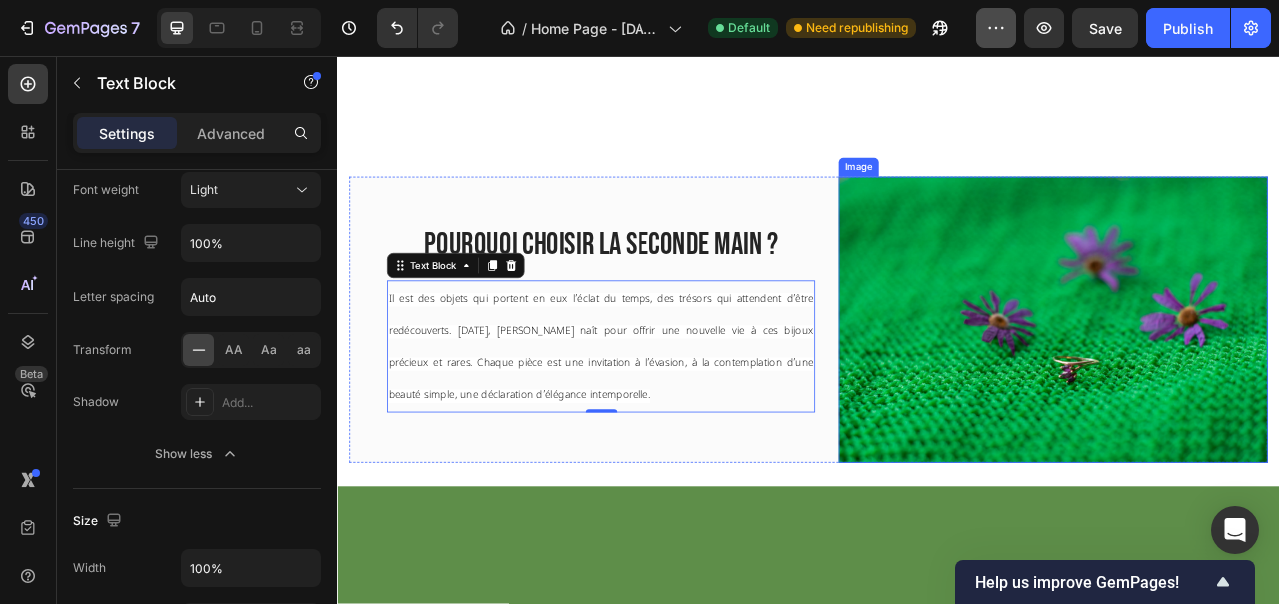
scroll to position [161, 0]
